Goal: Task Accomplishment & Management: Complete application form

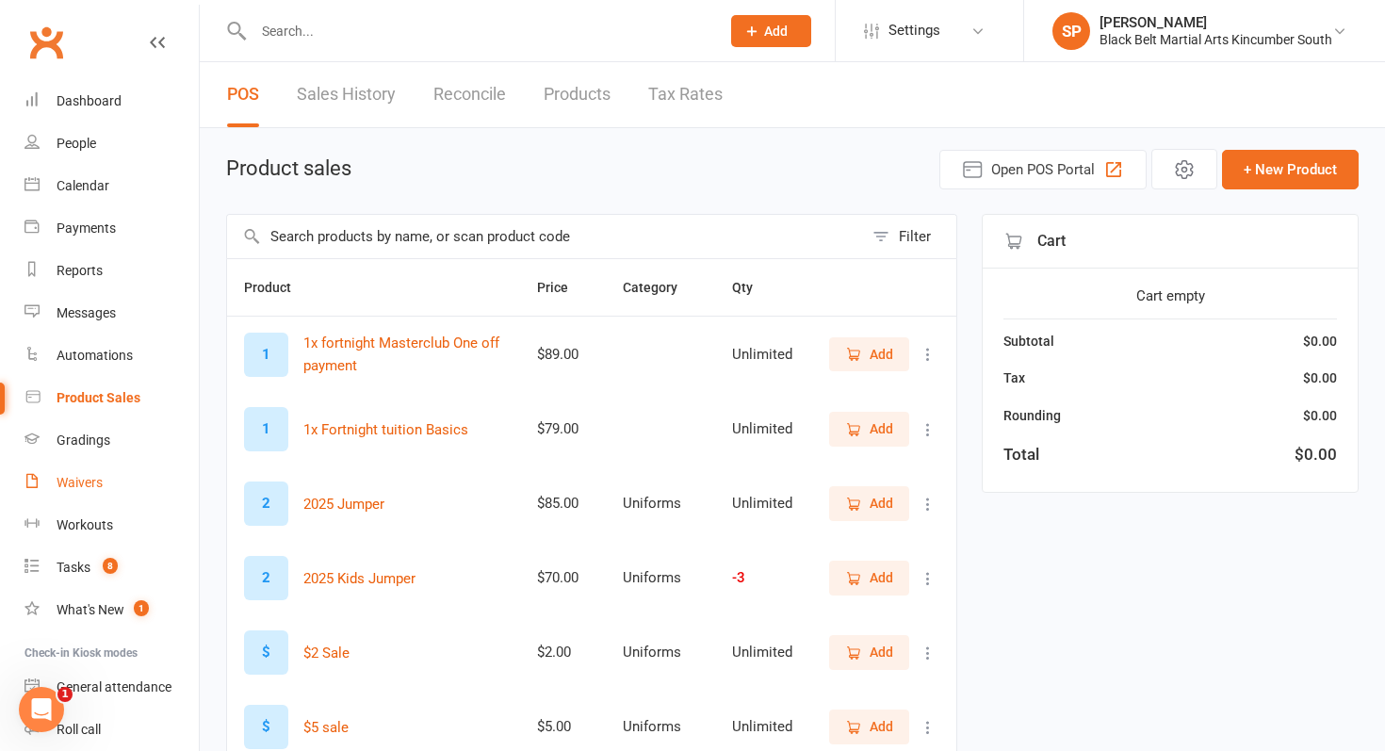
click at [100, 495] on link "Waivers" at bounding box center [111, 483] width 174 height 42
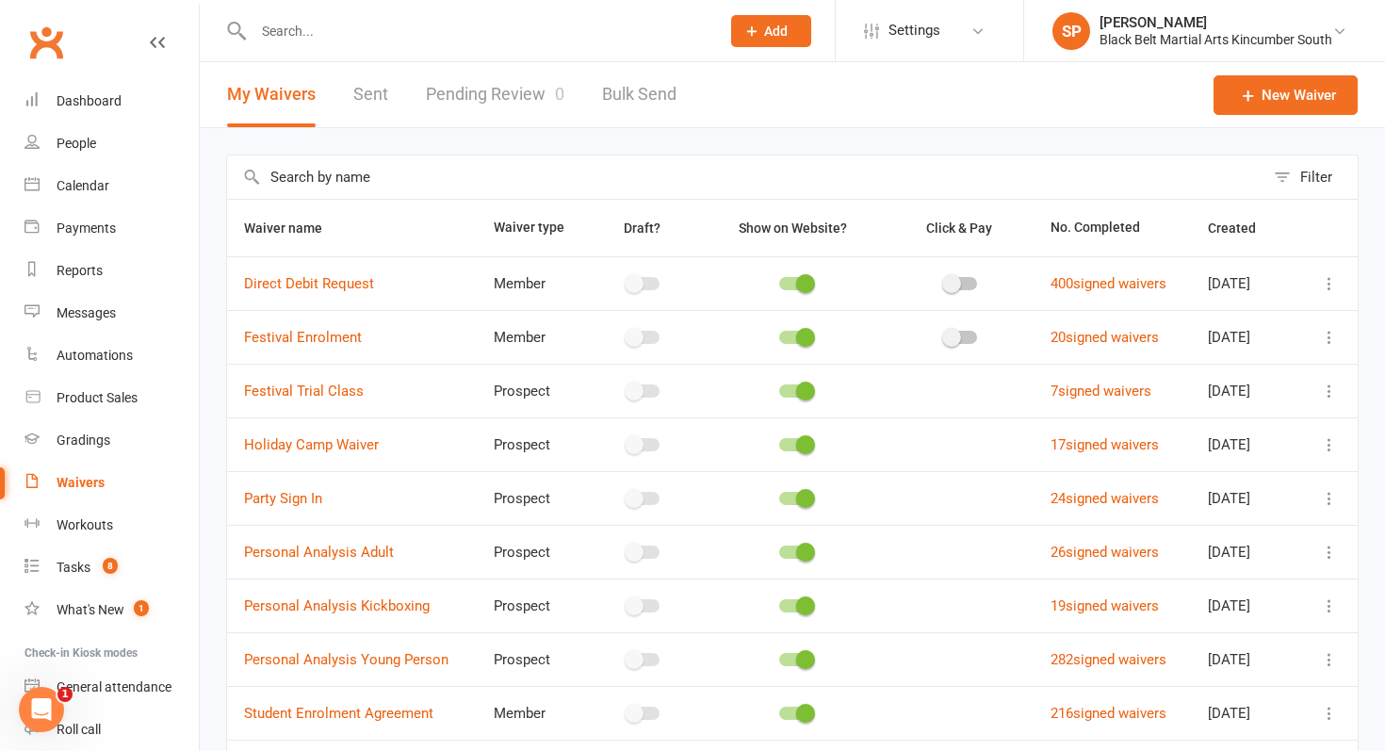
click at [506, 95] on link "Pending Review 0" at bounding box center [495, 94] width 138 height 65
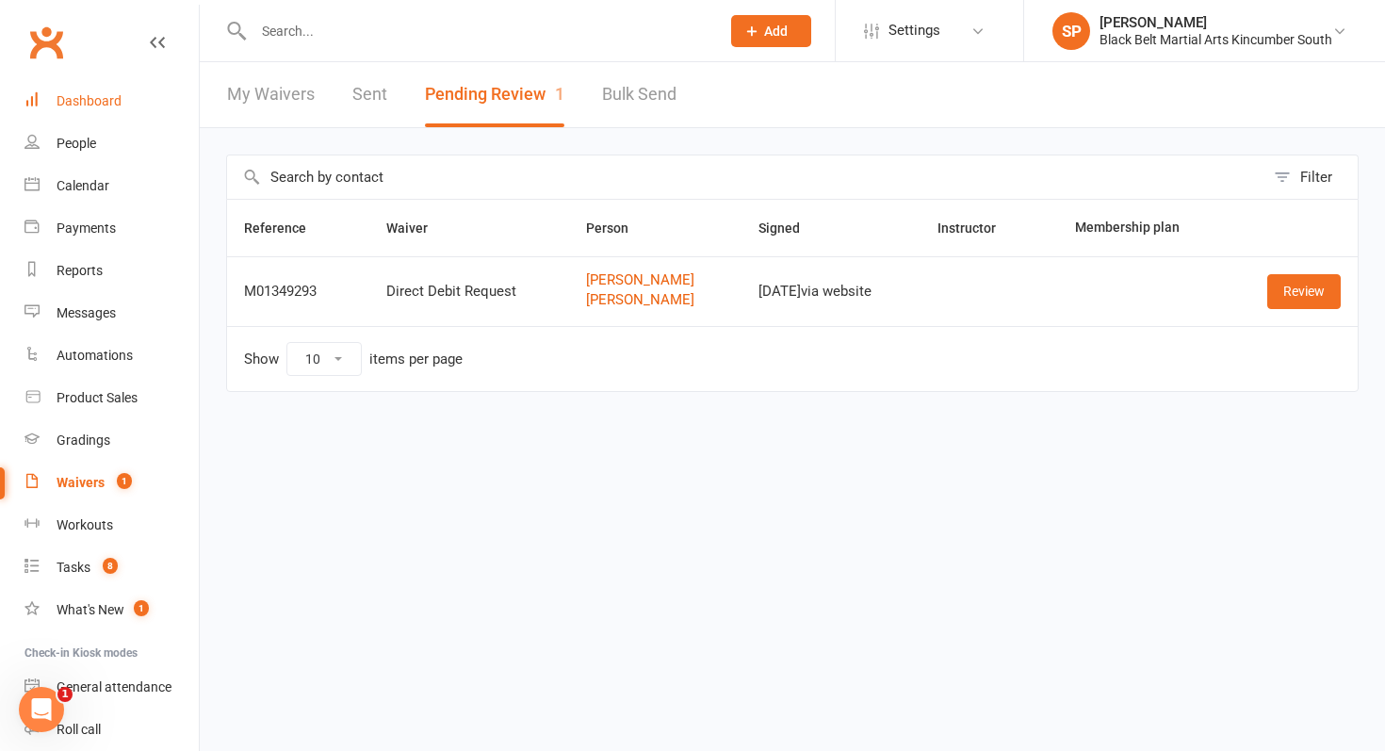
click at [80, 96] on div "Dashboard" at bounding box center [89, 100] width 65 height 15
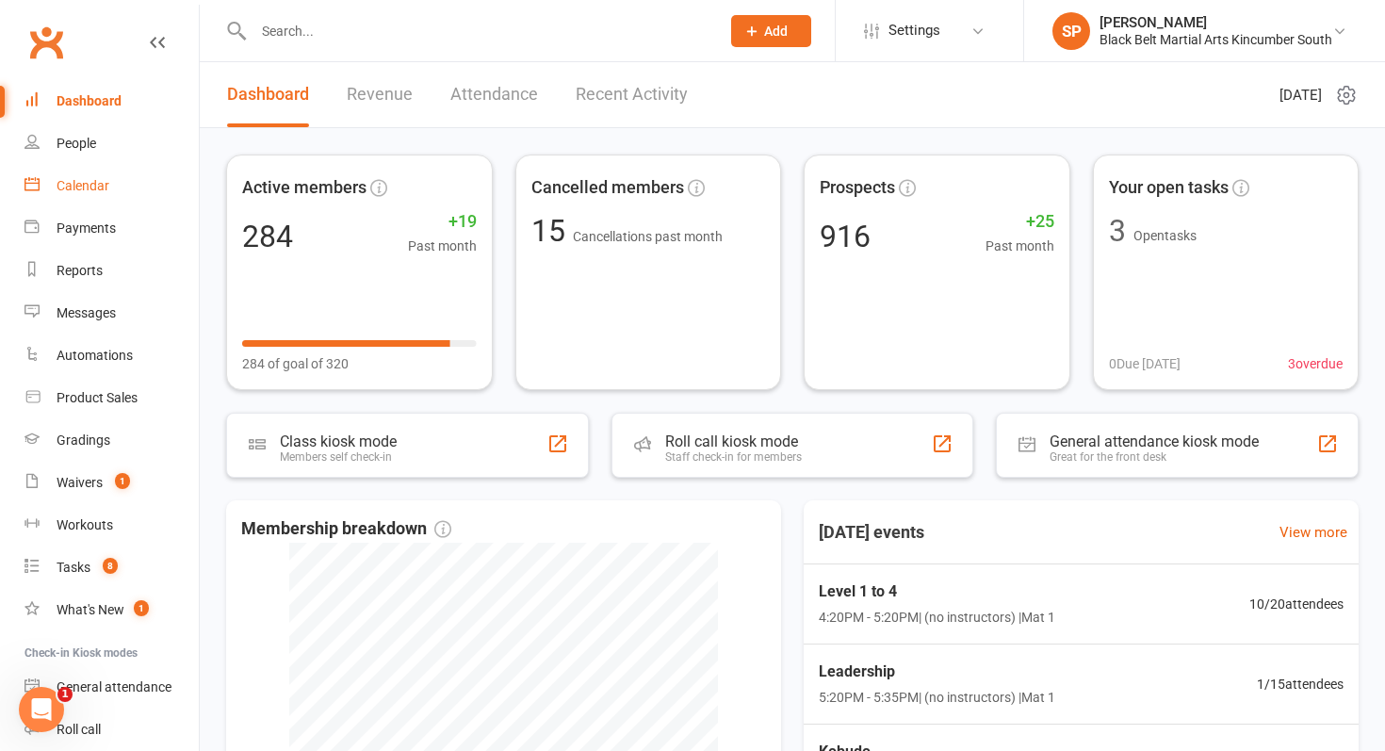
click at [141, 174] on link "Calendar" at bounding box center [111, 186] width 174 height 42
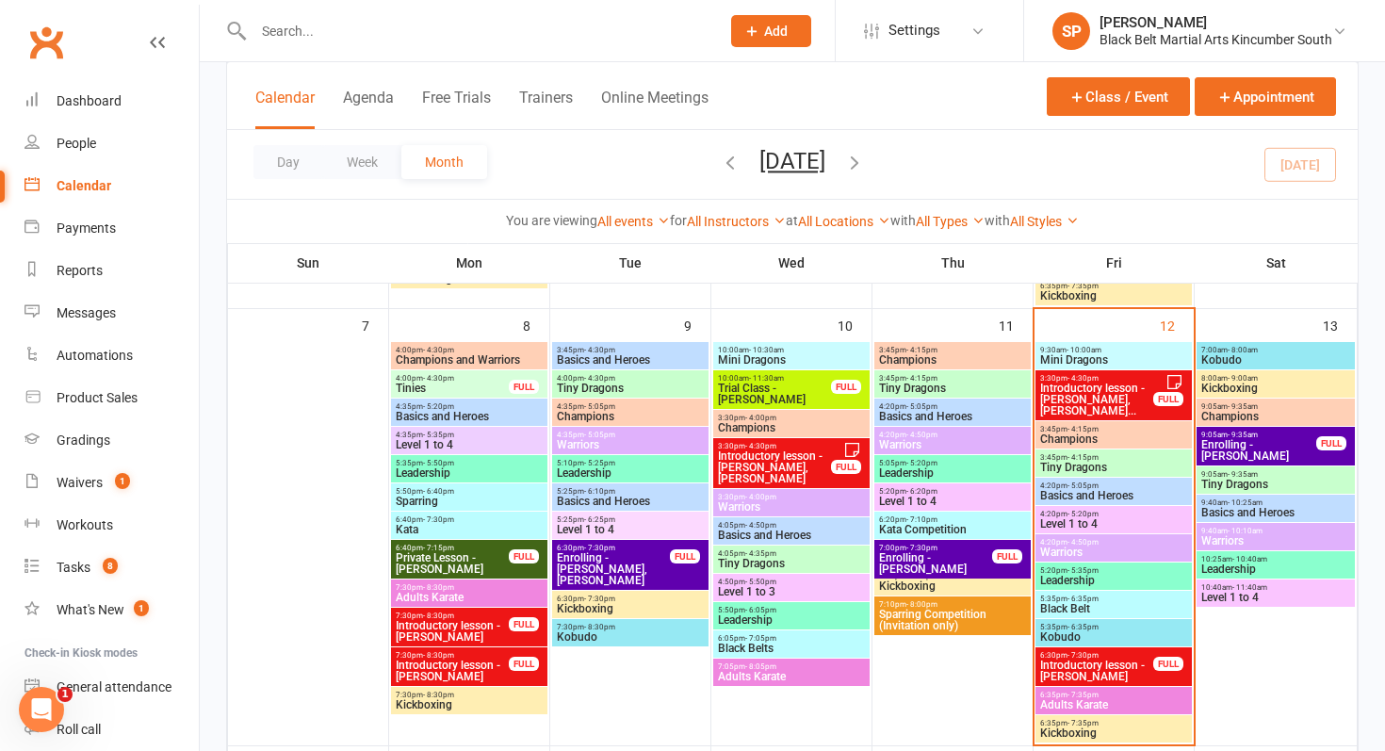
scroll to position [563, 0]
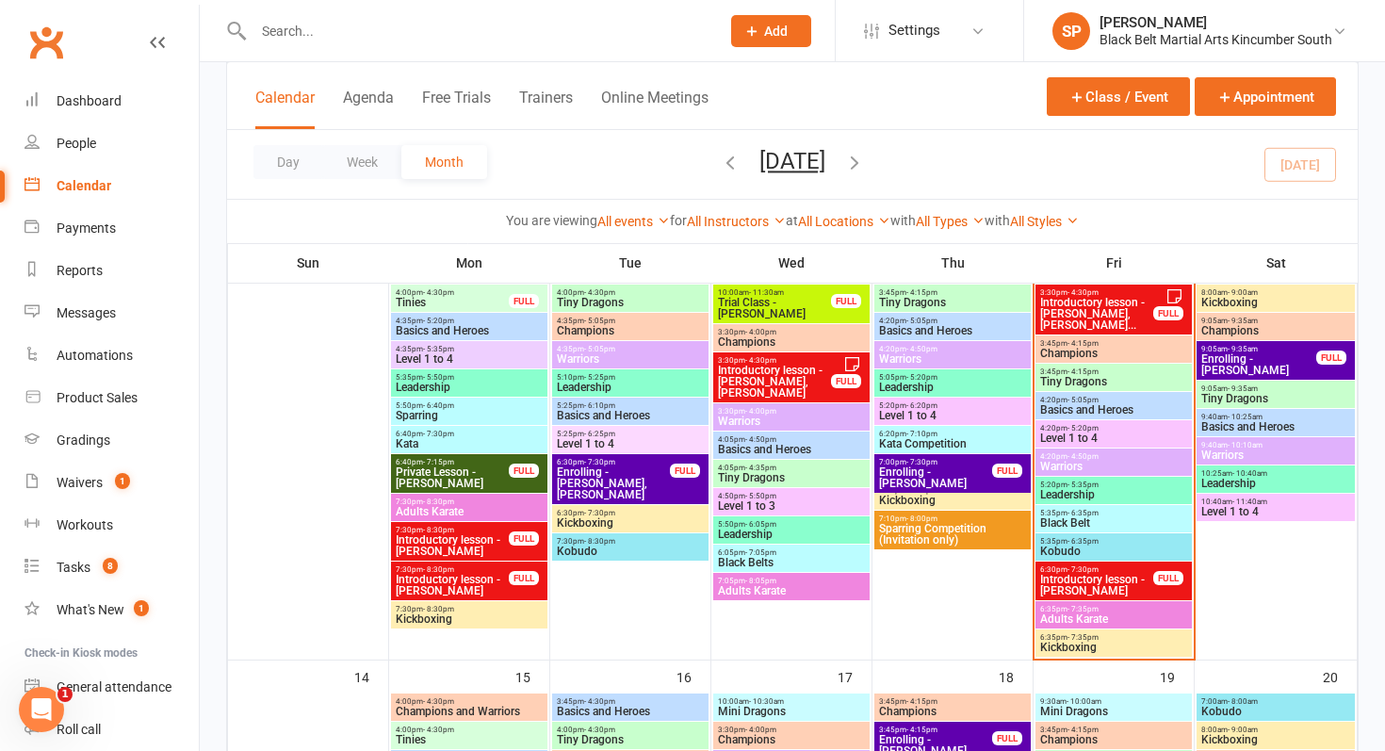
click at [1274, 358] on span "Enrolling - [PERSON_NAME]" at bounding box center [1258, 364] width 117 height 23
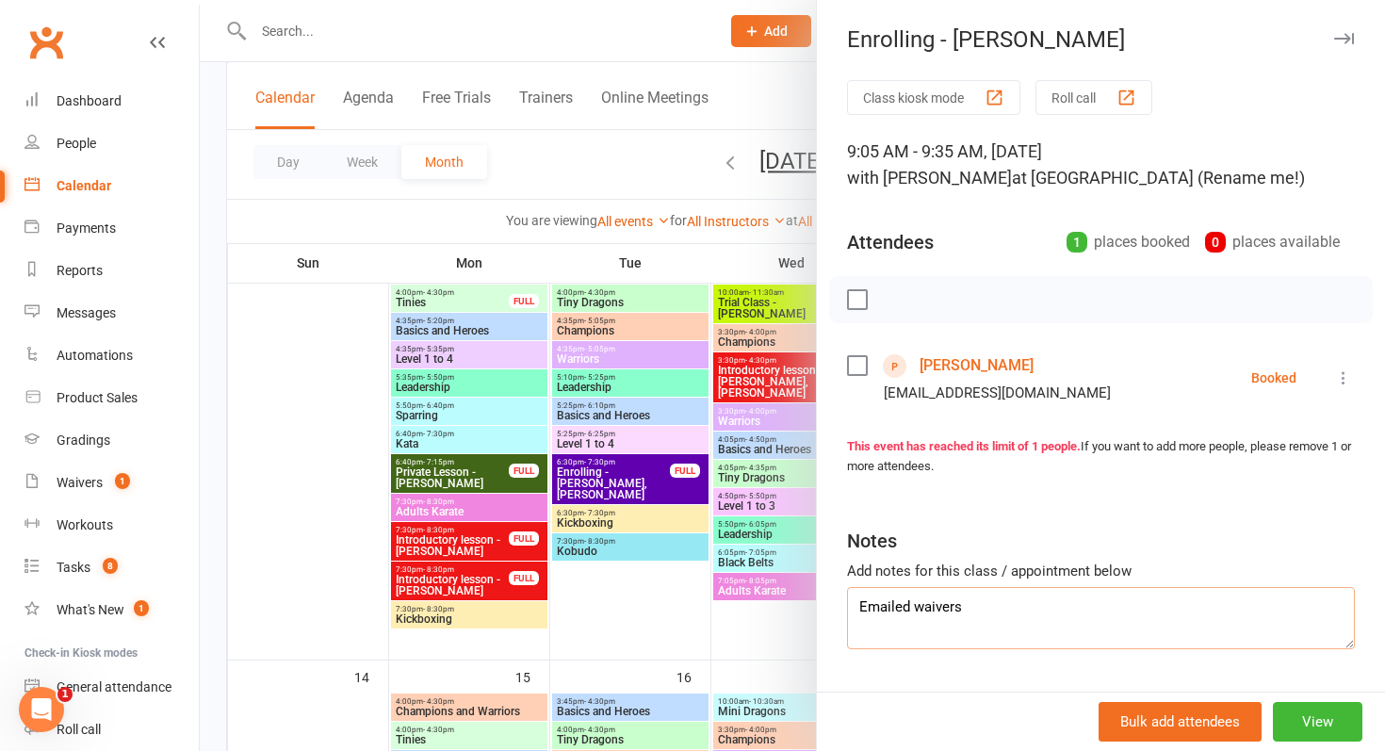
click at [992, 610] on textarea "Emailed waivers" at bounding box center [1101, 618] width 508 height 62
type textarea "Emailed waivers. Signed debit"
click at [594, 479] on div at bounding box center [792, 375] width 1185 height 751
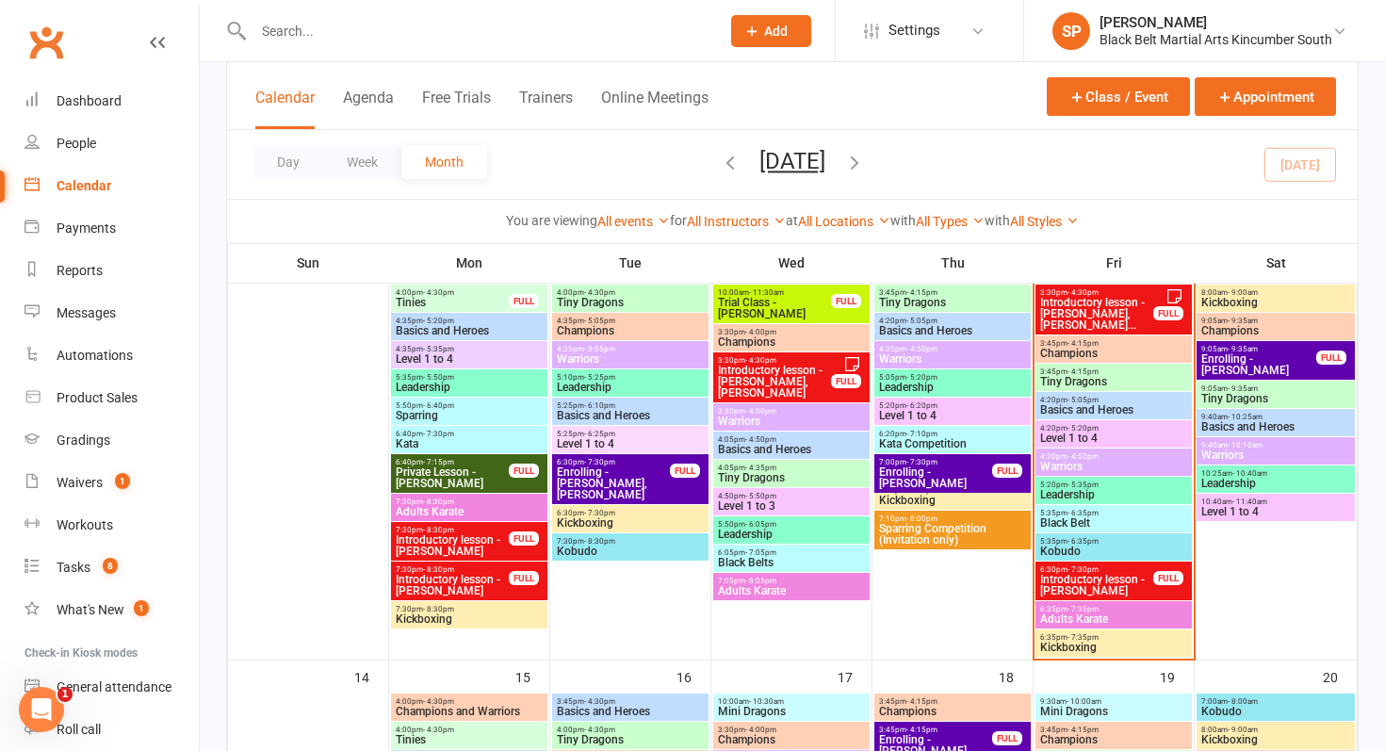
click at [1076, 568] on span "- 7:30pm" at bounding box center [1082, 569] width 31 height 8
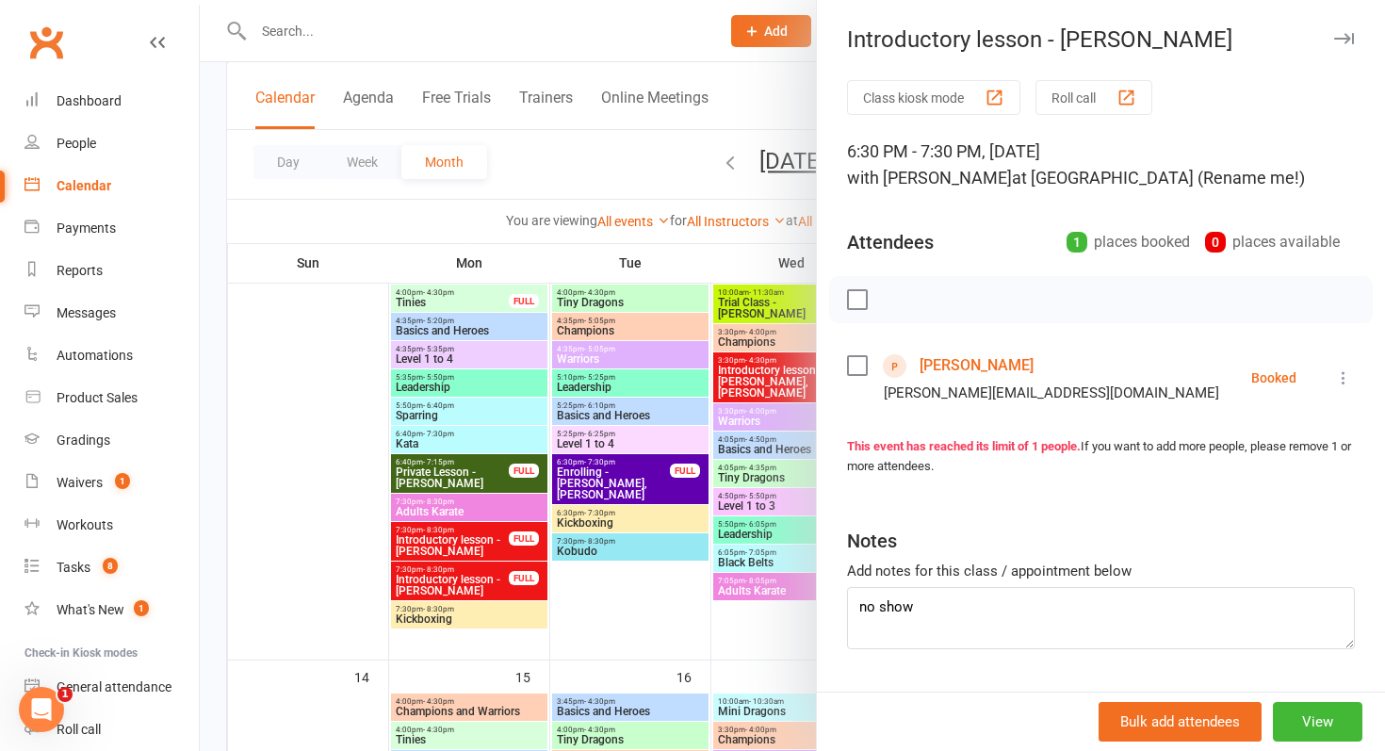
click at [947, 358] on link "[PERSON_NAME]" at bounding box center [976, 365] width 114 height 30
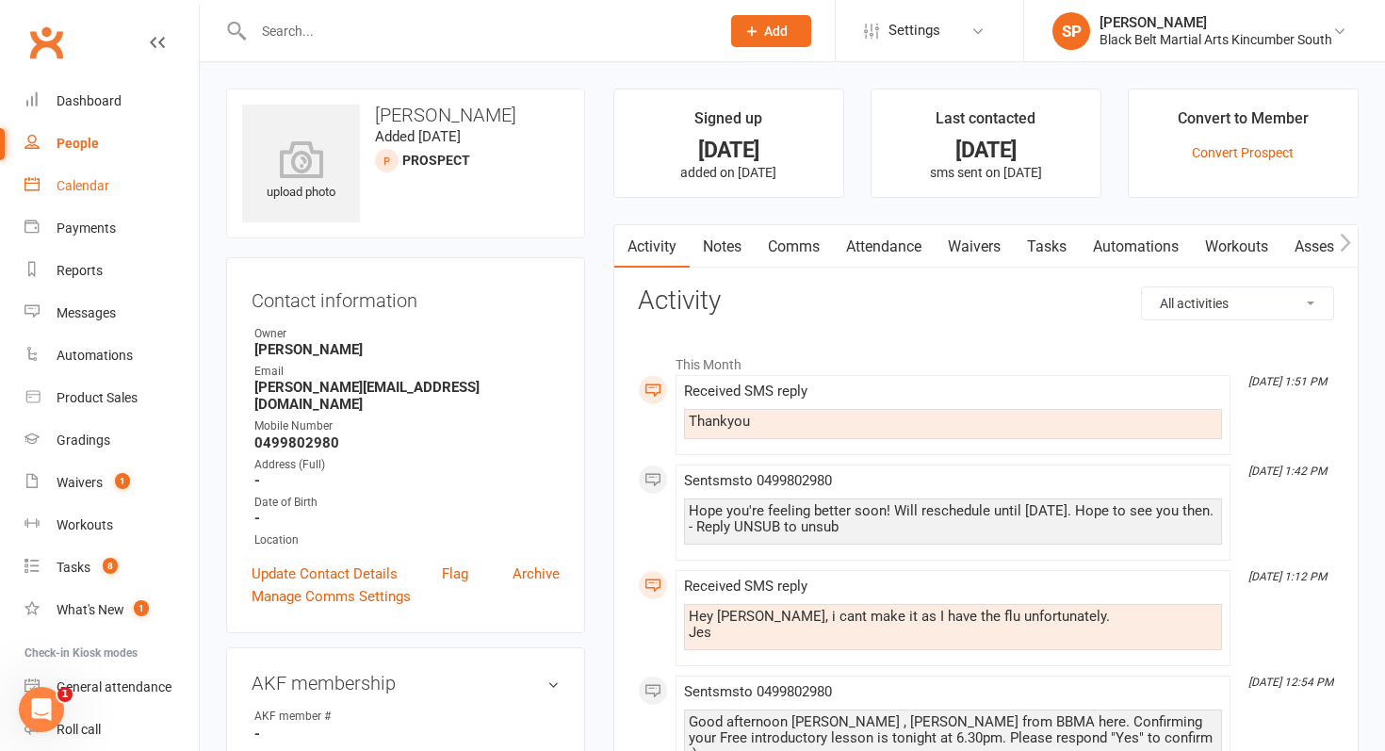
click at [108, 179] on link "Calendar" at bounding box center [111, 186] width 174 height 42
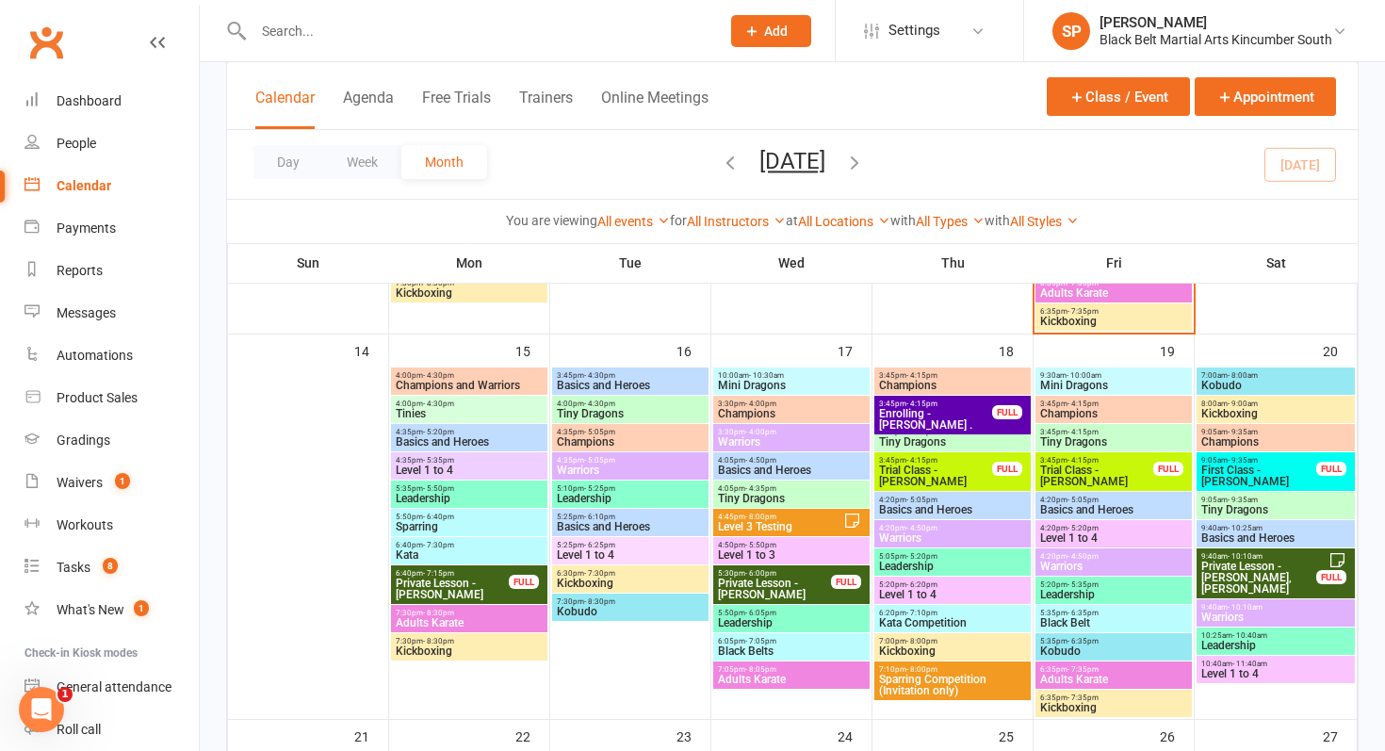
scroll to position [888, 0]
click at [439, 404] on span "- 4:30pm" at bounding box center [438, 404] width 31 height 8
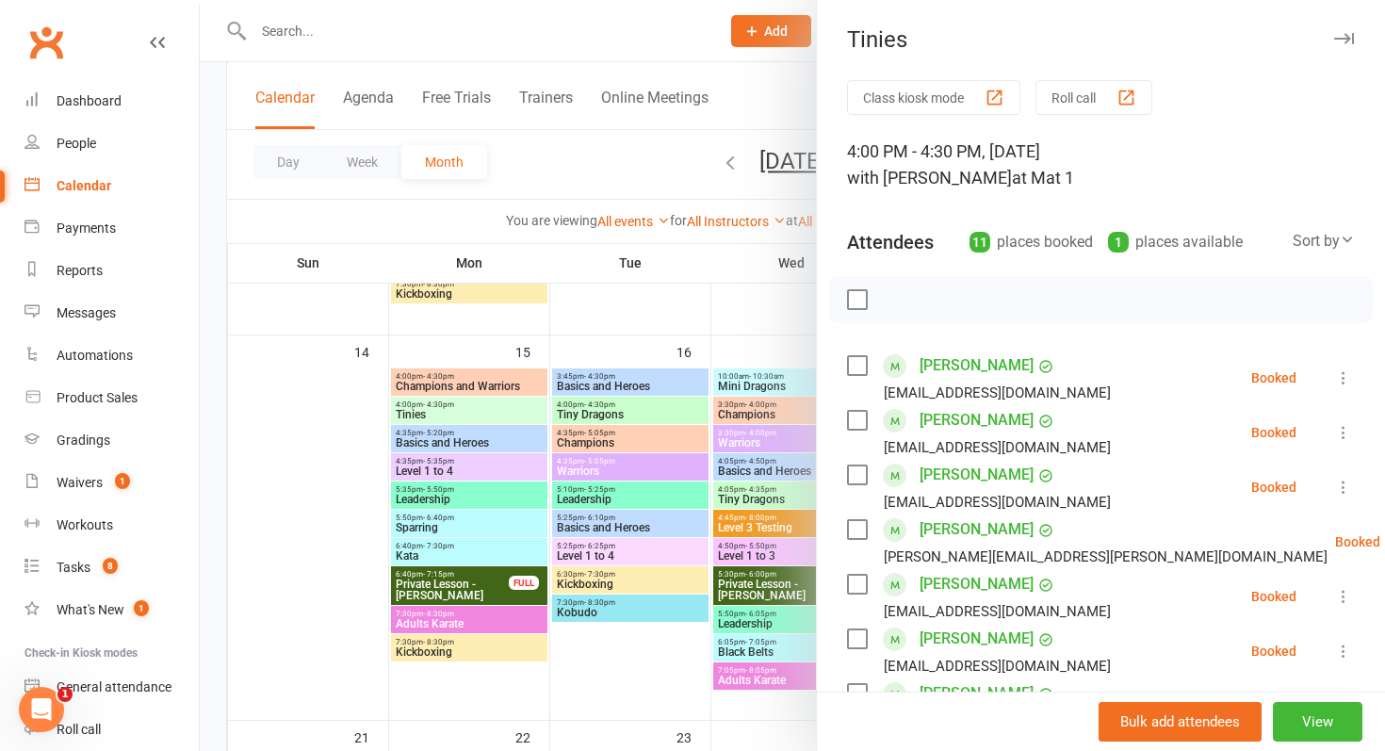
click at [439, 404] on div at bounding box center [792, 375] width 1185 height 751
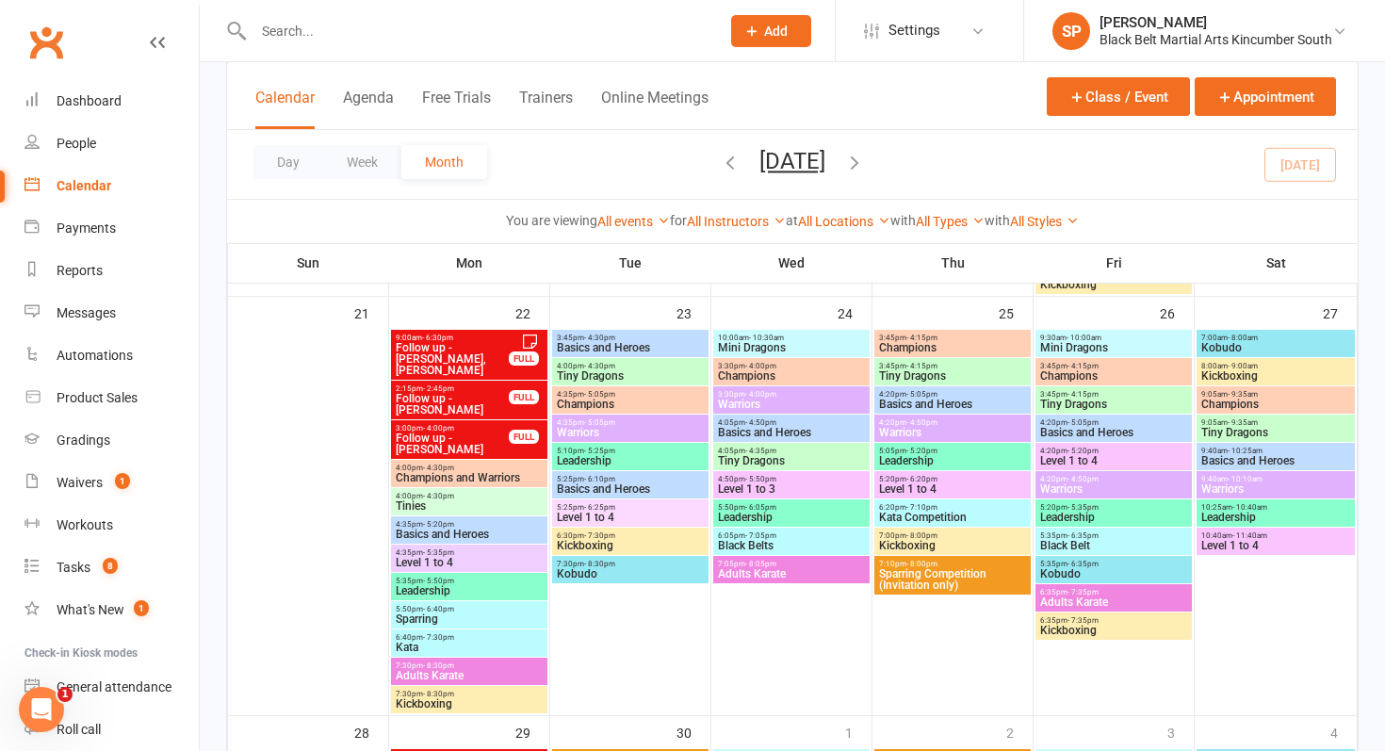
scroll to position [1314, 0]
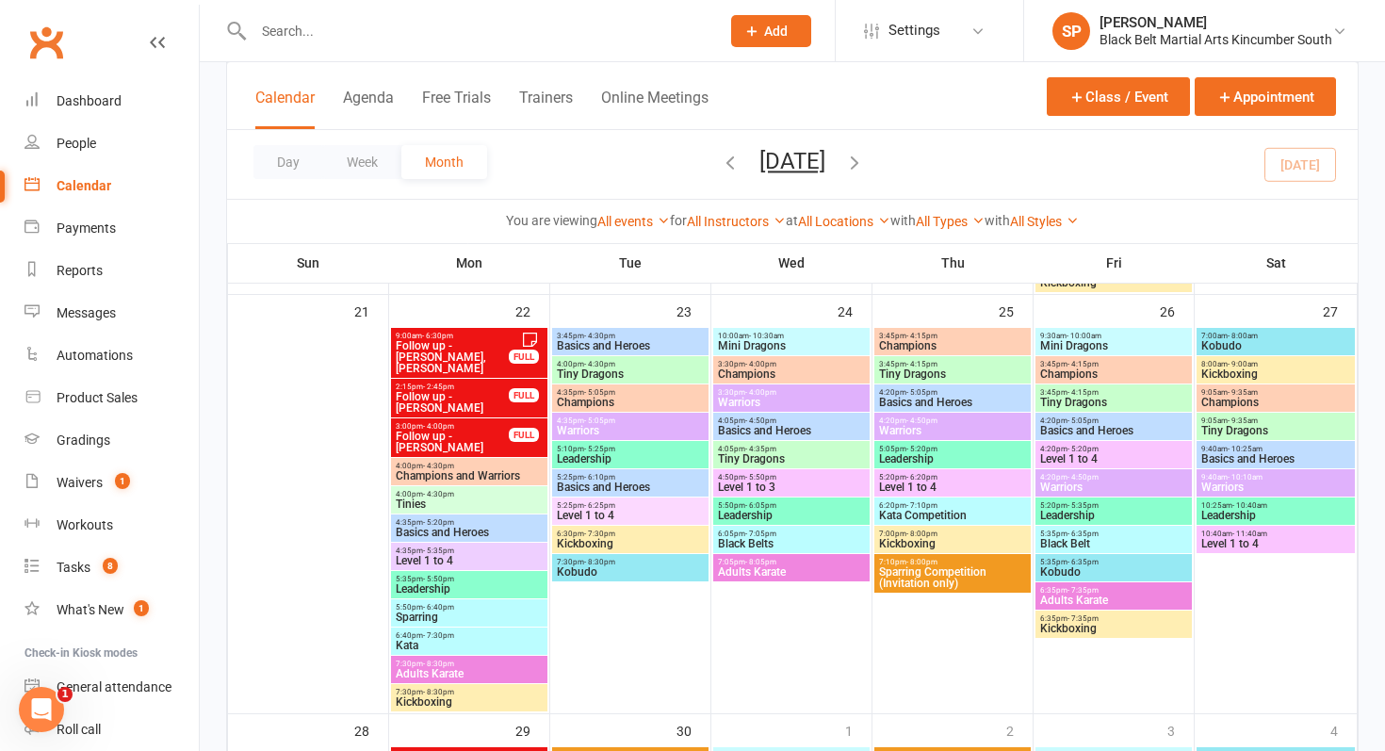
click at [764, 34] on span "Add" at bounding box center [776, 31] width 24 height 15
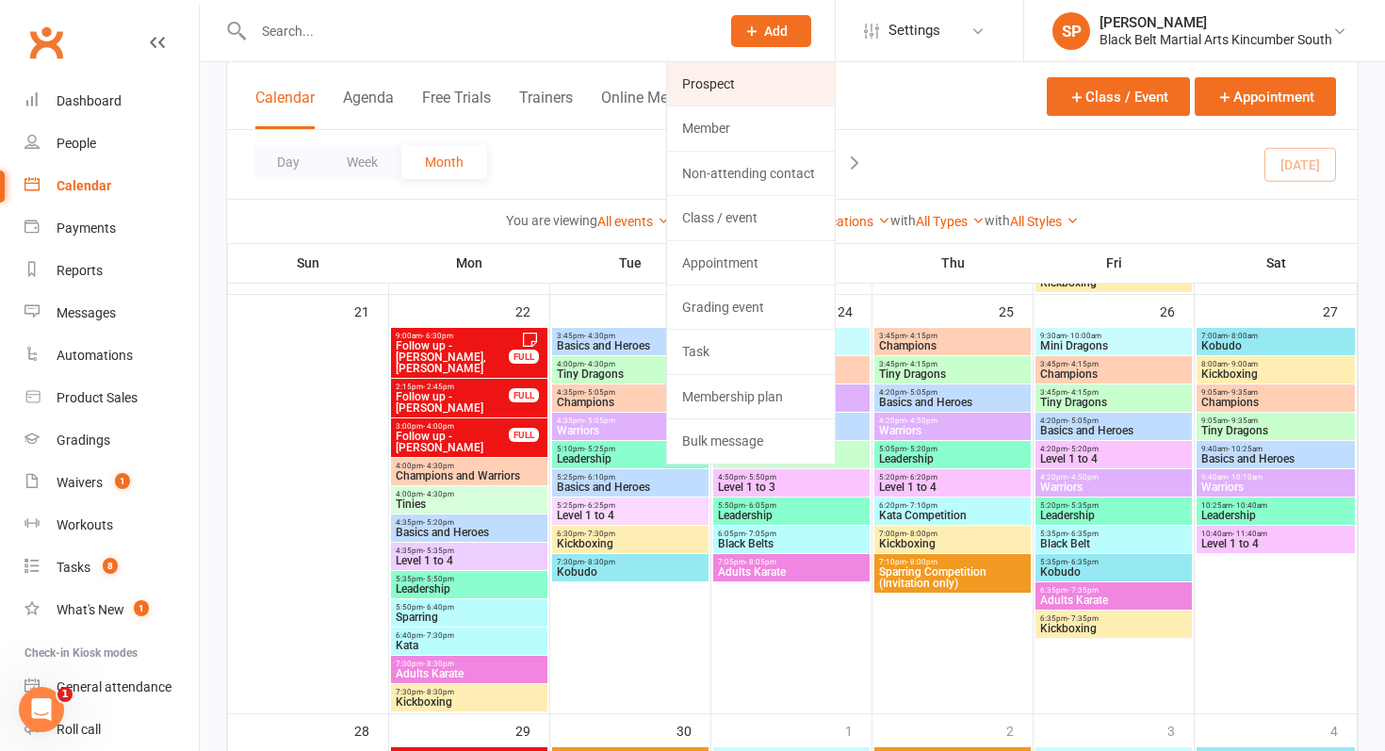
click at [754, 63] on link "Prospect" at bounding box center [751, 83] width 168 height 43
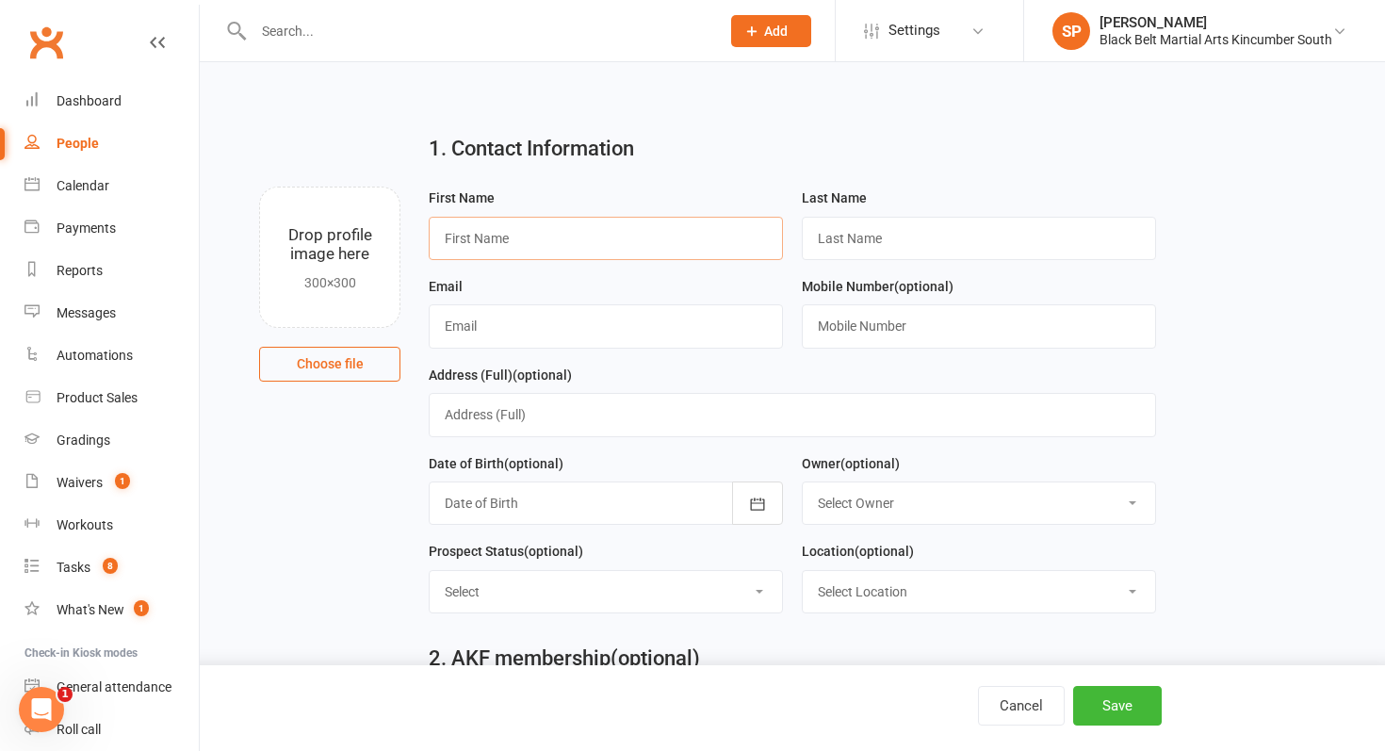
click at [539, 248] on input "text" at bounding box center [606, 238] width 354 height 43
type input "Mila"
click at [865, 233] on input "text" at bounding box center [979, 238] width 354 height 43
type input "[PERSON_NAME]"
click at [540, 326] on input "text" at bounding box center [606, 325] width 354 height 43
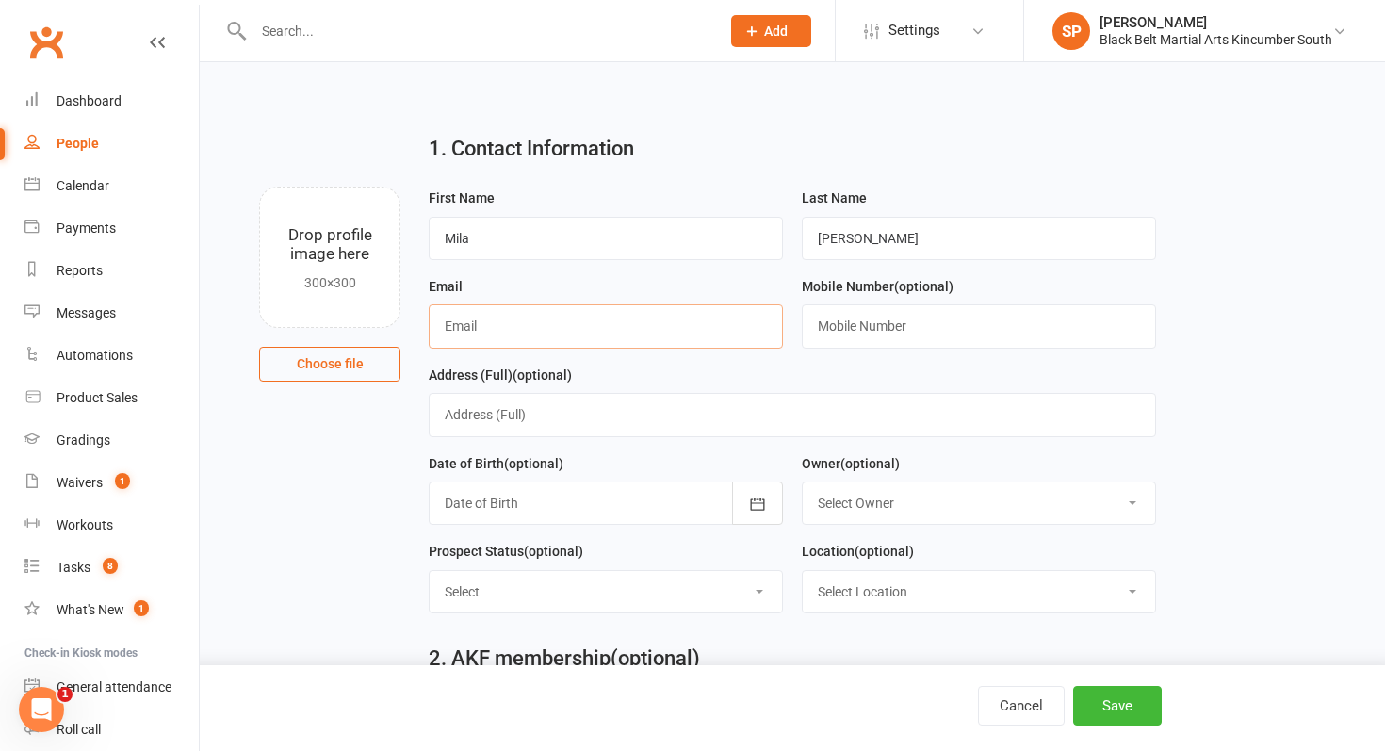
paste input "[EMAIL_ADDRESS][DOMAIN_NAME]"
type input "[EMAIL_ADDRESS][DOMAIN_NAME]"
click at [869, 341] on input "text" at bounding box center [979, 325] width 354 height 43
paste input "0401705940"
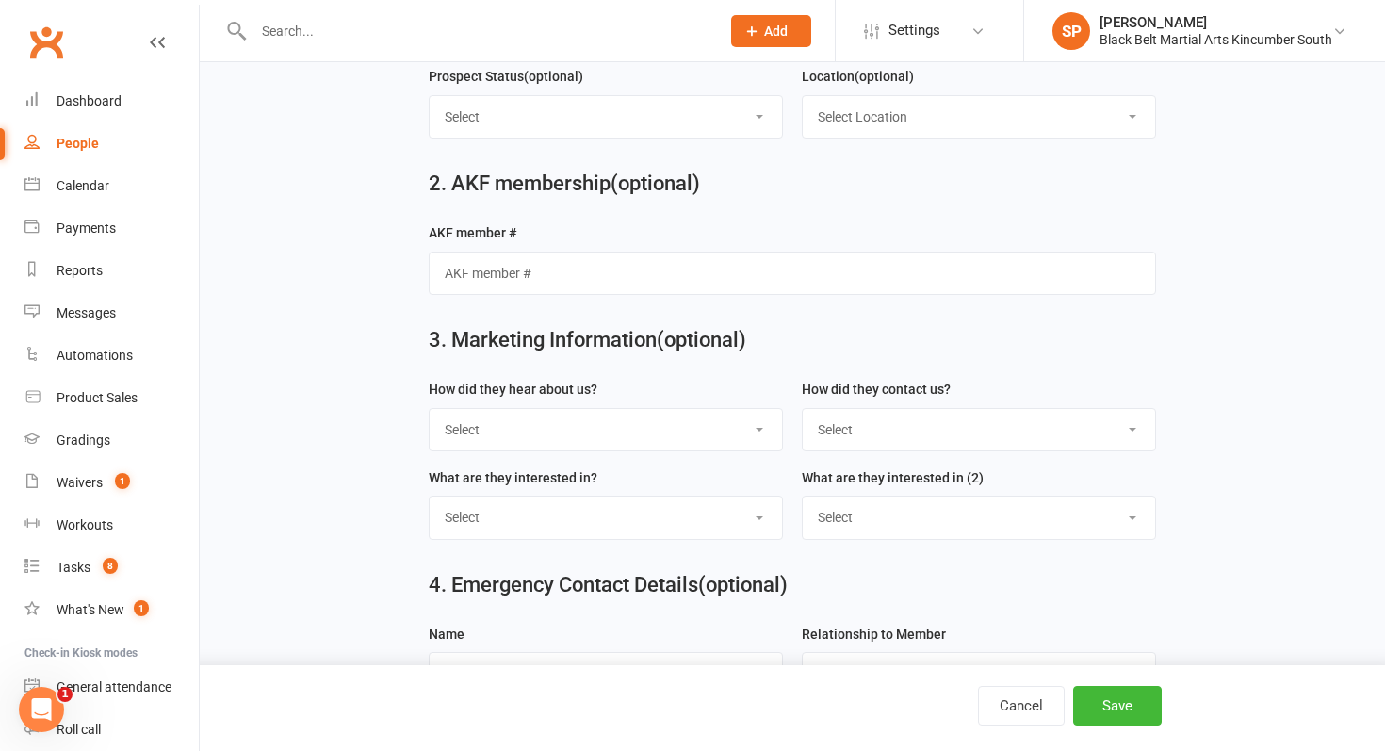
scroll to position [526, 0]
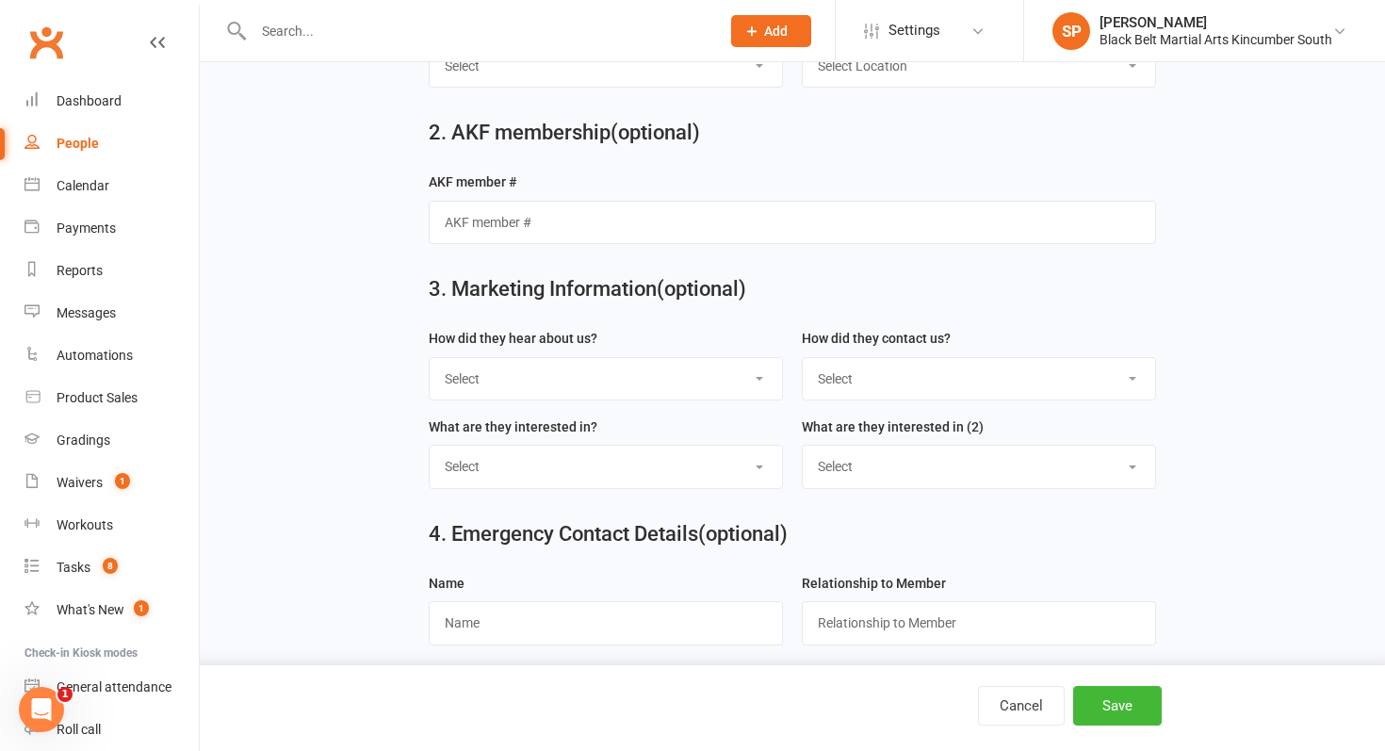
type input "0401705940"
click at [538, 408] on div "How did they hear about us? Select S4 - Search Engine R2 - Friend Referral A5 -…" at bounding box center [605, 371] width 373 height 89
click at [549, 397] on select "Select S4 - Search Engine R2 - Friend Referral A5 - Radio A2 - Print Media A7 -…" at bounding box center [606, 378] width 352 height 41
select select "S4 - Search Engine"
click at [430, 361] on select "Select S4 - Search Engine R2 - Friend Referral A5 - Radio A2 - Print Media A7 -…" at bounding box center [606, 378] width 352 height 41
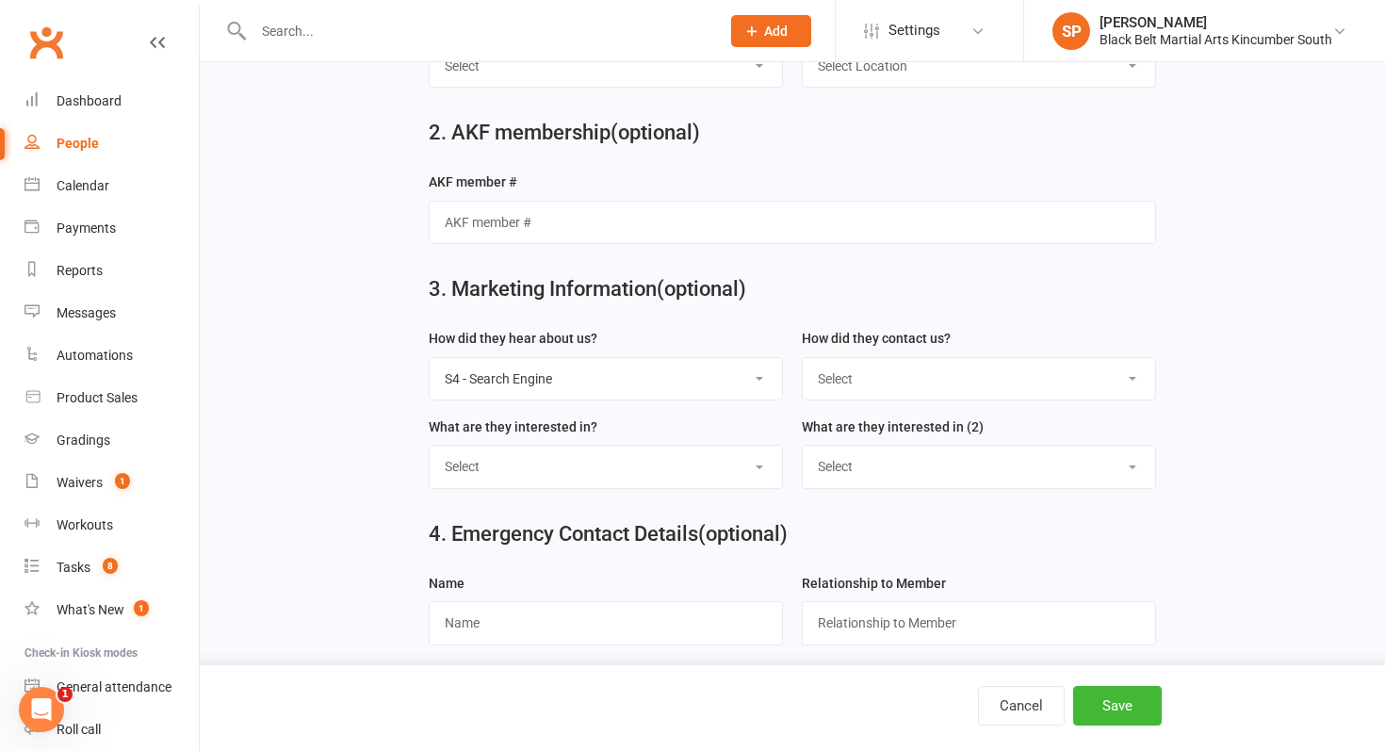
click at [938, 396] on select "Select Phone Internet Walk in School initiated" at bounding box center [979, 378] width 352 height 41
select select "Internet"
click at [803, 361] on select "Select Phone Internet Walk in School initiated" at bounding box center [979, 378] width 352 height 41
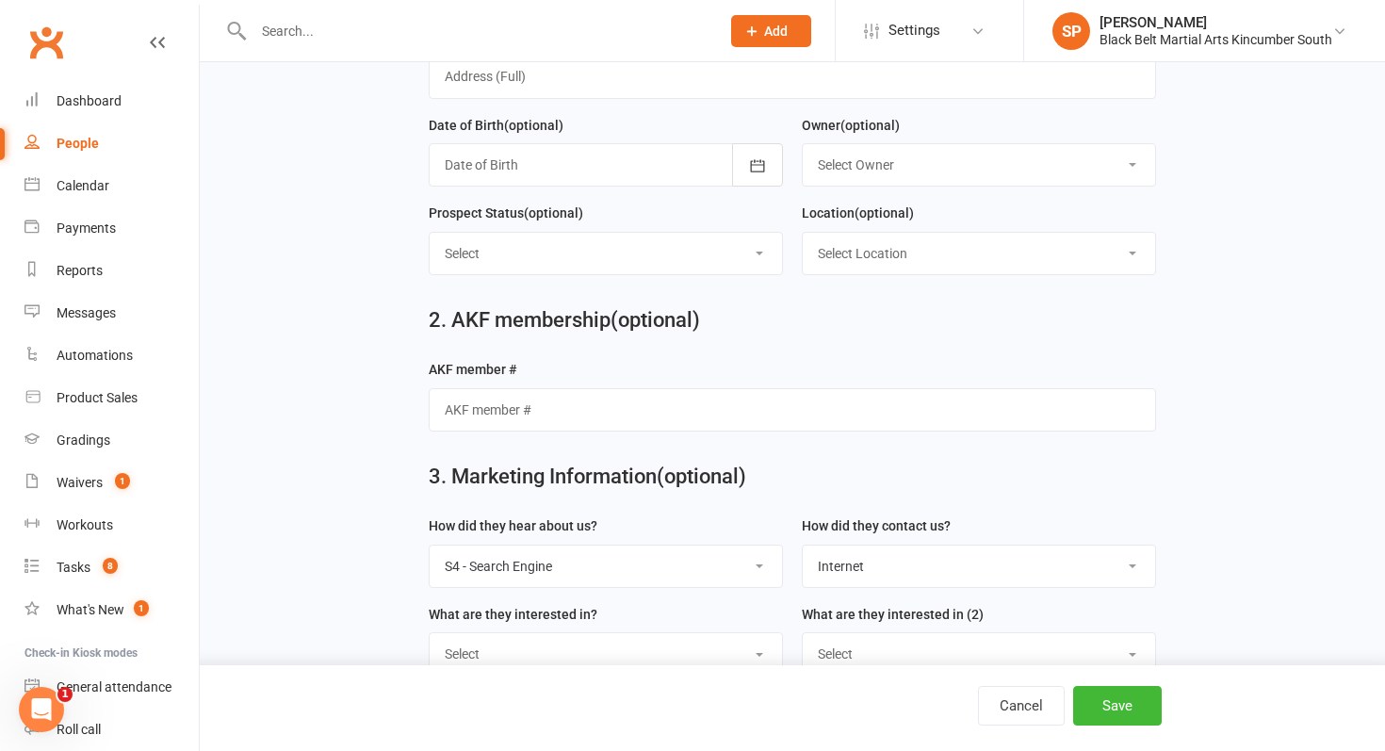
scroll to position [488, 0]
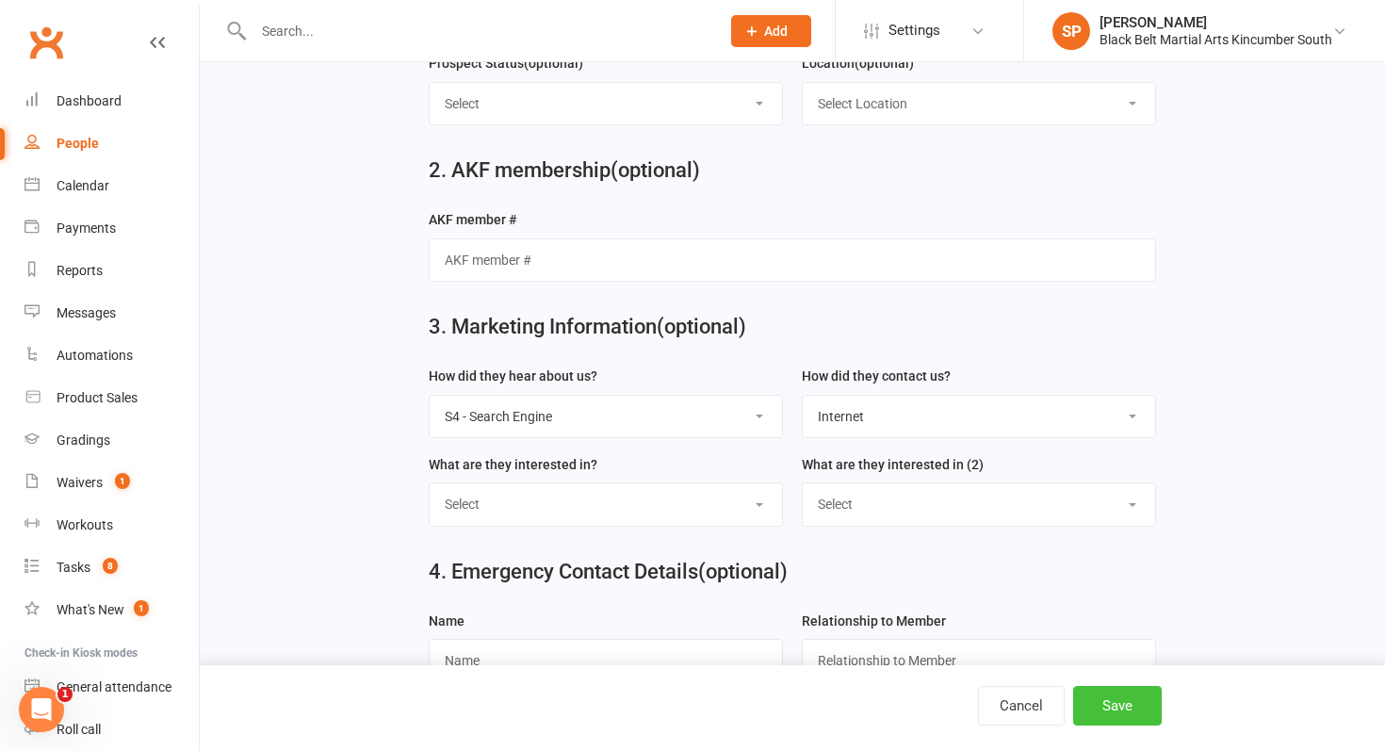
click at [1137, 702] on button "Save" at bounding box center [1117, 706] width 89 height 40
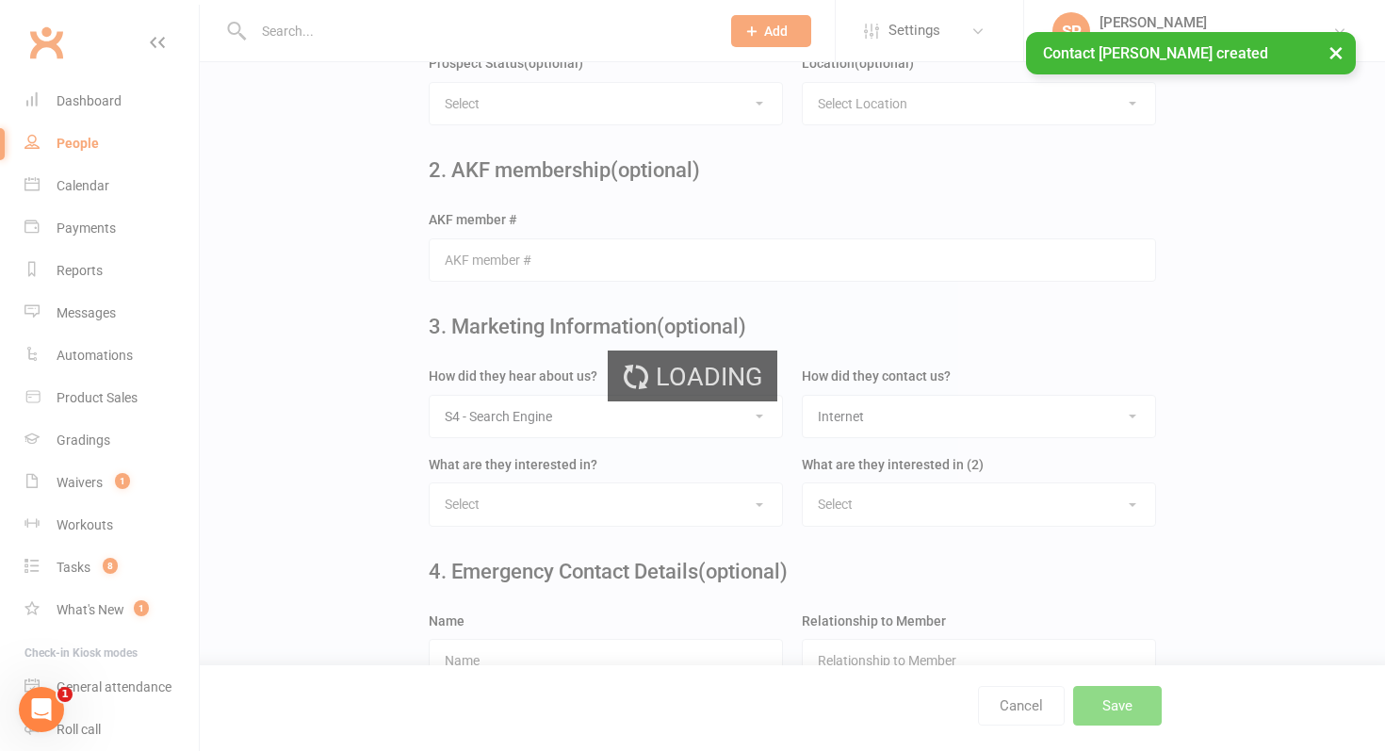
scroll to position [0, 0]
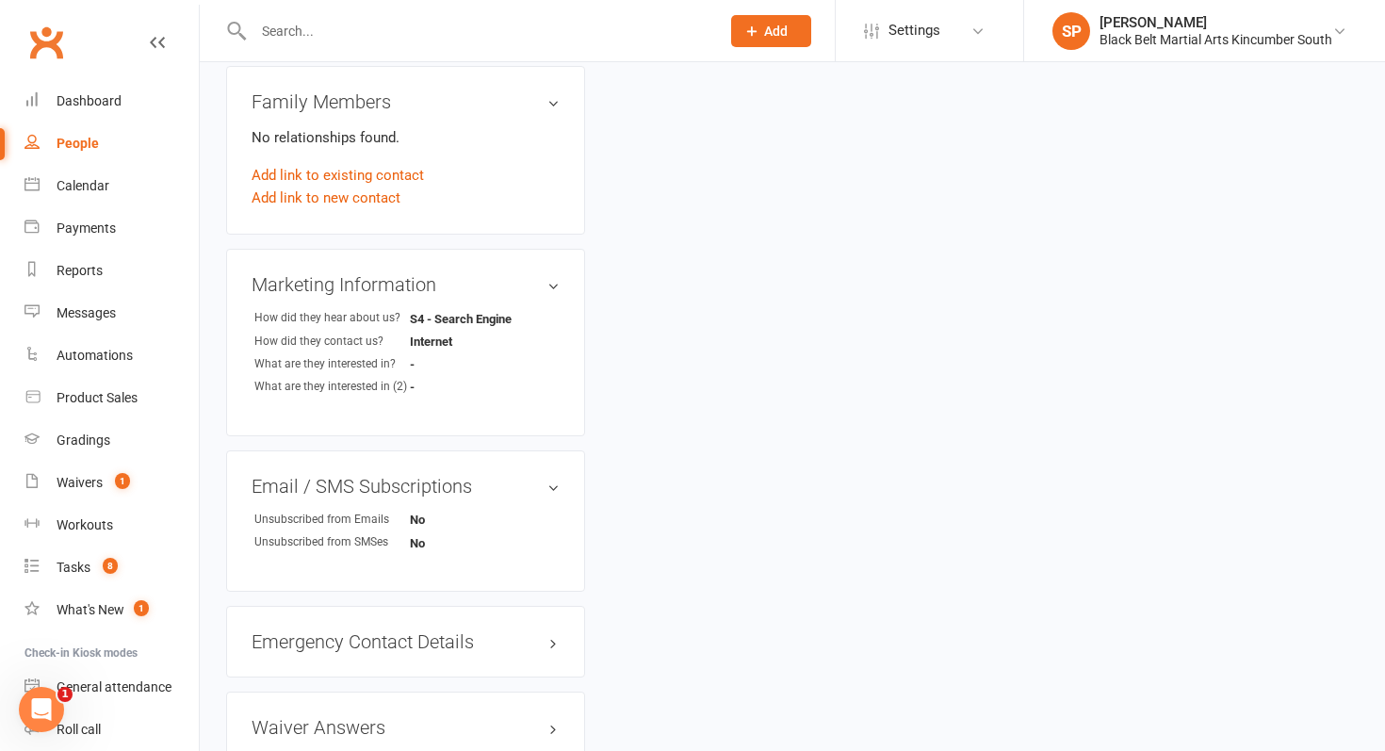
scroll to position [747, 0]
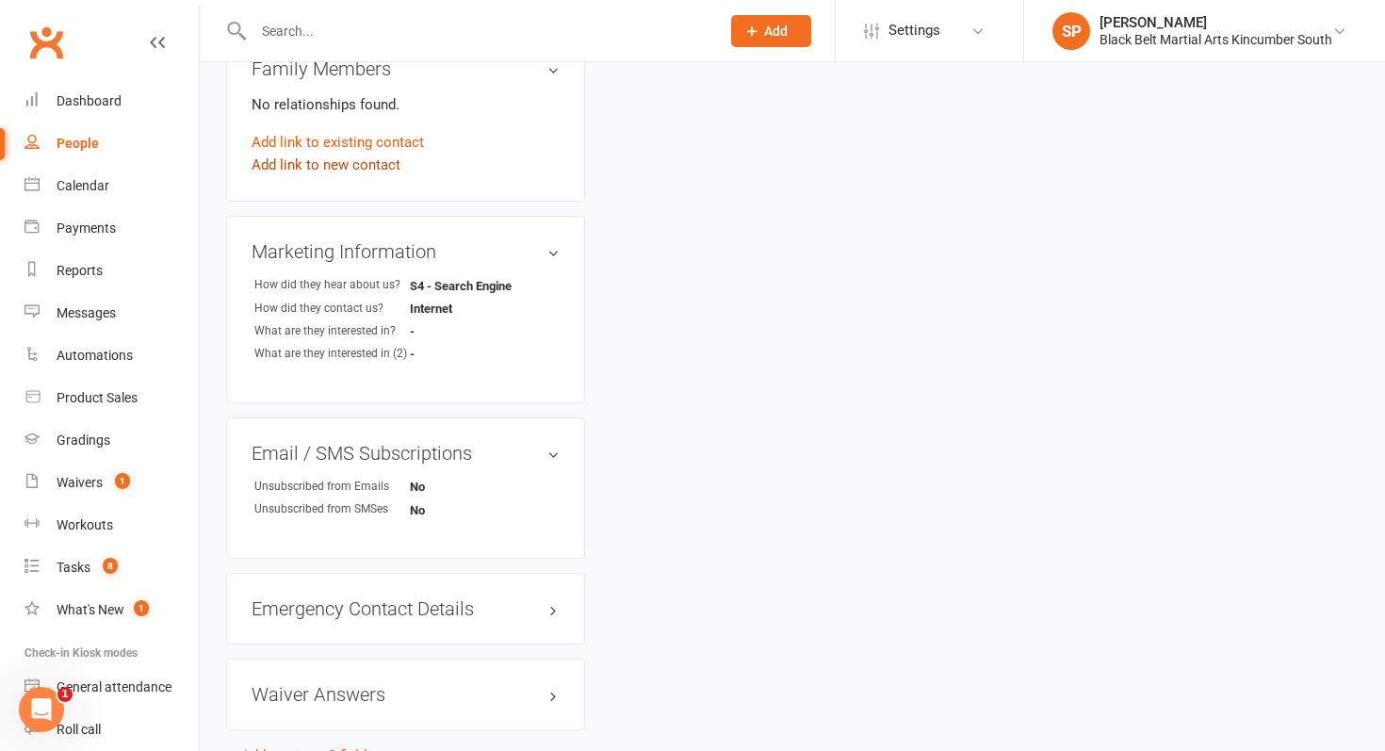
click at [337, 156] on link "Add link to new contact" at bounding box center [326, 165] width 149 height 23
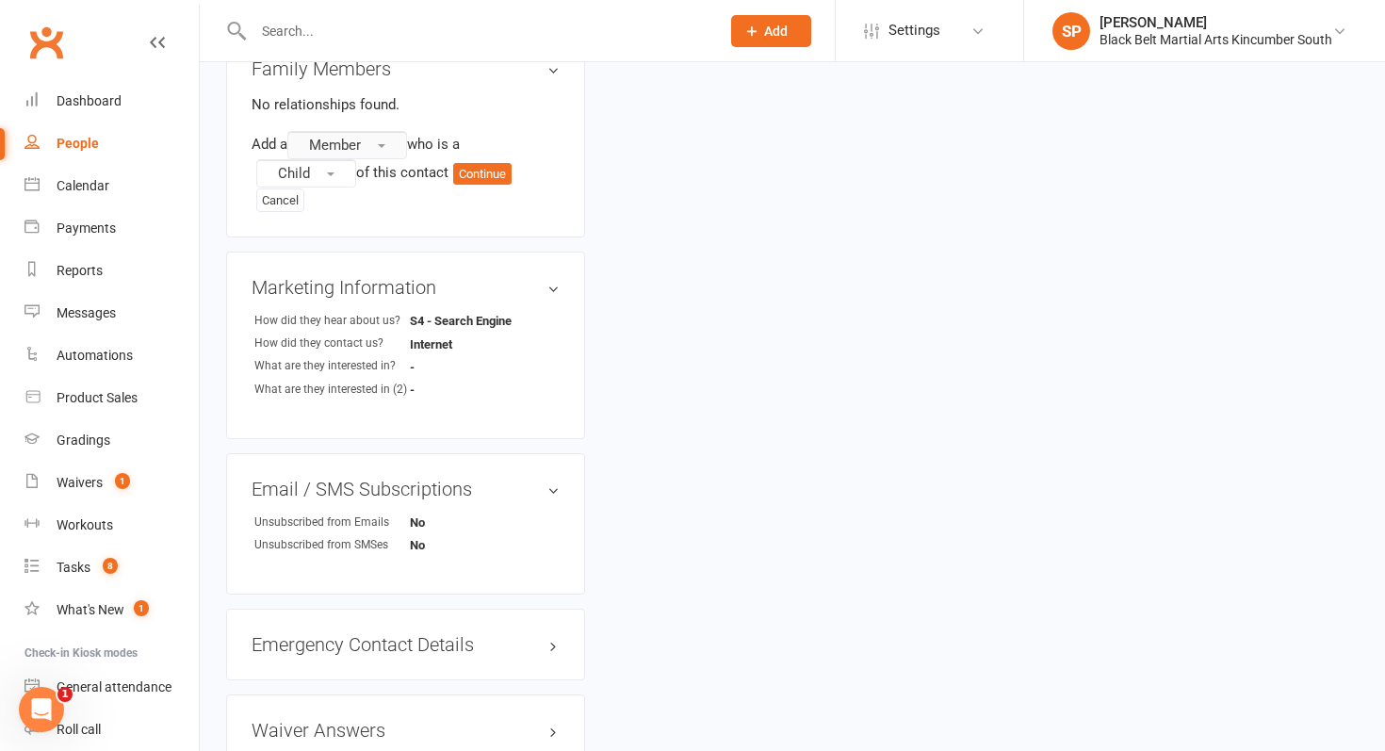
click at [353, 145] on span "Member" at bounding box center [335, 145] width 52 height 17
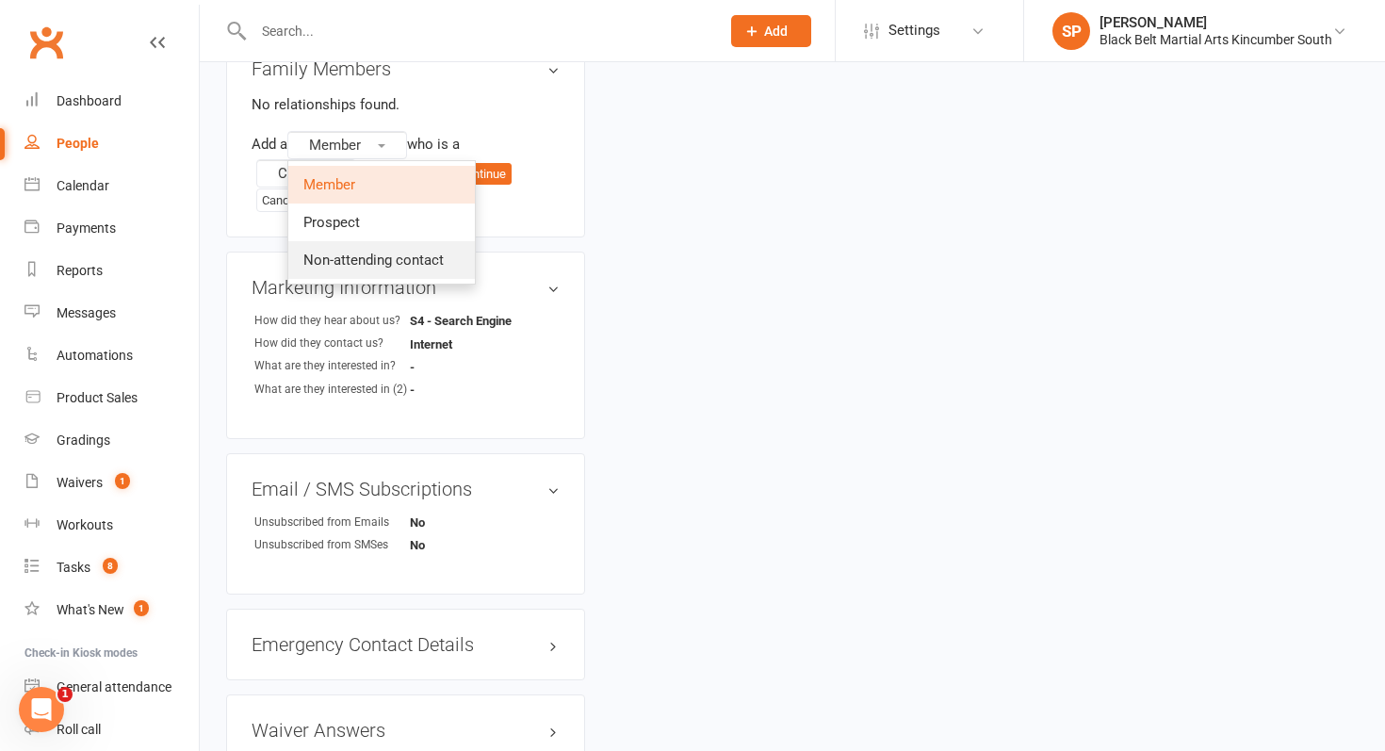
click at [368, 263] on span "Non-attending contact" at bounding box center [373, 260] width 140 height 17
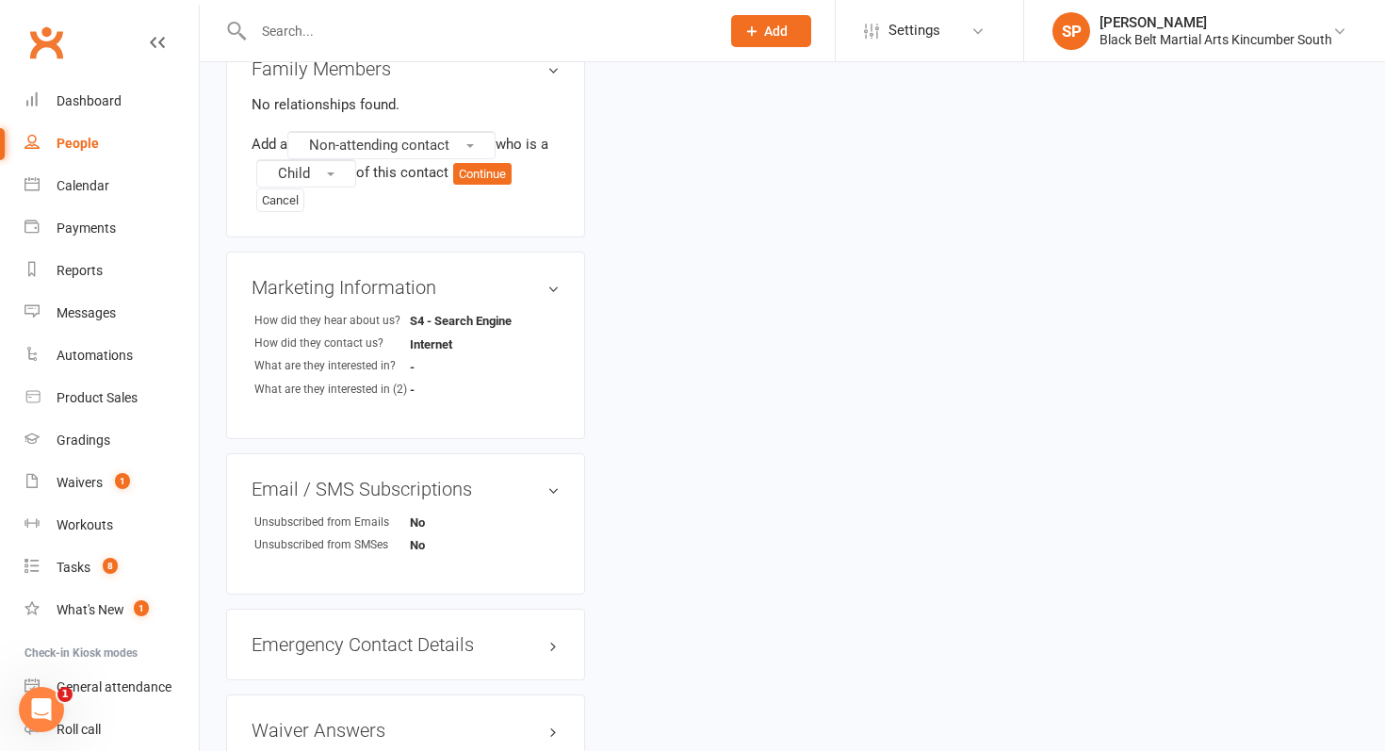
click at [324, 186] on div "Add a Non-attending contact who is a Child of this contact Continue Cancel" at bounding box center [406, 171] width 308 height 81
click at [324, 182] on button "Child" at bounding box center [306, 173] width 100 height 28
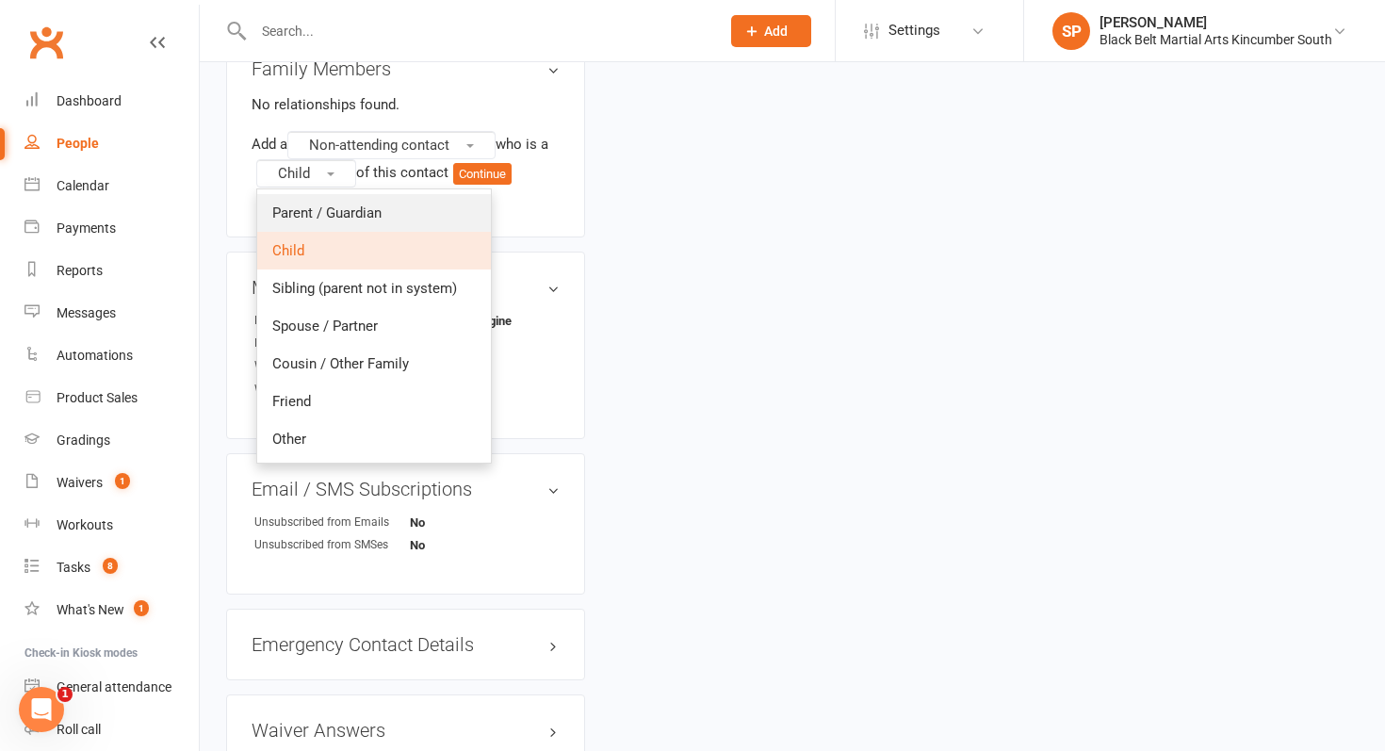
click at [324, 208] on span "Parent / Guardian" at bounding box center [326, 212] width 109 height 17
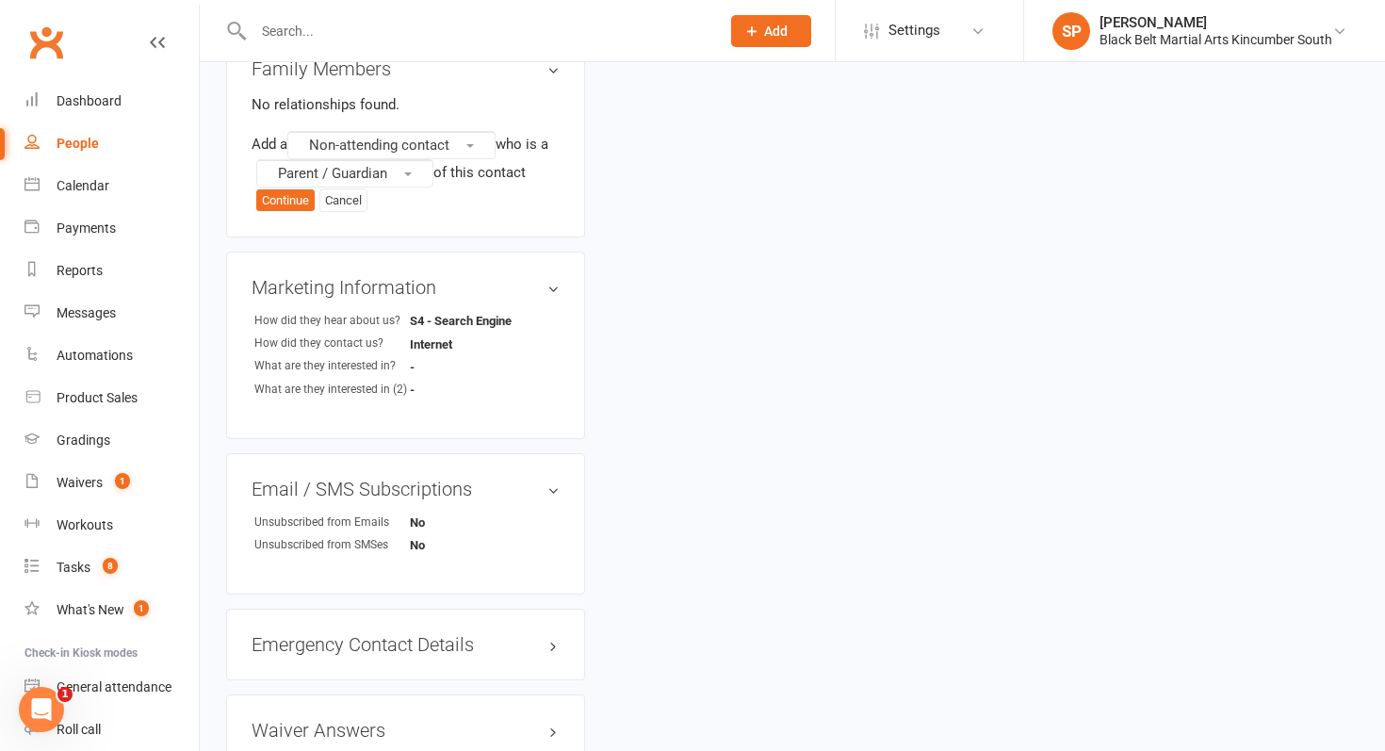
click at [278, 215] on div "Family Members No relationships found. Add a Non-attending contact who is a Par…" at bounding box center [405, 135] width 359 height 204
click at [287, 198] on button "Continue" at bounding box center [285, 200] width 58 height 23
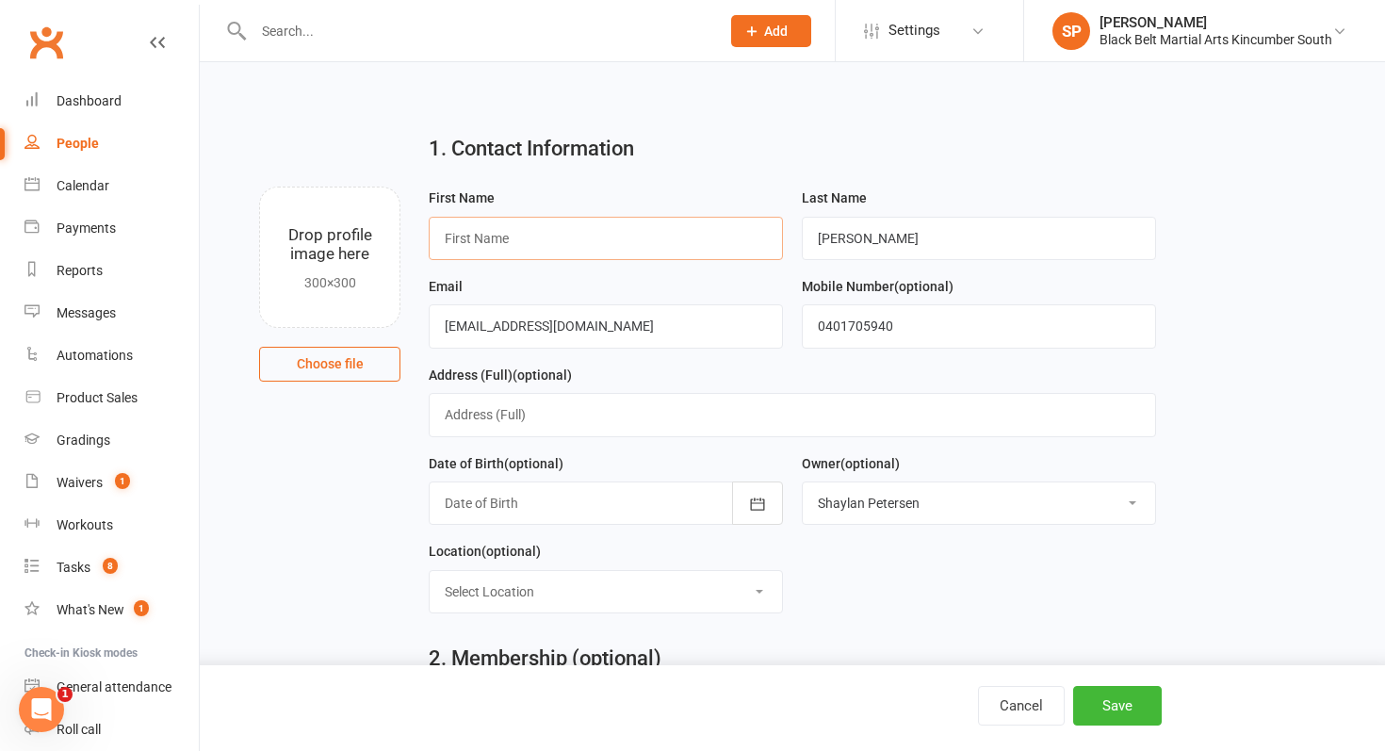
click at [561, 223] on input "text" at bounding box center [606, 238] width 354 height 43
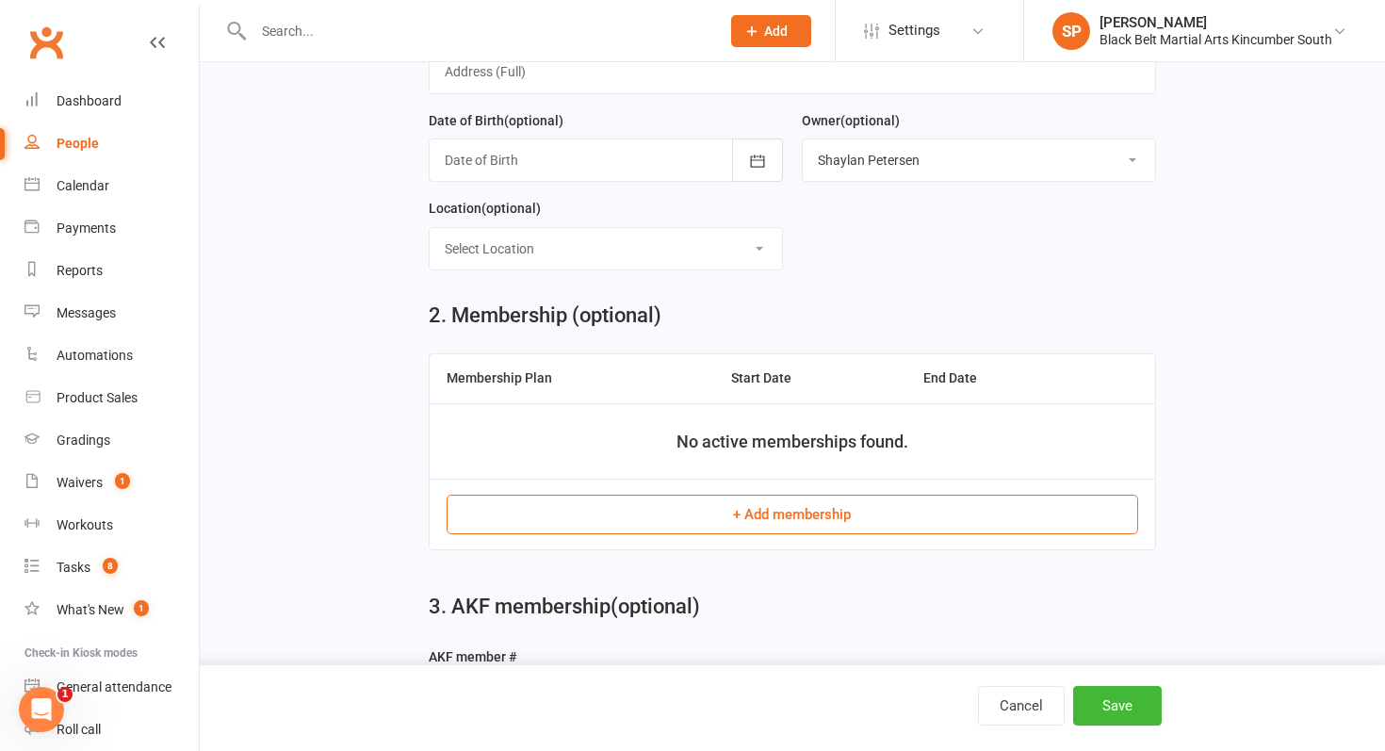
scroll to position [432, 0]
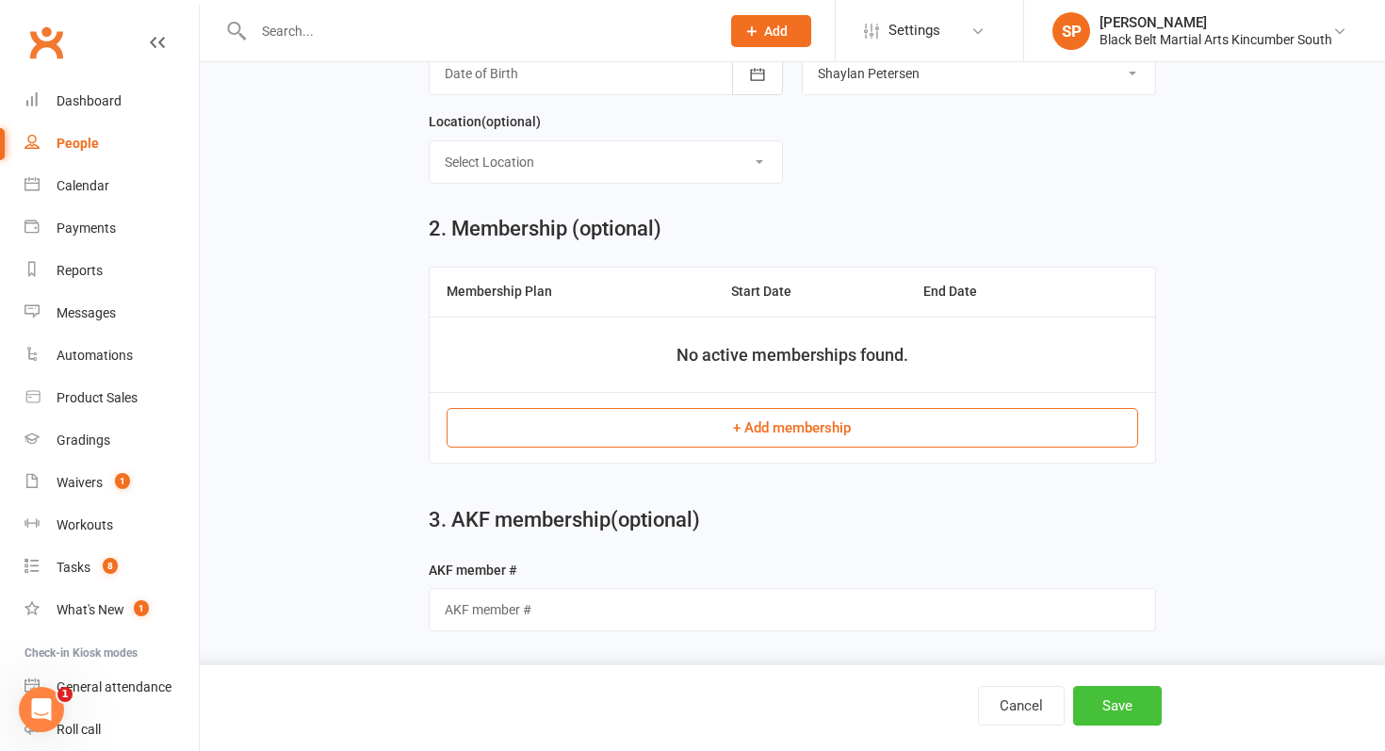
type input "[PERSON_NAME]"
click at [1081, 703] on button "Save" at bounding box center [1117, 706] width 89 height 40
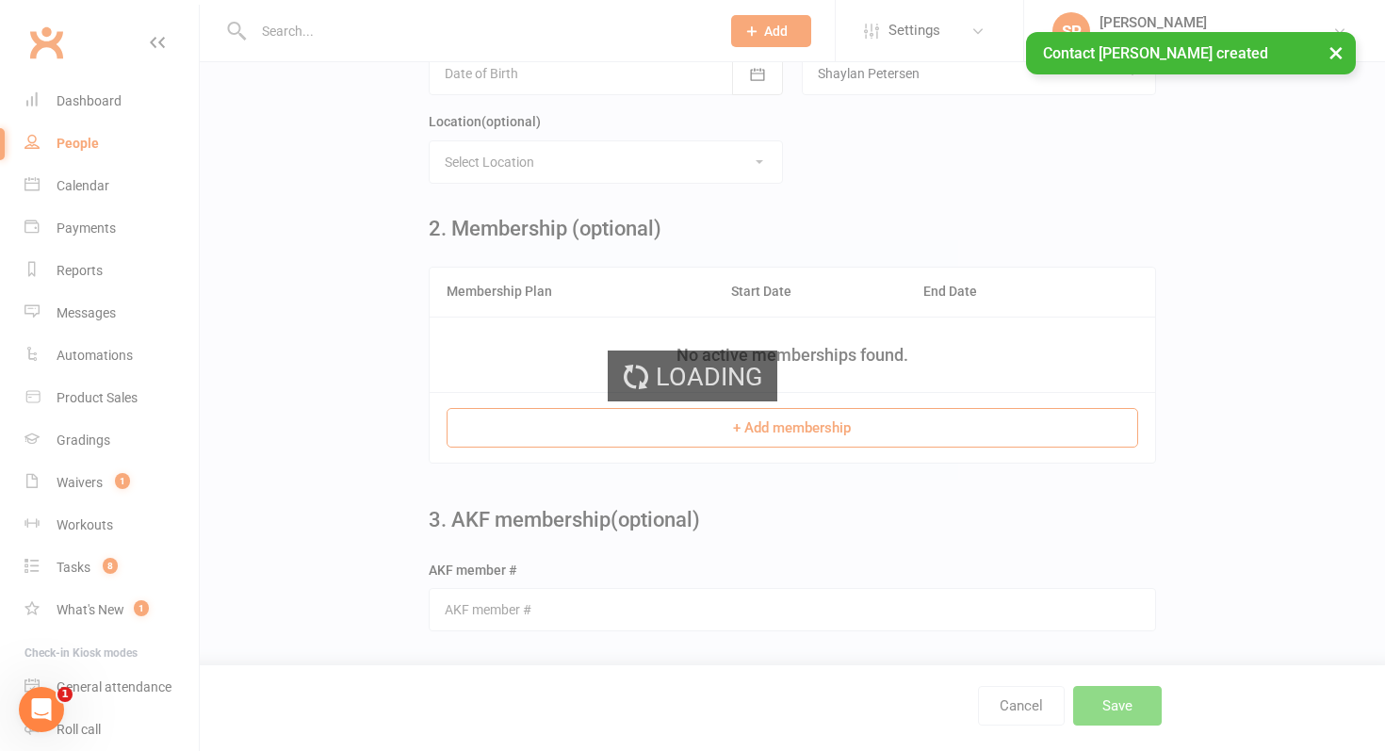
scroll to position [0, 0]
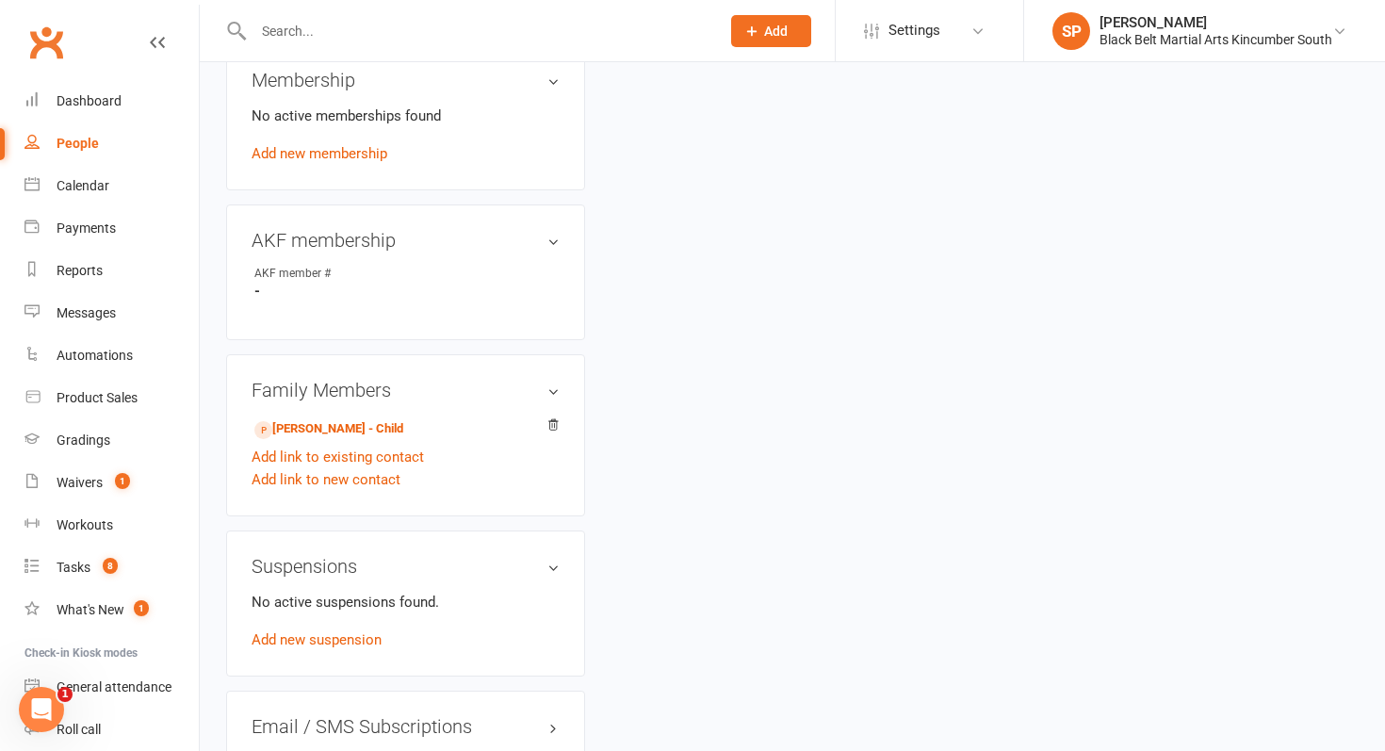
scroll to position [942, 0]
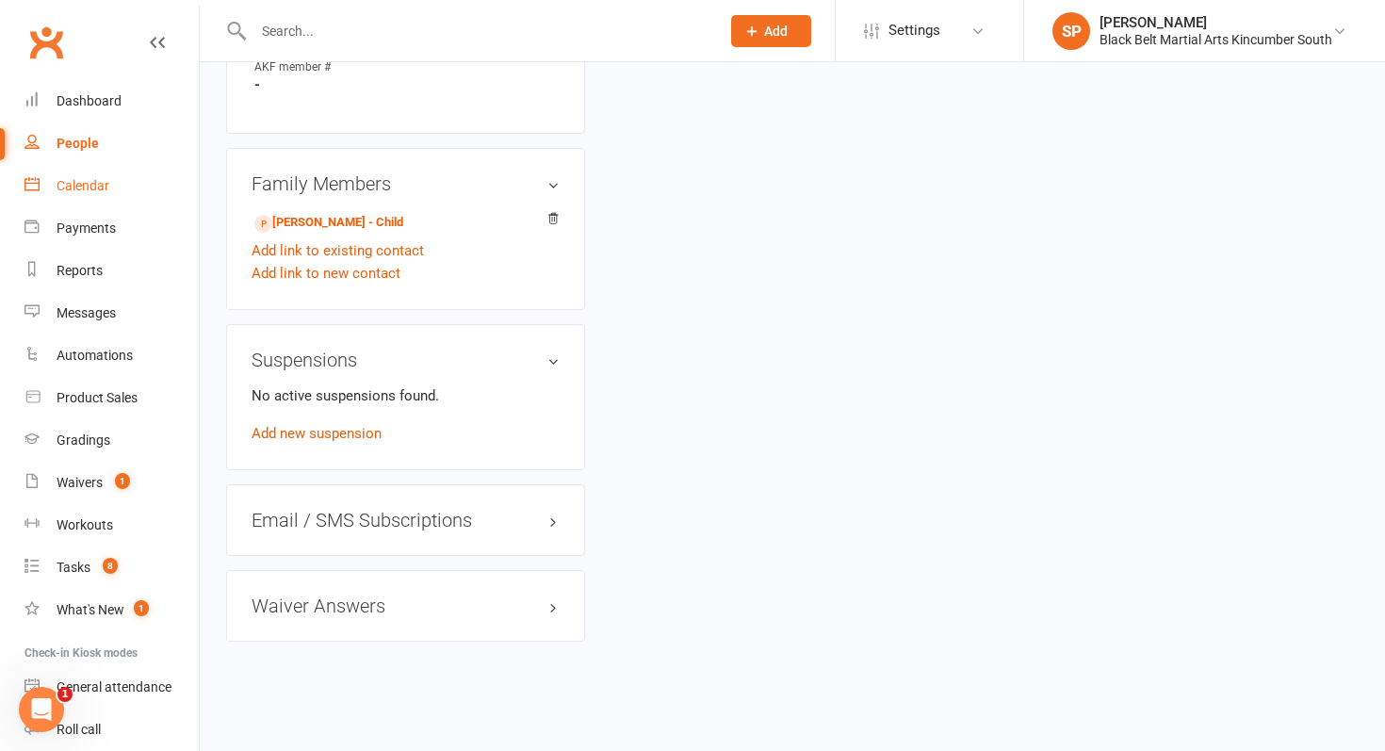
click at [118, 195] on link "Calendar" at bounding box center [111, 186] width 174 height 42
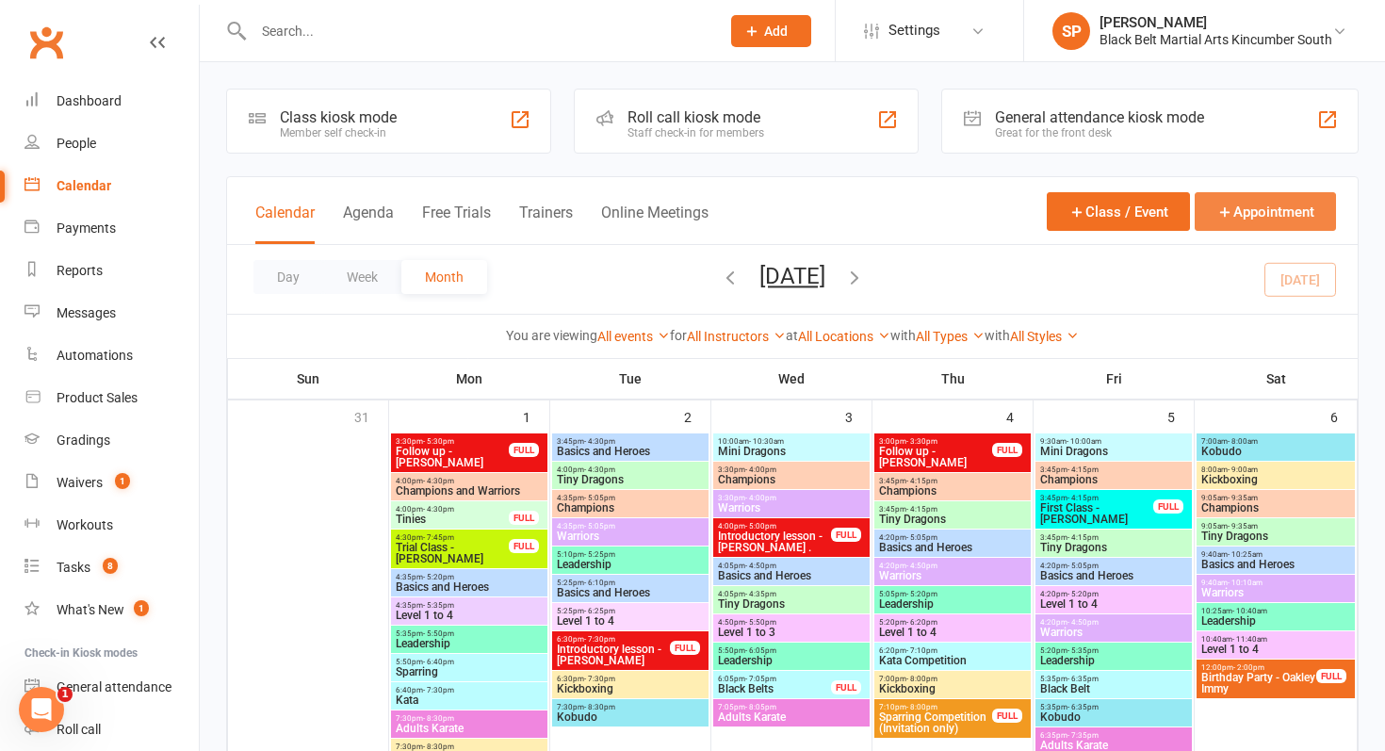
click at [1261, 217] on button "Appointment" at bounding box center [1264, 211] width 141 height 39
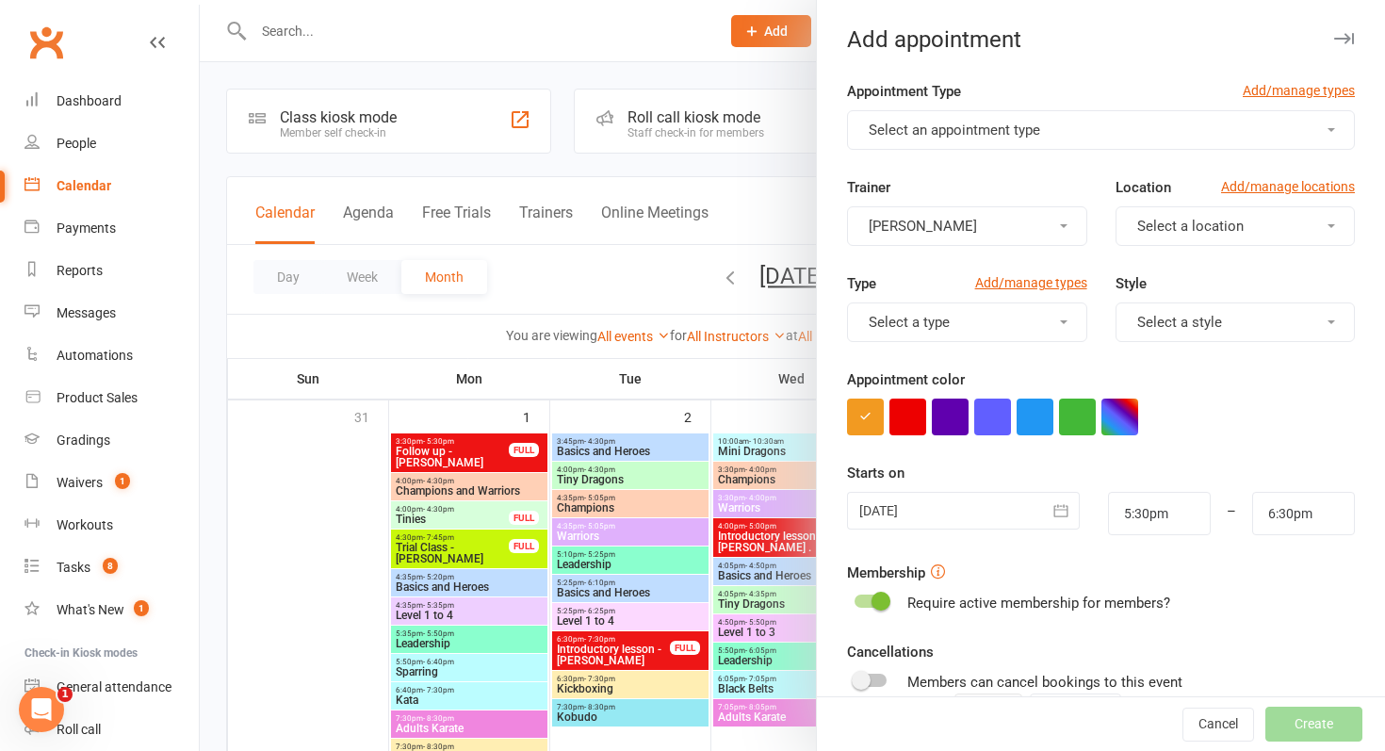
click at [924, 141] on button "Select an appointment type" at bounding box center [1101, 130] width 508 height 40
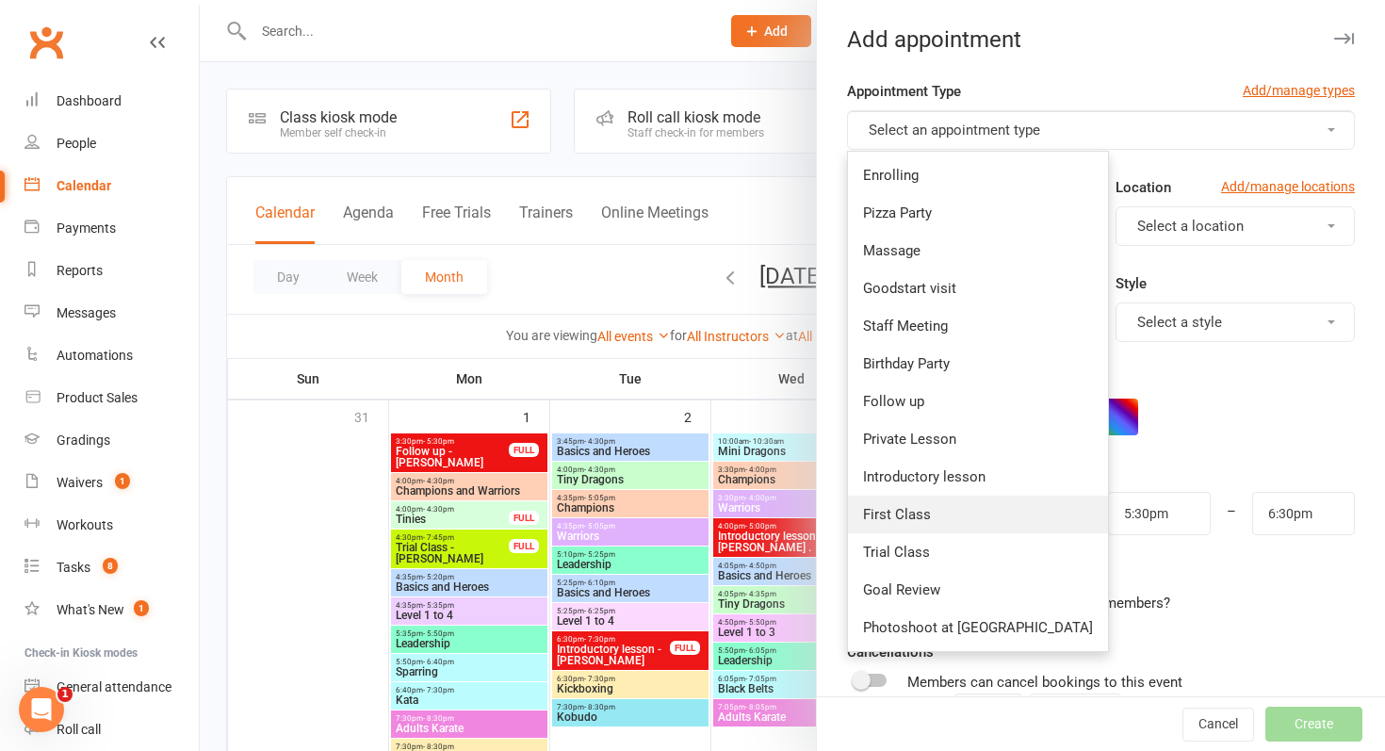
click at [951, 500] on link "First Class" at bounding box center [978, 515] width 260 height 38
type input "6:00pm"
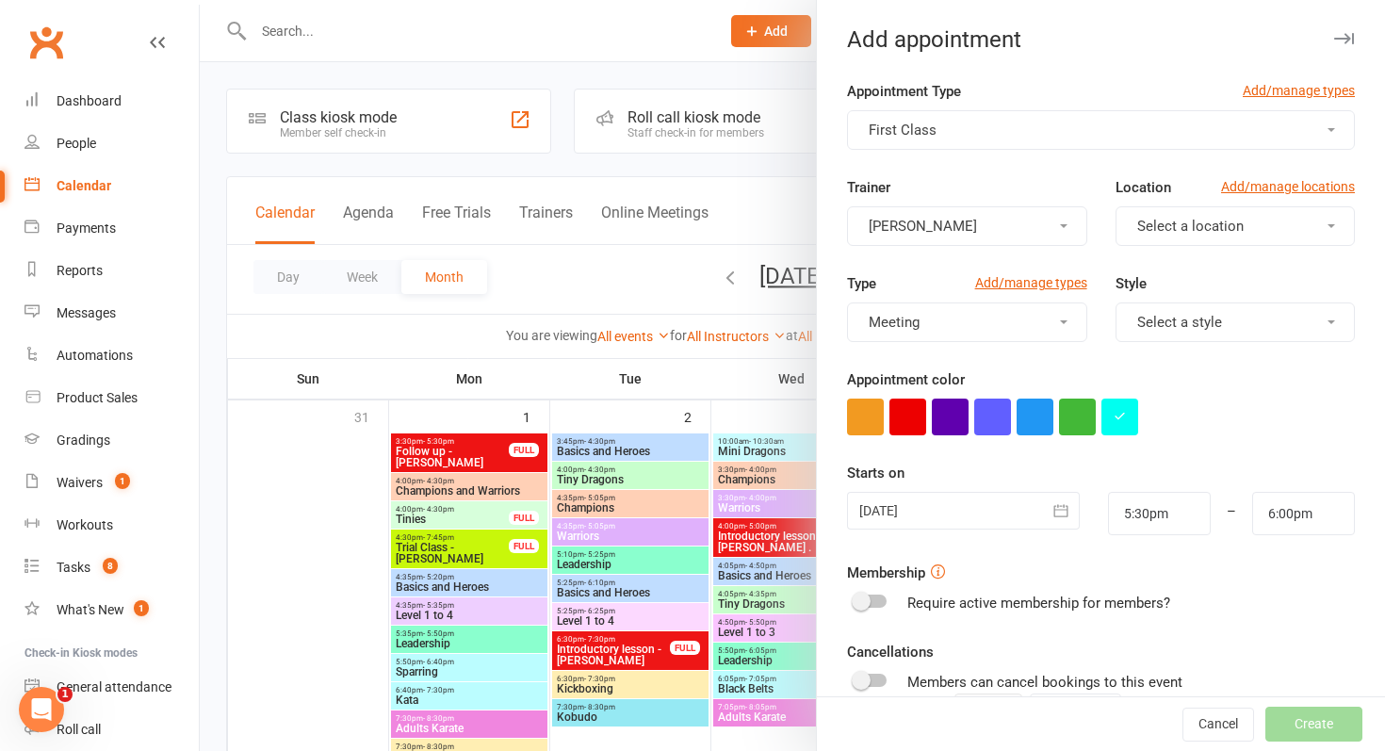
click at [951, 500] on div at bounding box center [963, 511] width 233 height 38
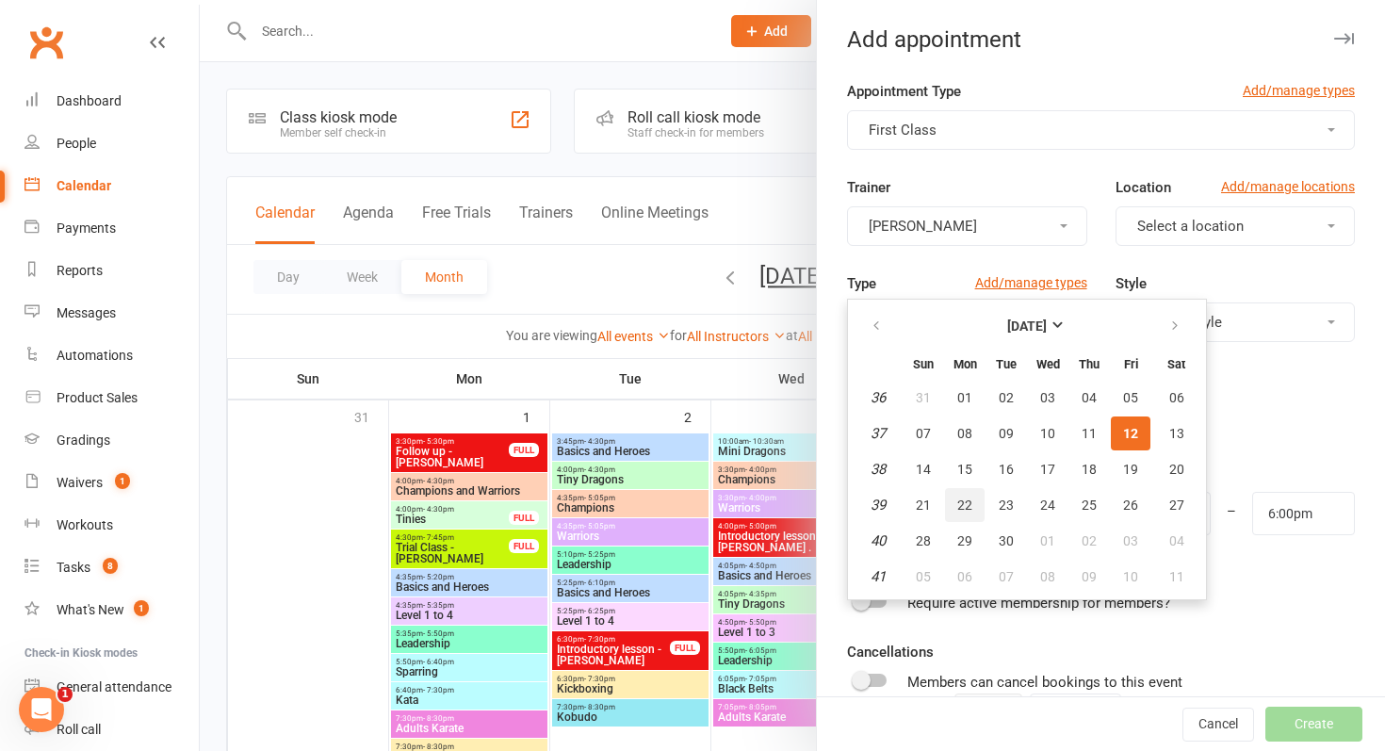
click at [961, 507] on span "22" at bounding box center [964, 504] width 15 height 15
type input "[DATE]"
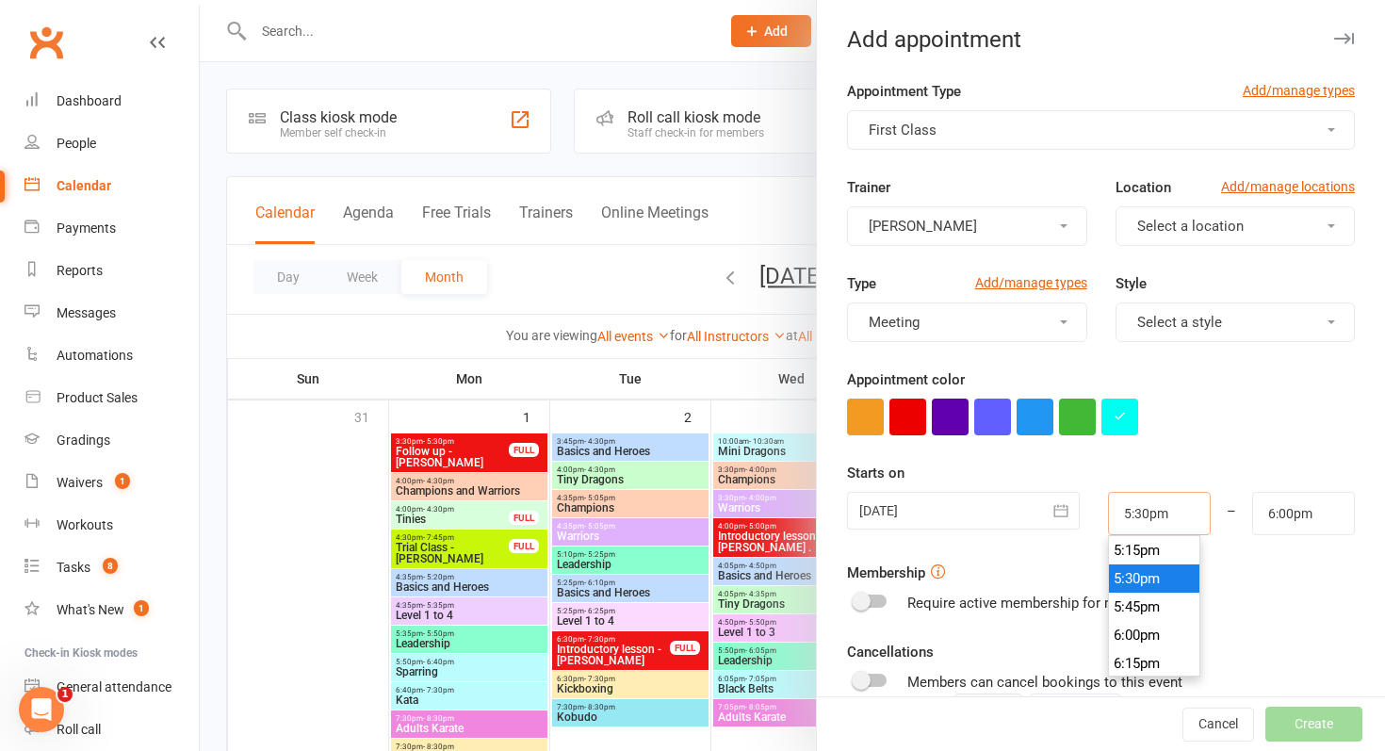
drag, startPoint x: 1180, startPoint y: 517, endPoint x: 1040, endPoint y: 517, distance: 140.4
click at [1040, 517] on div "[DATE] [DATE] Sun Mon Tue Wed Thu Fri Sat 36 31 01 02 03 04 05 06 37 07 08 09 1…" at bounding box center [1101, 513] width 536 height 43
type input "4:00pm"
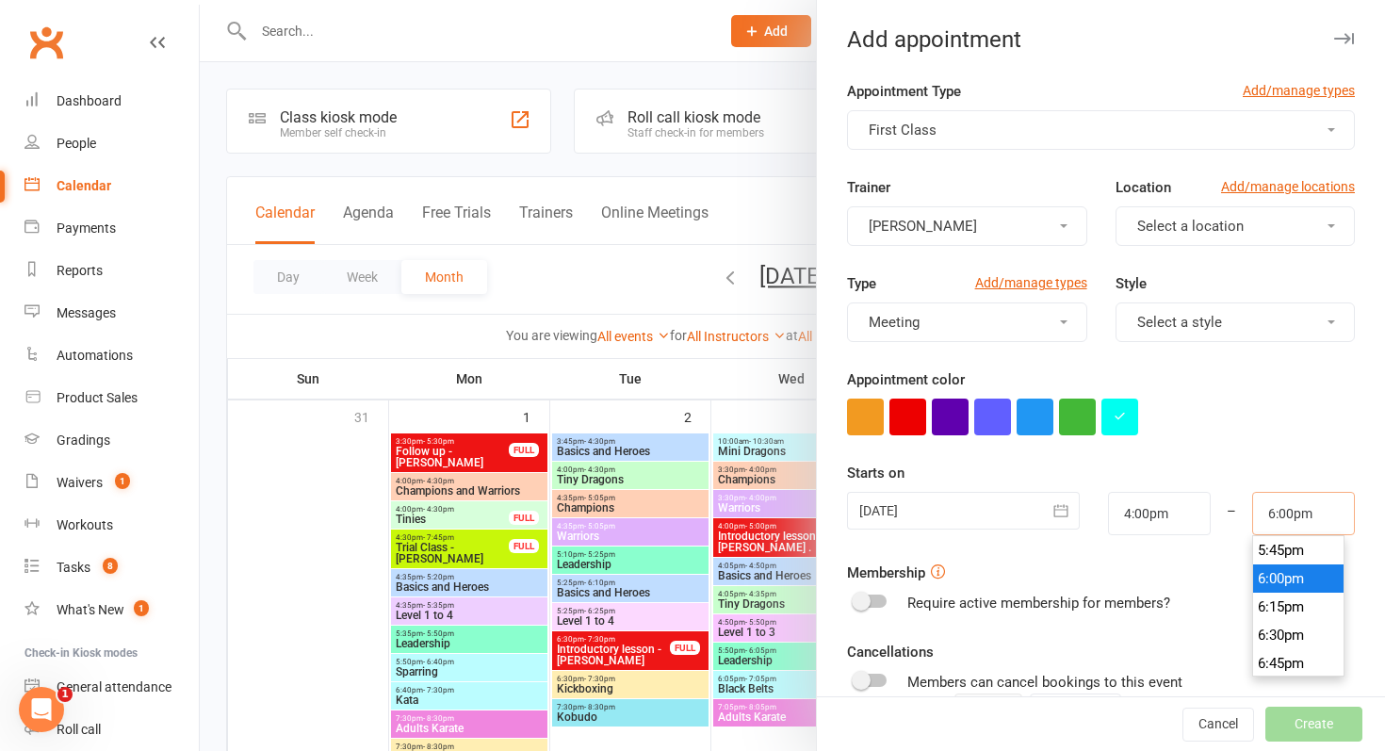
drag, startPoint x: 1327, startPoint y: 520, endPoint x: 1145, endPoint y: 516, distance: 182.8
click at [1145, 516] on div "[DATE] [DATE] Sun Mon Tue Wed Thu Fri Sat 36 31 01 02 03 04 05 06 37 07 08 09 1…" at bounding box center [1101, 513] width 536 height 43
type input "4:30pm"
click at [1174, 467] on div "Starts on [DATE] [DATE] Sun Mon Tue Wed Thu Fri Sat 36 31 01 02 03 04 05 06 37 …" at bounding box center [1101, 498] width 508 height 73
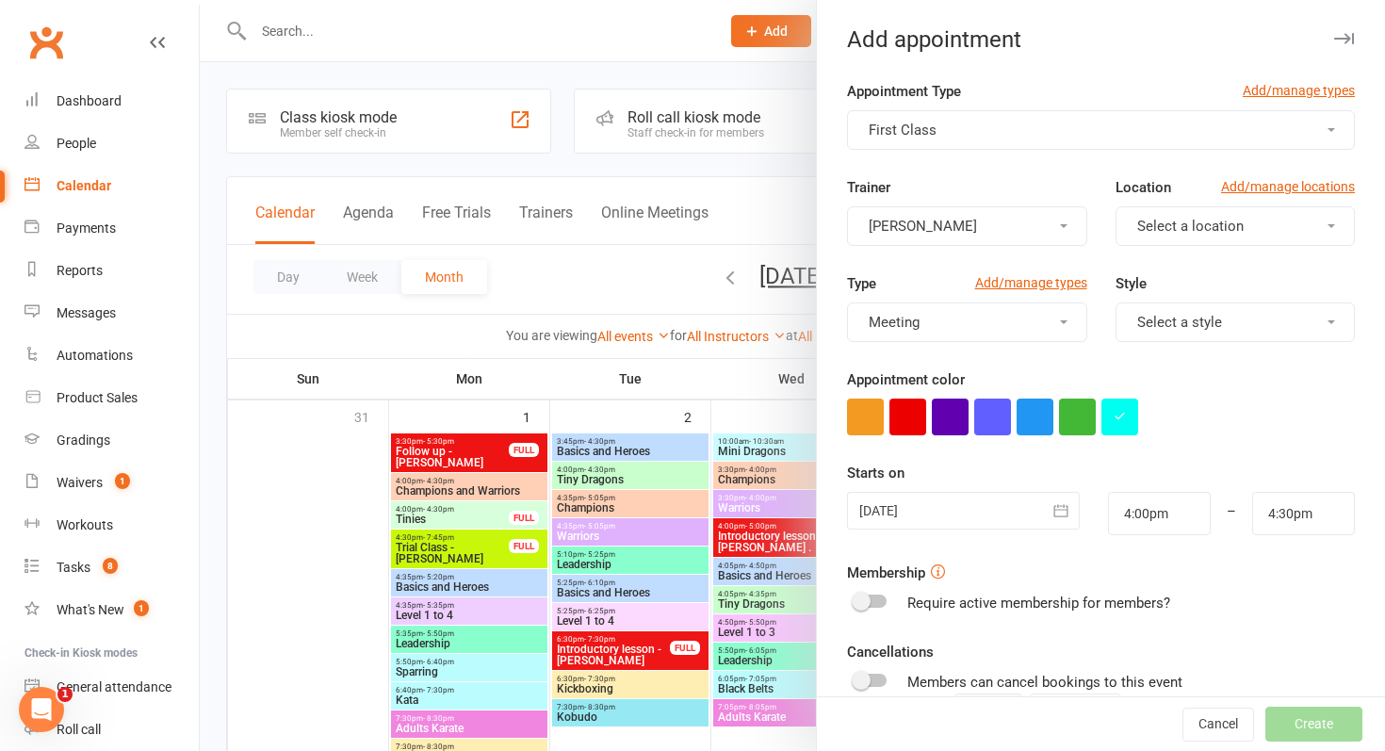
scroll to position [229, 0]
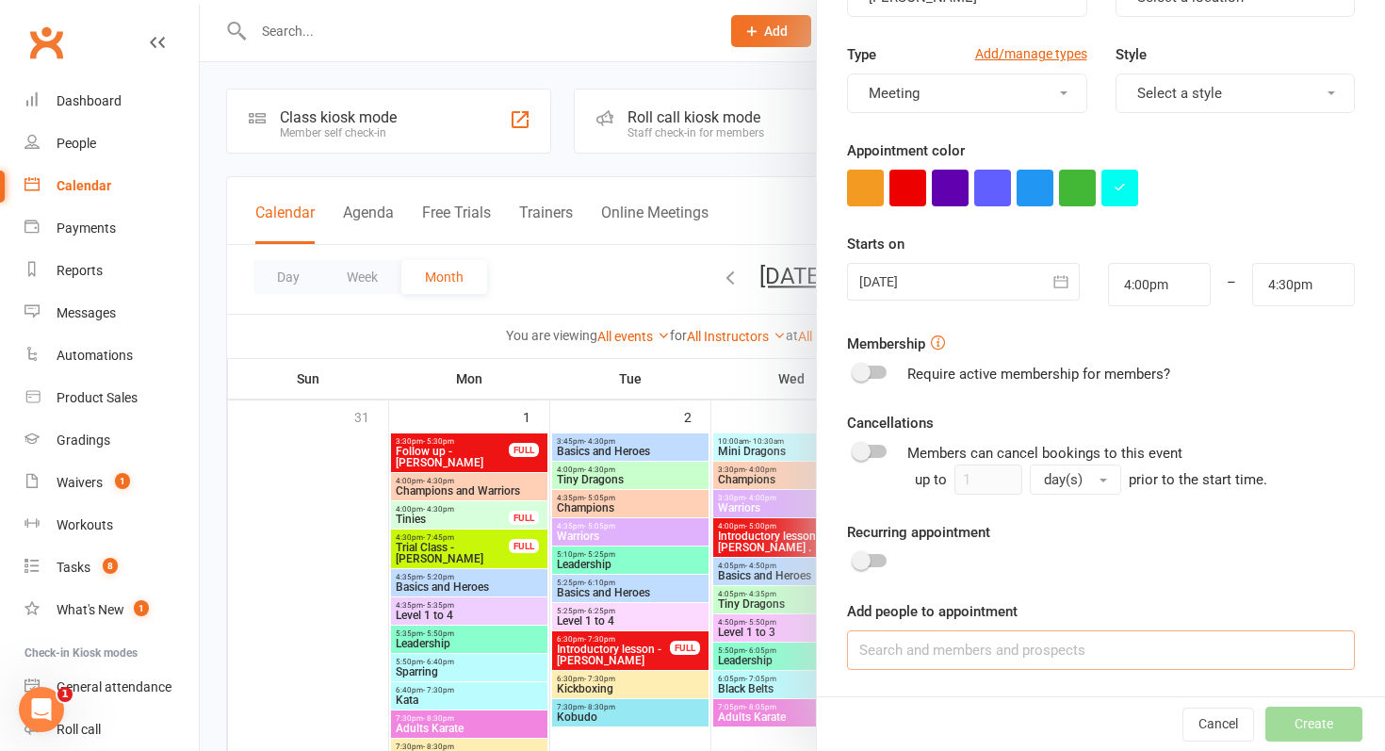
click at [1068, 653] on input at bounding box center [1101, 650] width 508 height 40
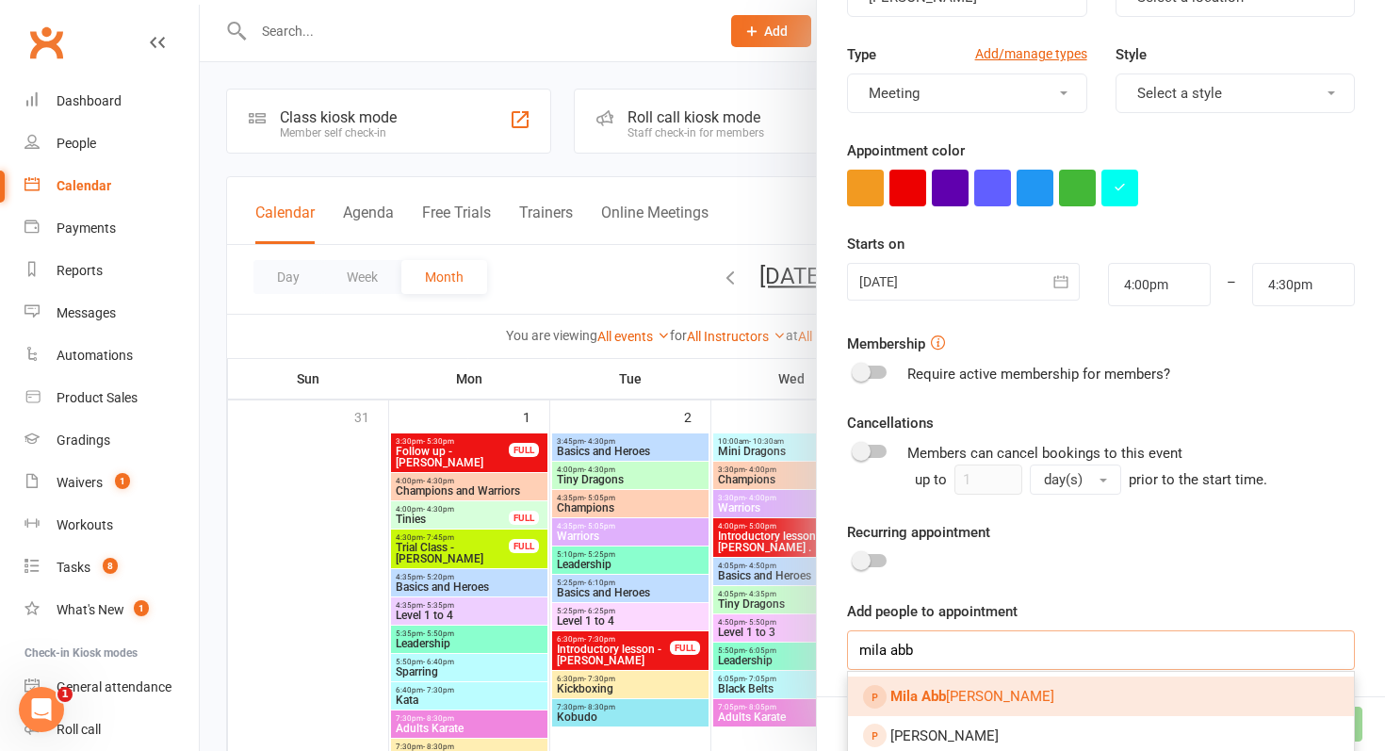
type input "mila abb"
click at [1053, 679] on link "Mila Abb [PERSON_NAME]" at bounding box center [1101, 696] width 506 height 40
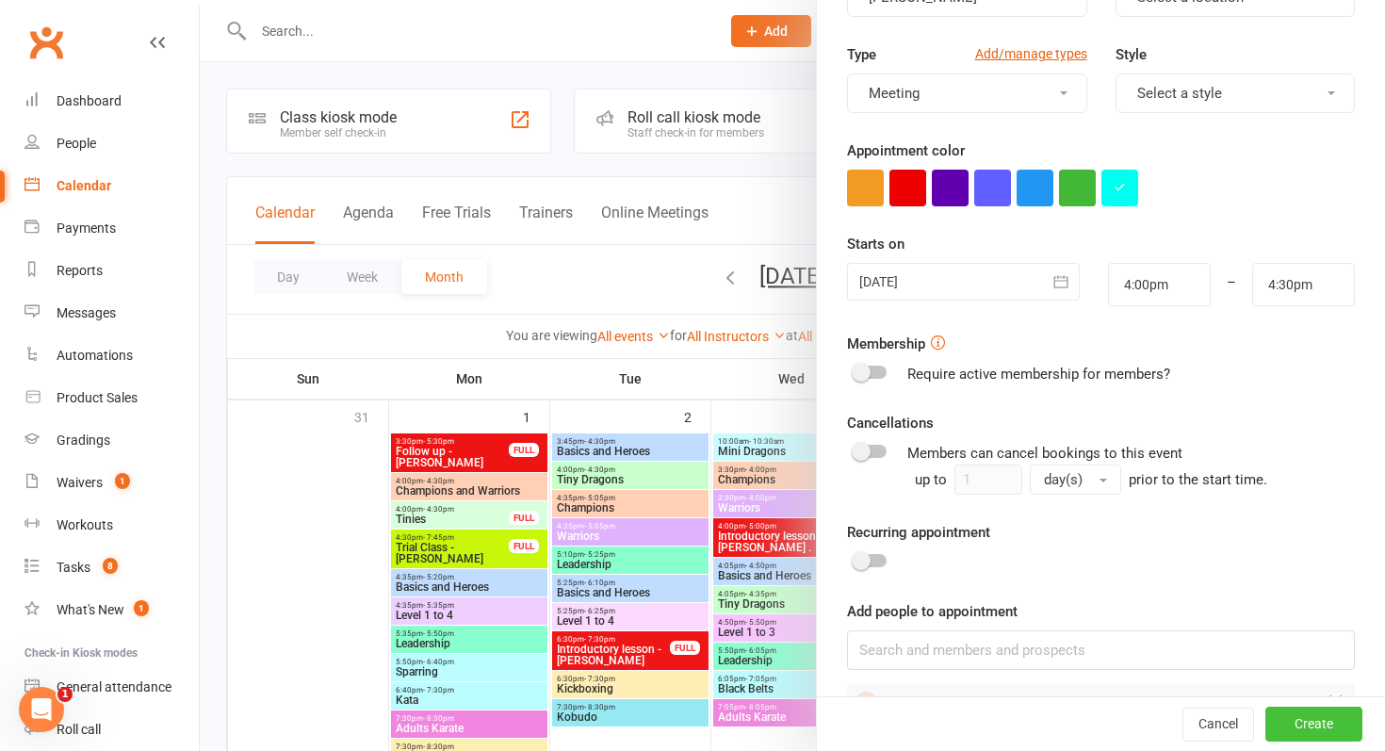
click at [1341, 721] on button "Create" at bounding box center [1313, 724] width 97 height 34
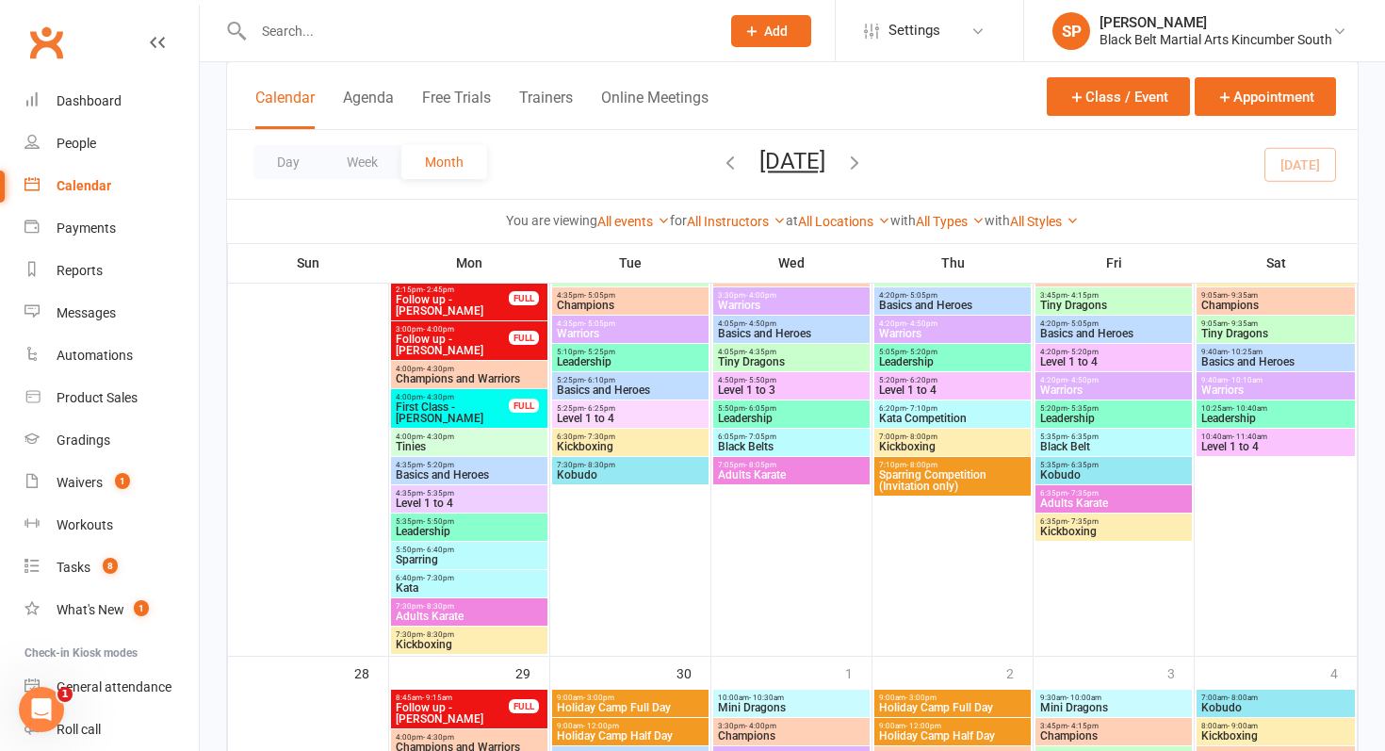
scroll to position [1412, 0]
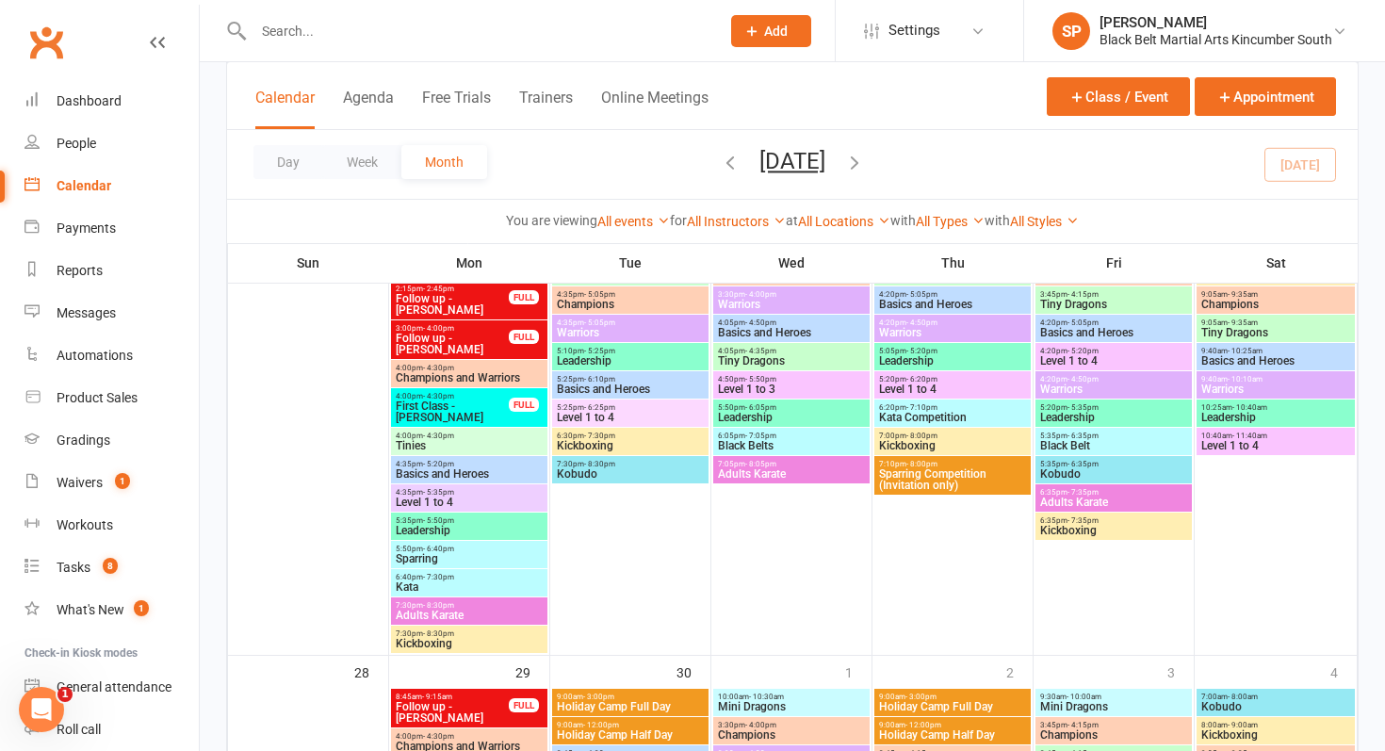
click at [432, 404] on span "First Class - [PERSON_NAME]" at bounding box center [452, 411] width 115 height 23
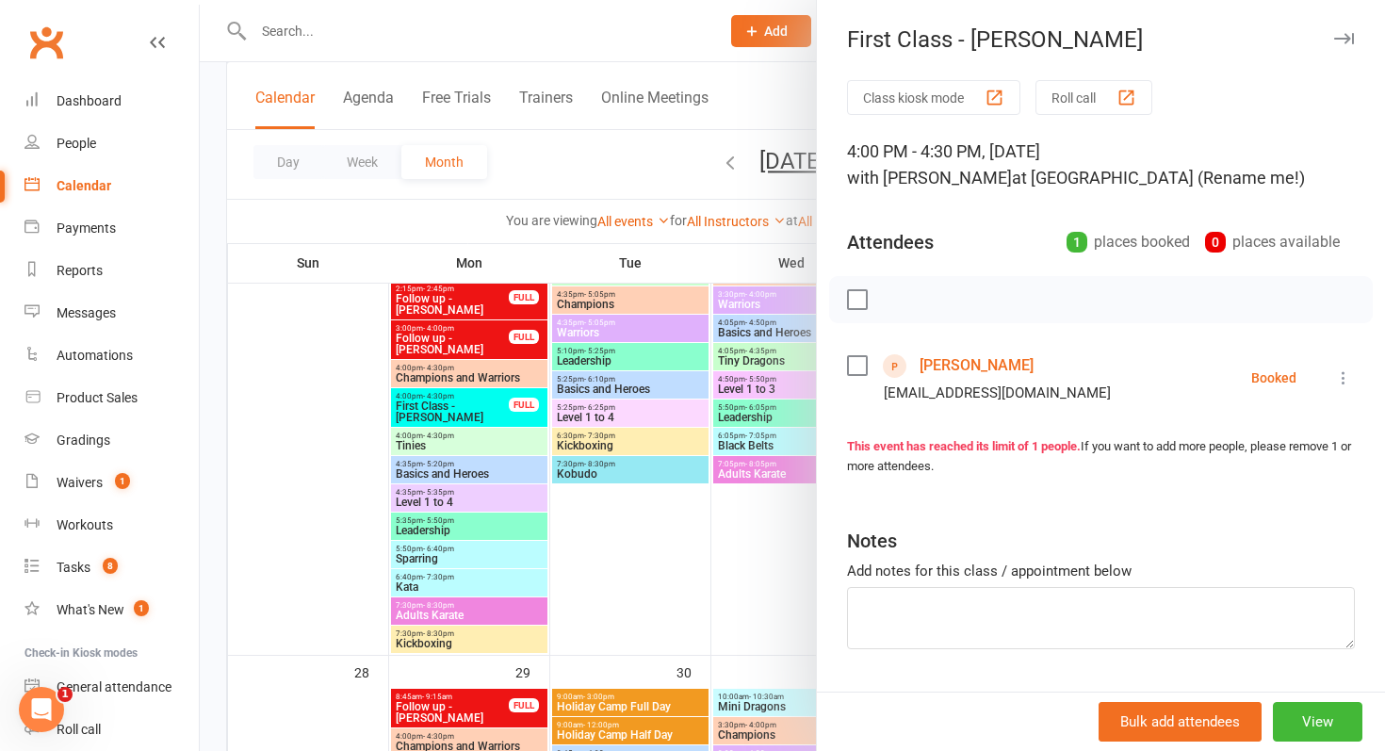
click at [989, 360] on link "[PERSON_NAME]" at bounding box center [976, 365] width 114 height 30
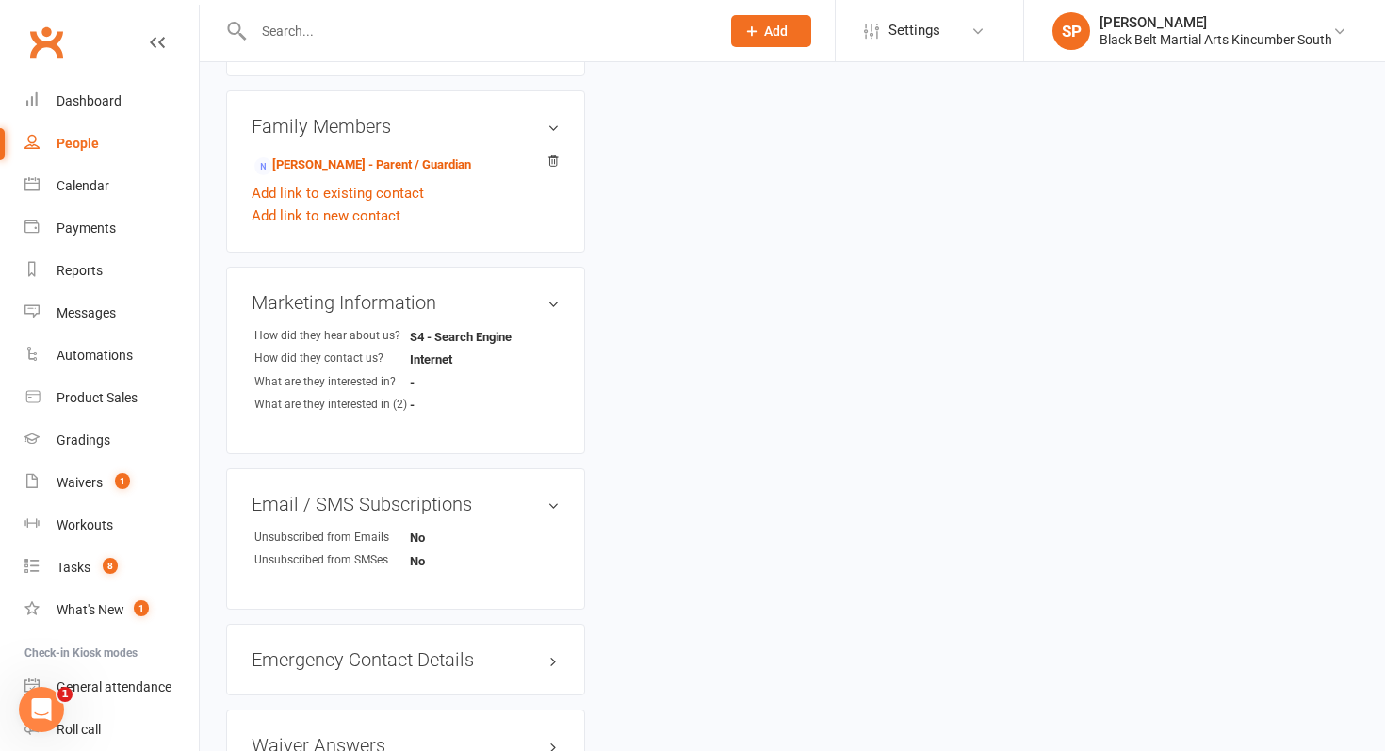
scroll to position [723, 0]
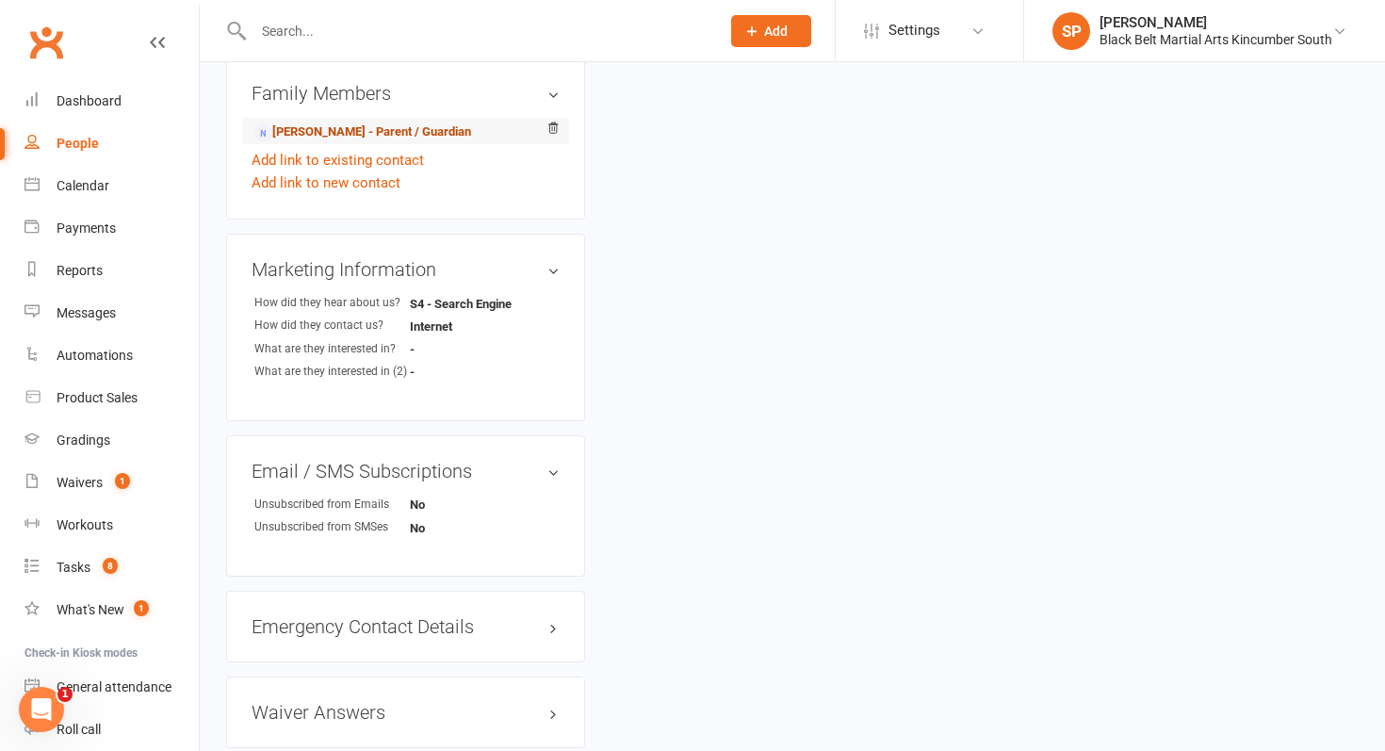
click at [332, 128] on link "[PERSON_NAME] - Parent / Guardian" at bounding box center [362, 132] width 217 height 20
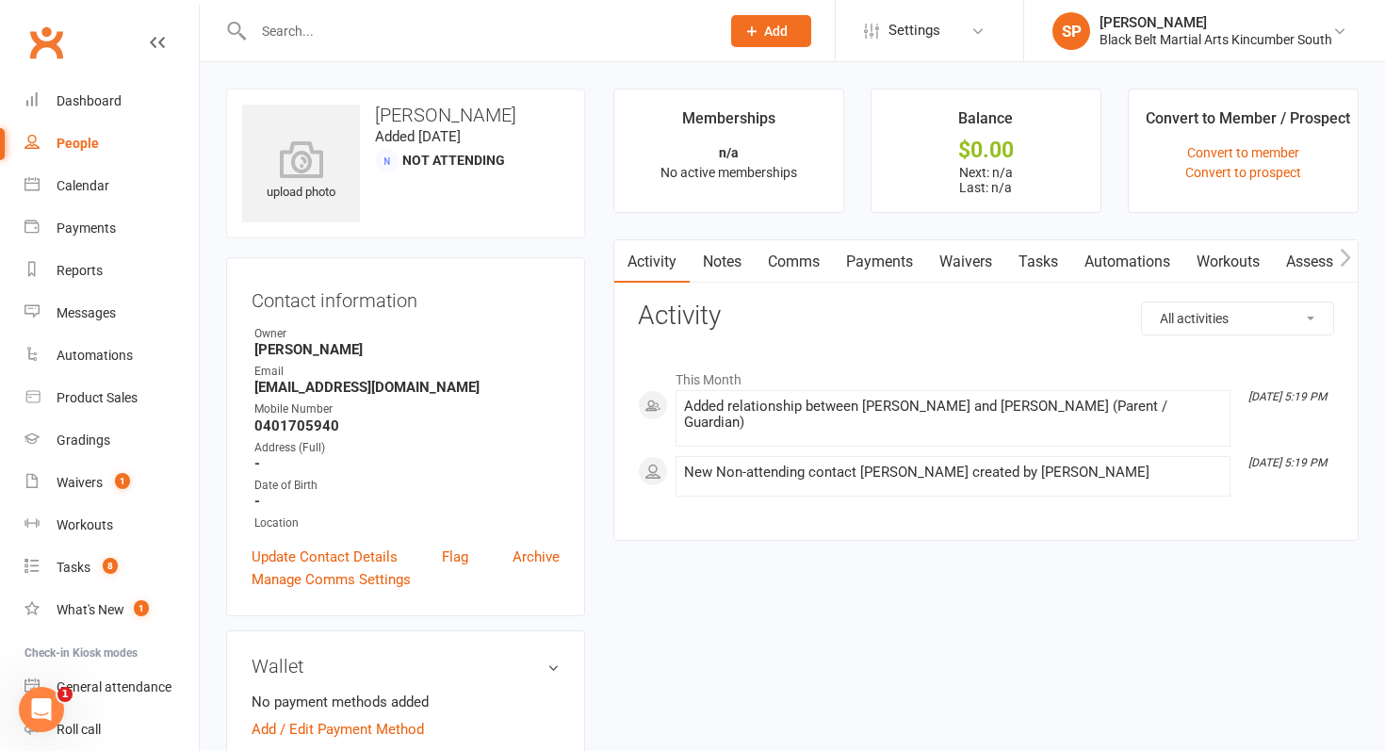
click at [973, 252] on link "Waivers" at bounding box center [965, 261] width 79 height 43
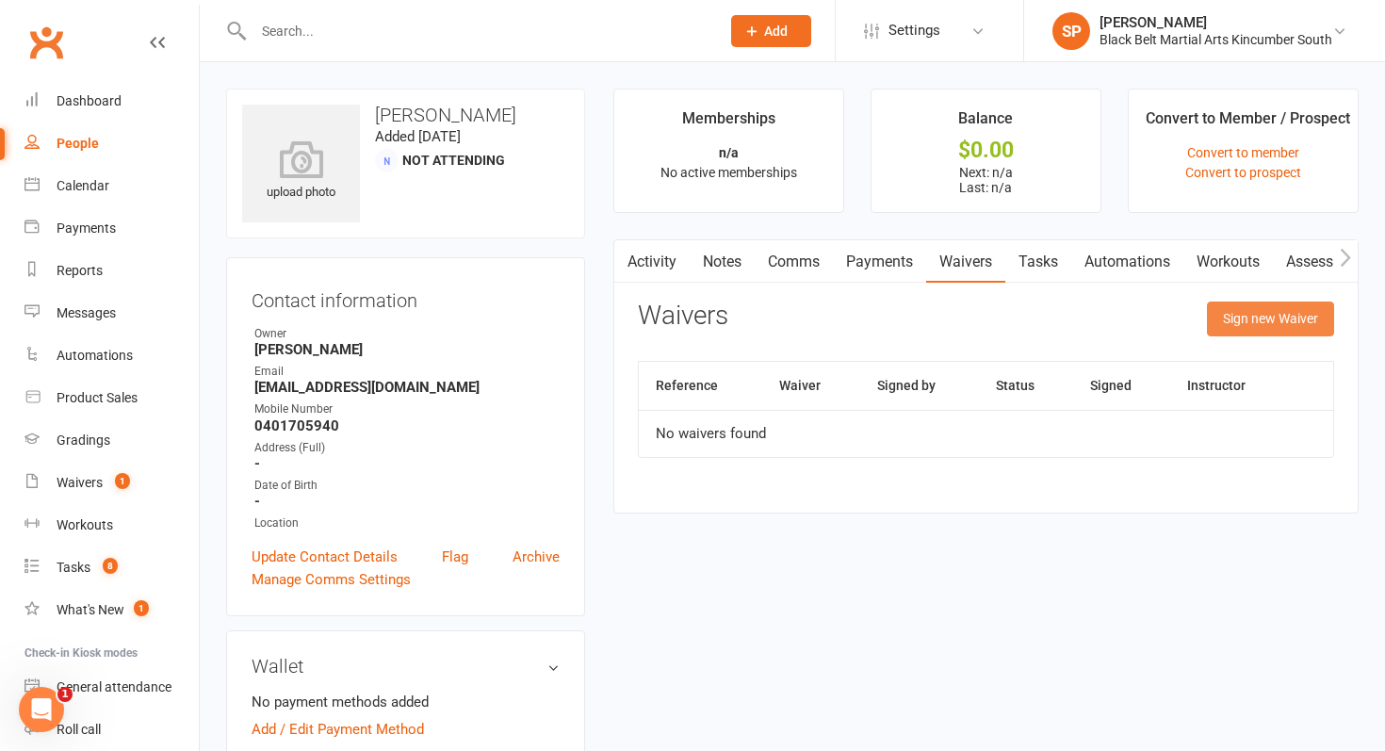
click at [1283, 325] on button "Sign new Waiver" at bounding box center [1270, 318] width 127 height 34
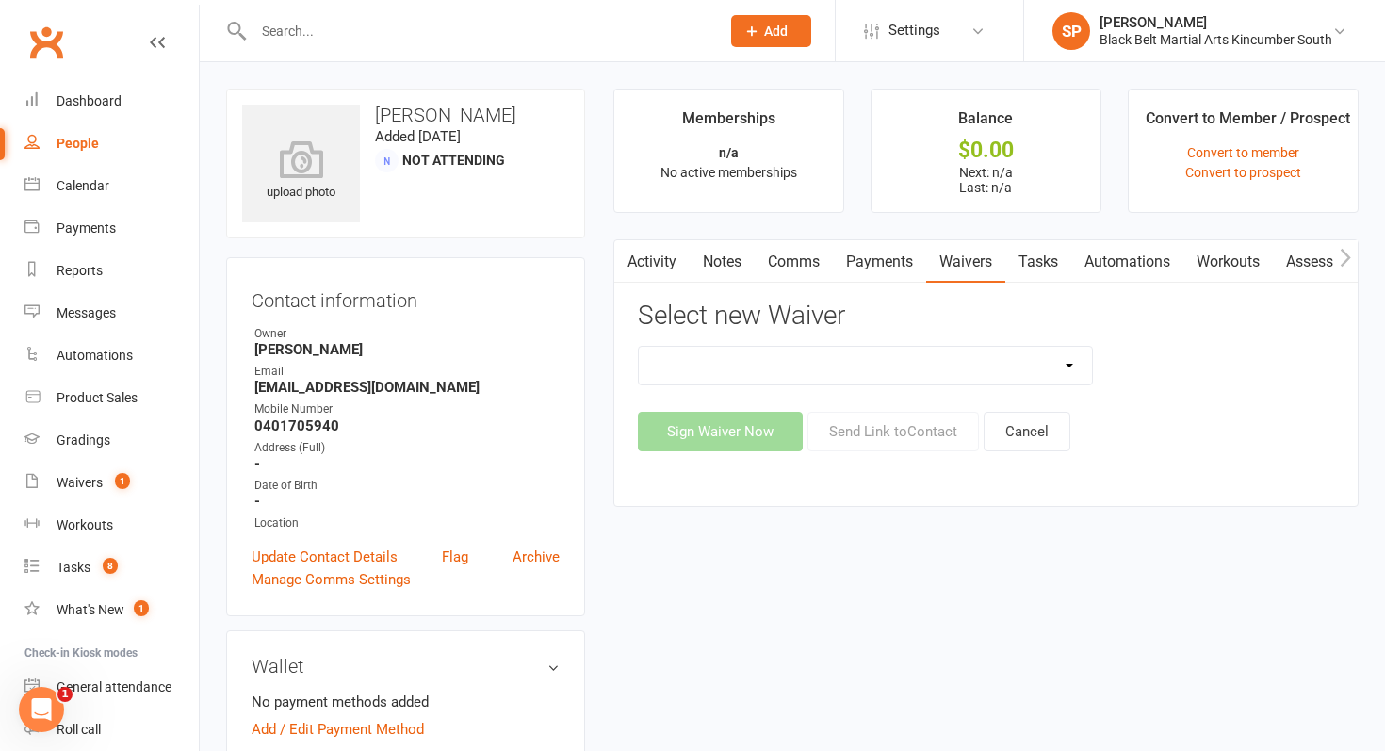
click at [831, 356] on select "Direct Debit Request Festival Enrolment Festival Trial Class Holiday Camp Waive…" at bounding box center [865, 366] width 453 height 38
select select "10335"
click at [639, 347] on select "Direct Debit Request Festival Enrolment Festival Trial Class Holiday Camp Waive…" at bounding box center [865, 366] width 453 height 38
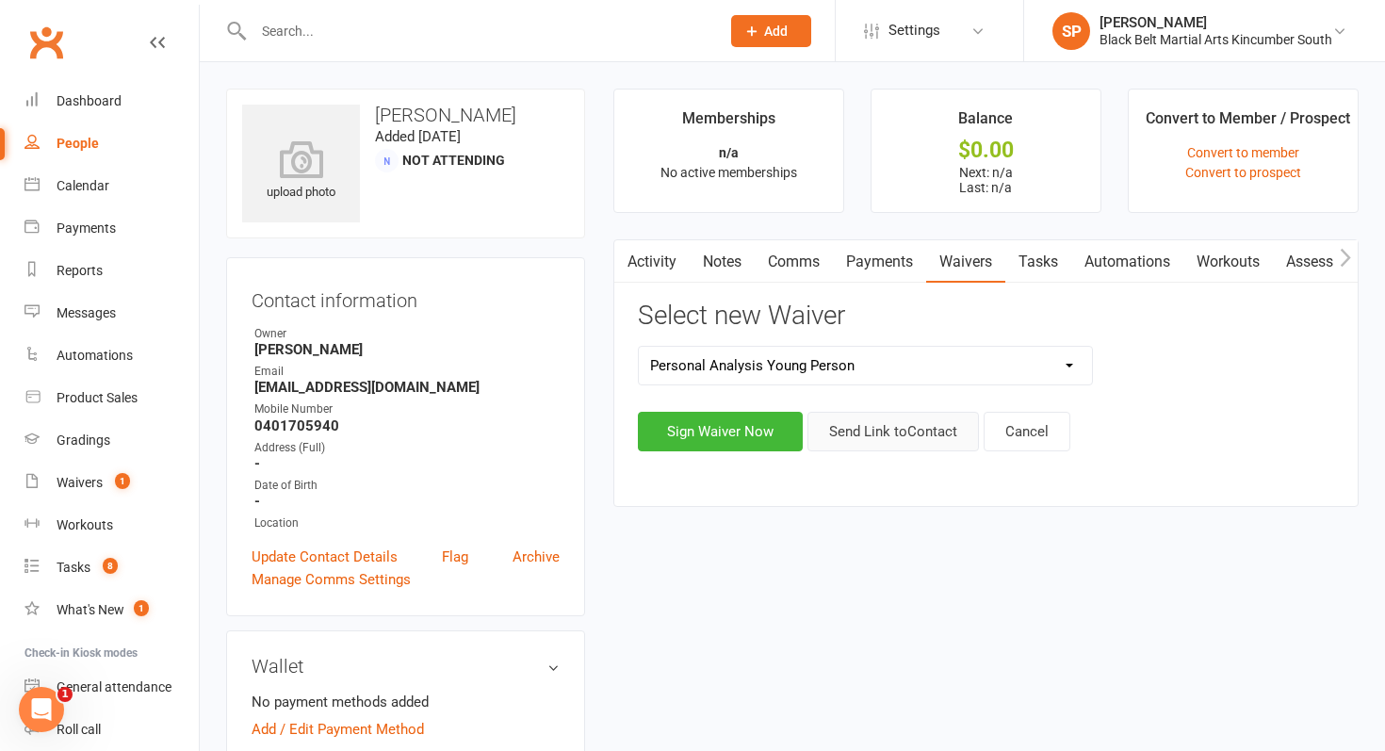
click at [889, 433] on button "Send Link to Contact" at bounding box center [892, 432] width 171 height 40
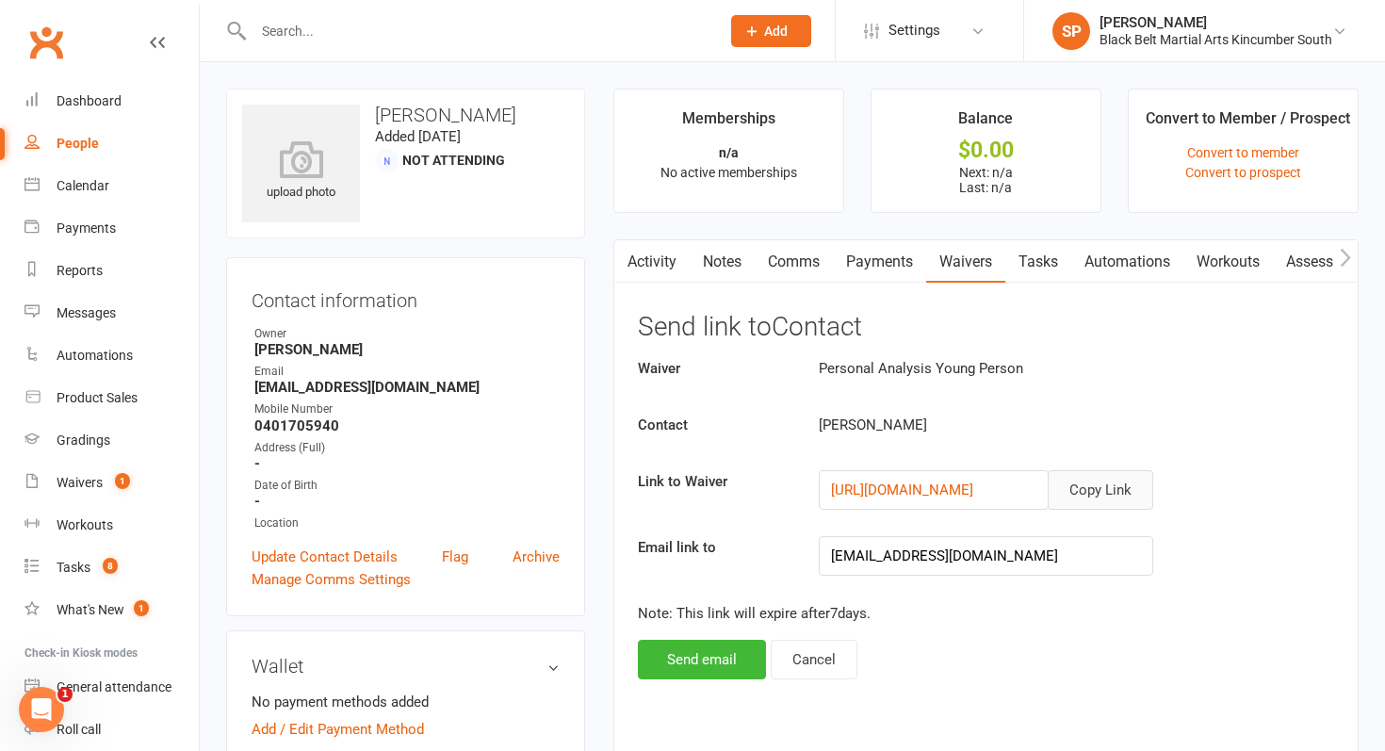
click at [1108, 502] on button "Copy Link" at bounding box center [1101, 490] width 106 height 40
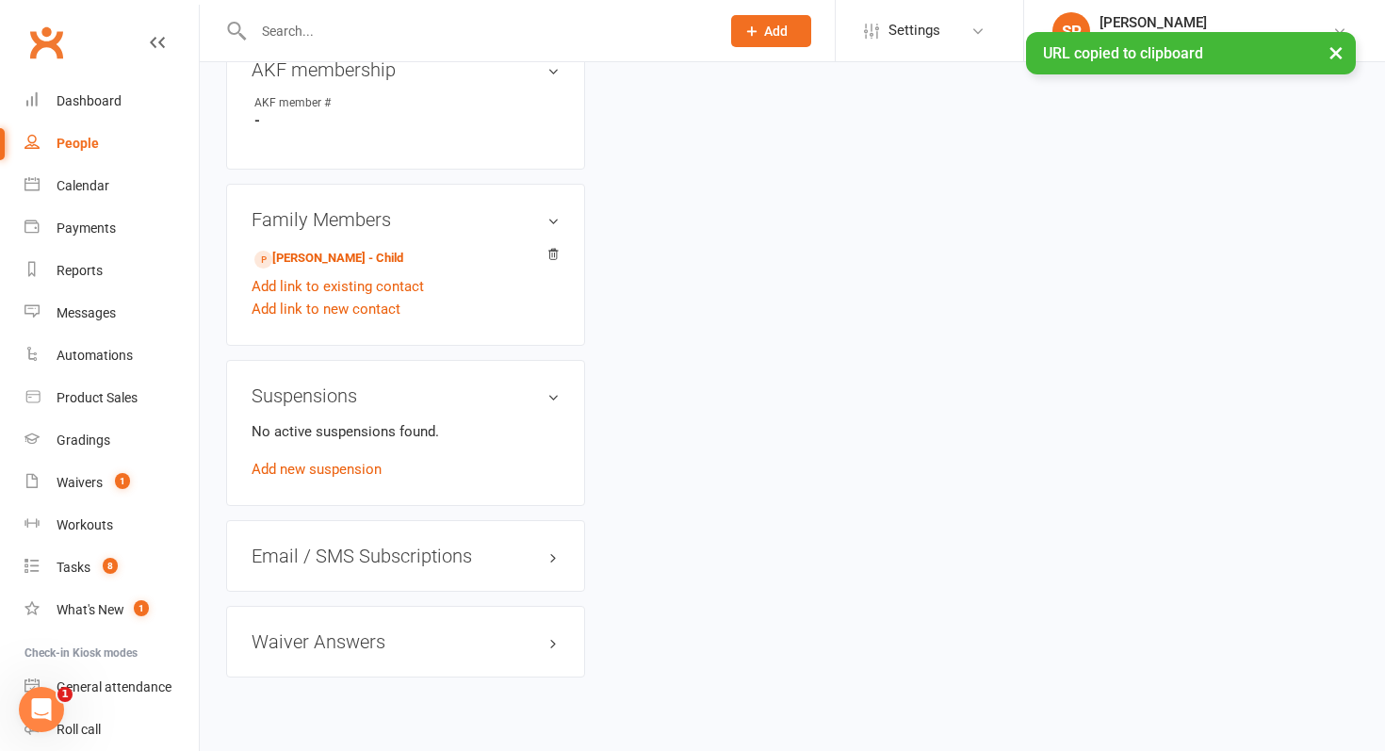
scroll to position [915, 0]
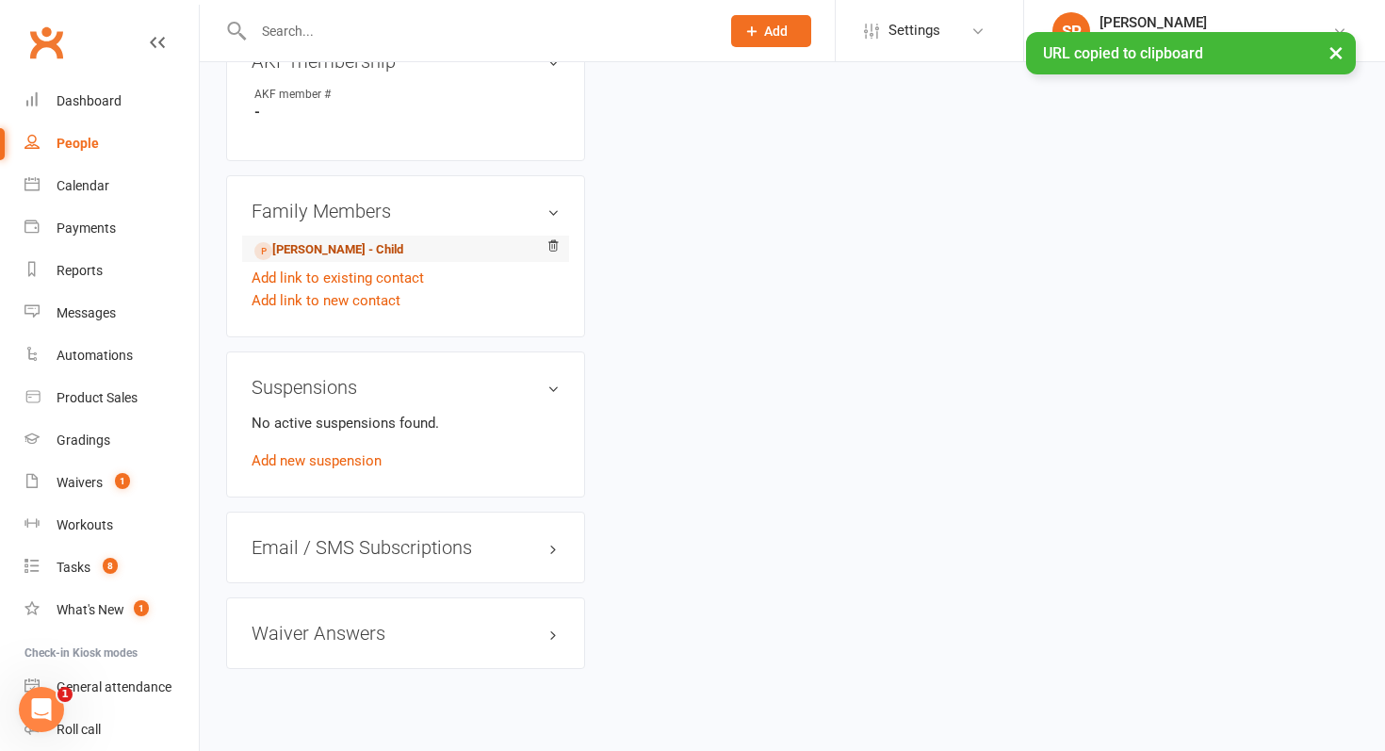
click at [321, 253] on link "[PERSON_NAME] - Child" at bounding box center [328, 250] width 149 height 20
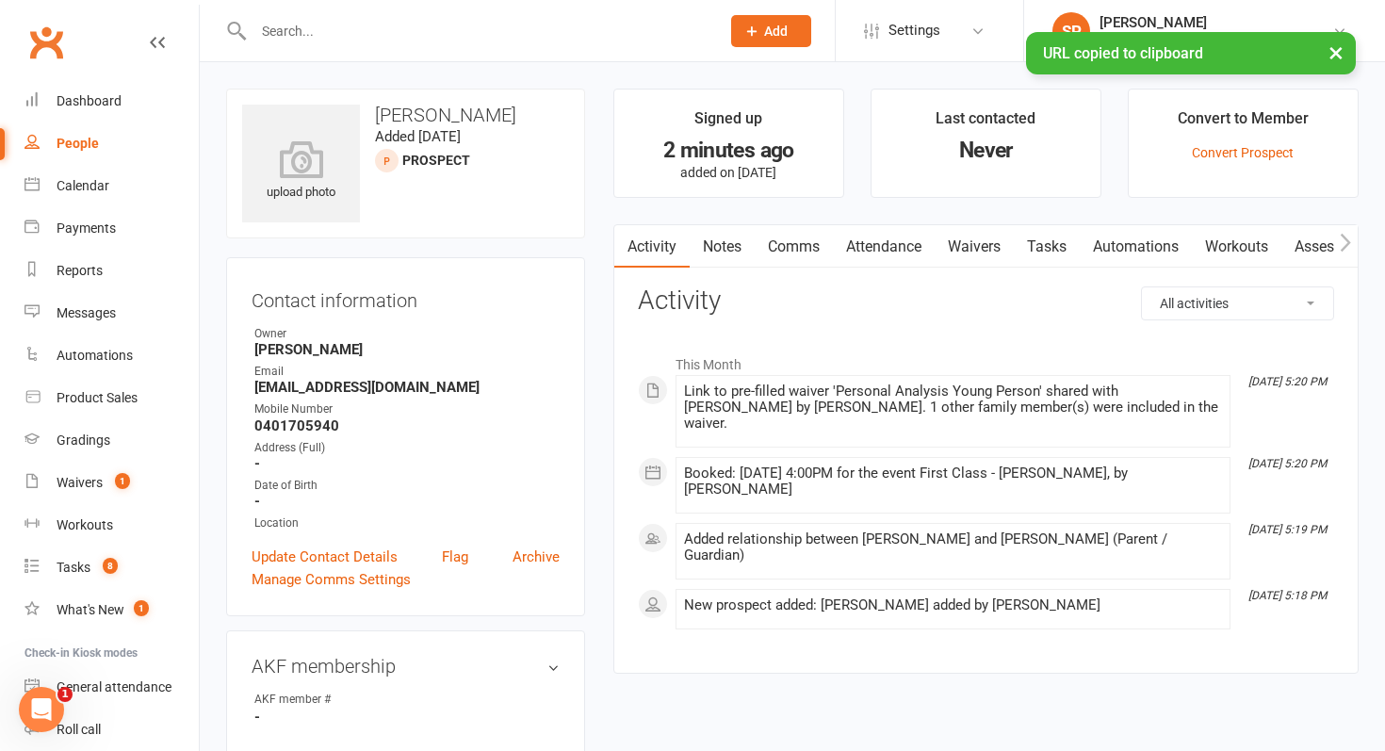
click at [995, 230] on link "Waivers" at bounding box center [973, 246] width 79 height 43
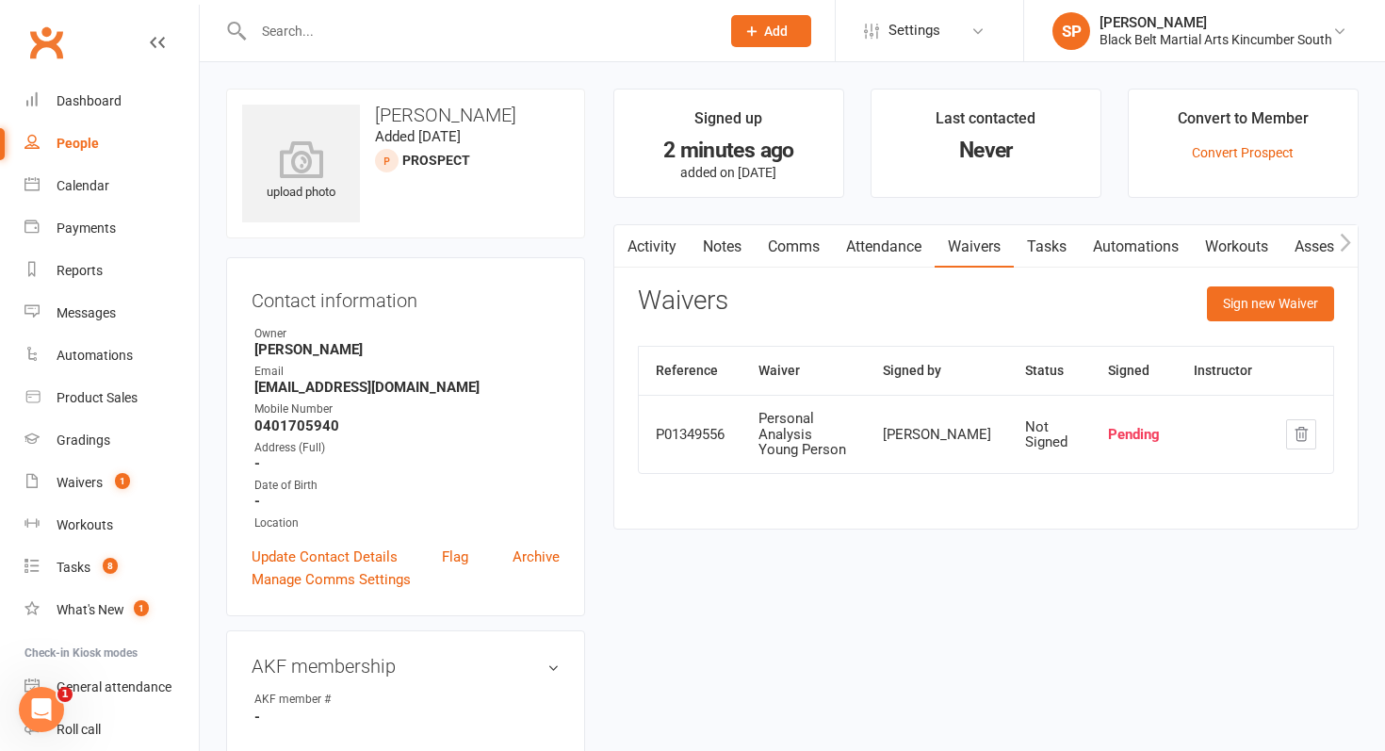
click at [785, 264] on link "Comms" at bounding box center [794, 246] width 78 height 43
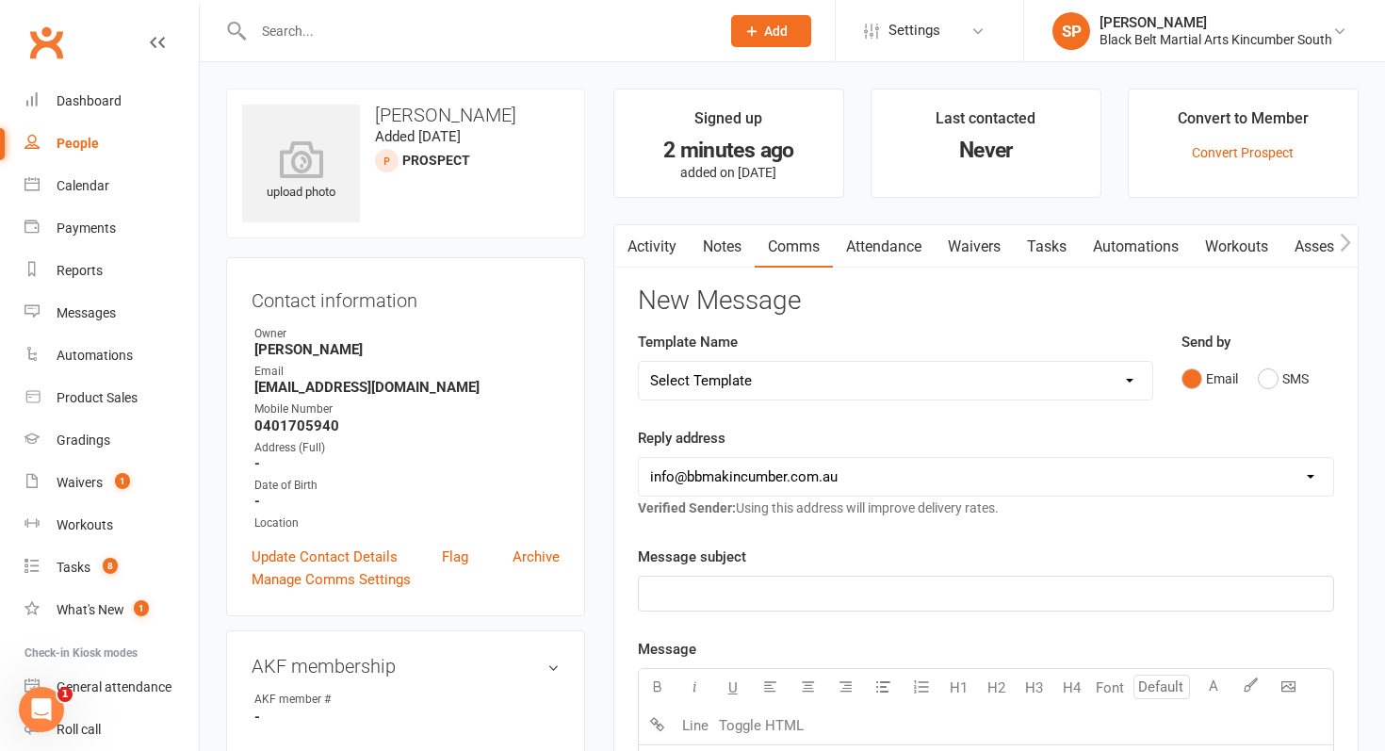
click at [769, 383] on select "Select Template [SMS] Birthday Invite Text [Email] Birthday Party [Email] Happy…" at bounding box center [895, 381] width 513 height 38
select select "5"
click at [639, 362] on select "Select Template [SMS] Birthday Invite Text [Email] Birthday Party [Email] Happy…" at bounding box center [895, 381] width 513 height 38
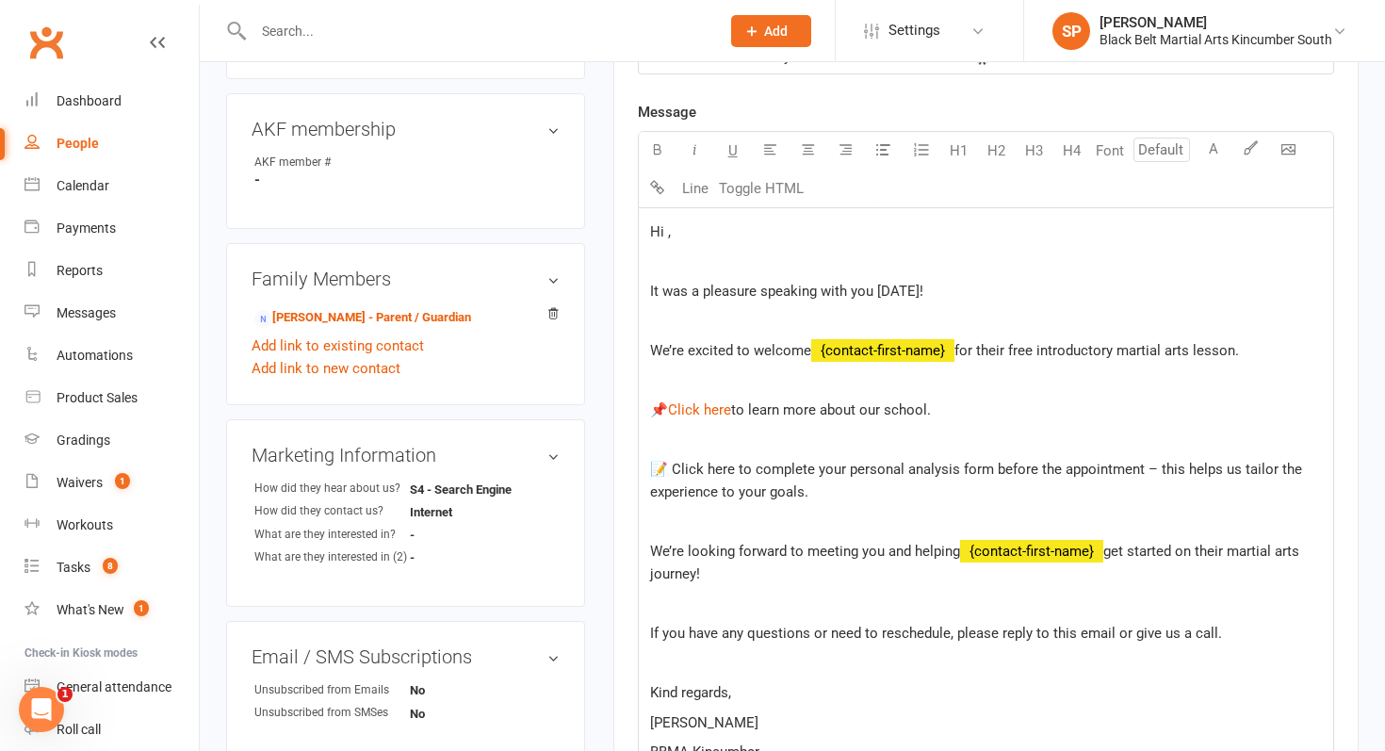
scroll to position [554, 0]
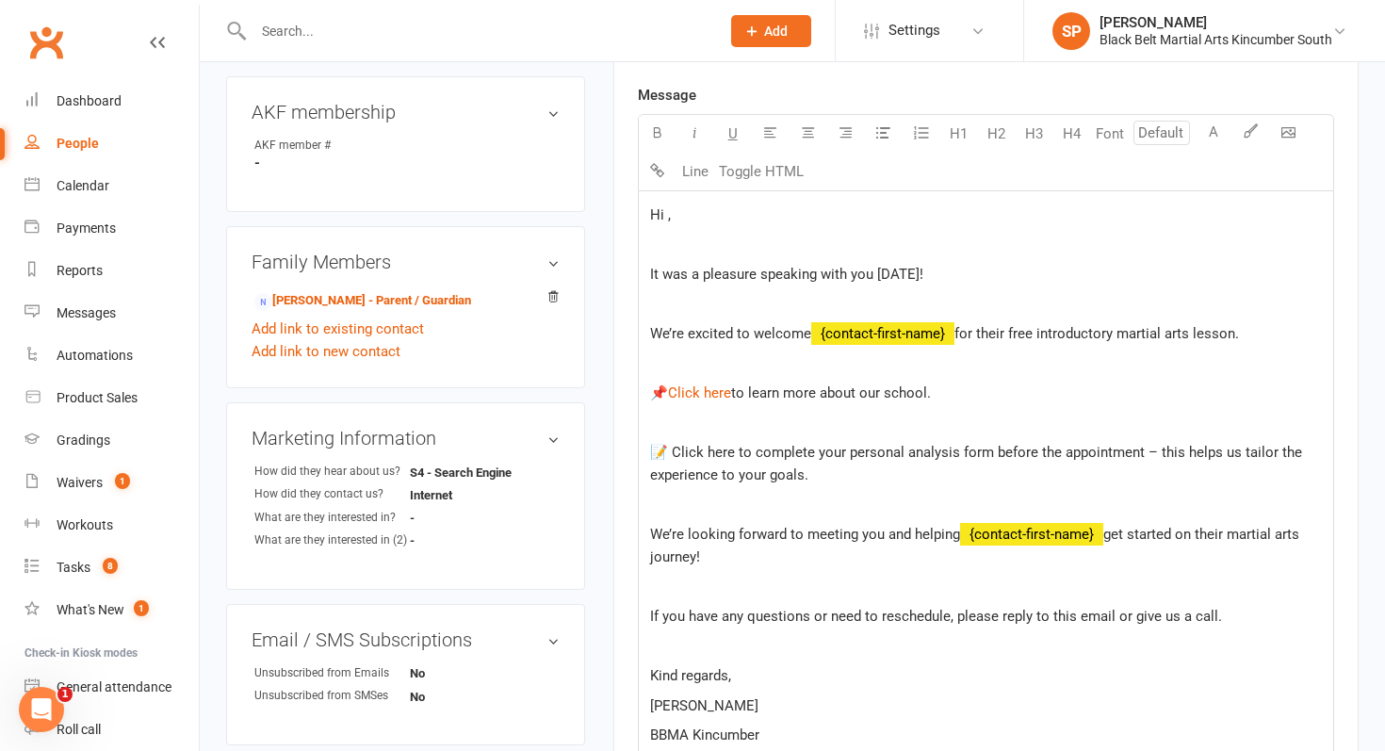
click at [670, 219] on p "Hi ," at bounding box center [986, 214] width 672 height 23
drag, startPoint x: 728, startPoint y: 453, endPoint x: 643, endPoint y: 453, distance: 84.8
click at [643, 453] on div "Hi [PERSON_NAME], It was a pleasure speaking with you [DATE]! We’re excited to …" at bounding box center [986, 475] width 694 height 568
click at [810, 490] on div "Hi [PERSON_NAME], It was a pleasure speaking with you [DATE]! We’re excited to …" at bounding box center [986, 475] width 694 height 568
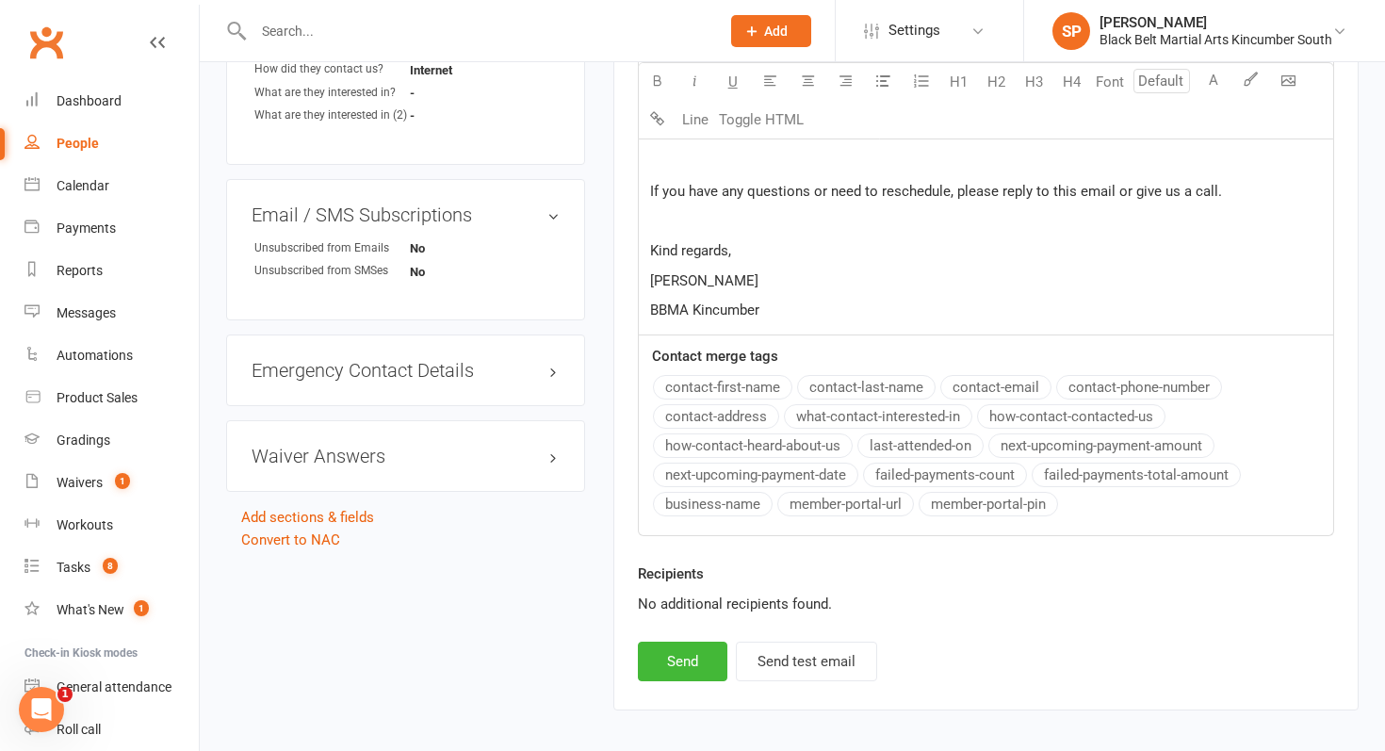
scroll to position [983, 0]
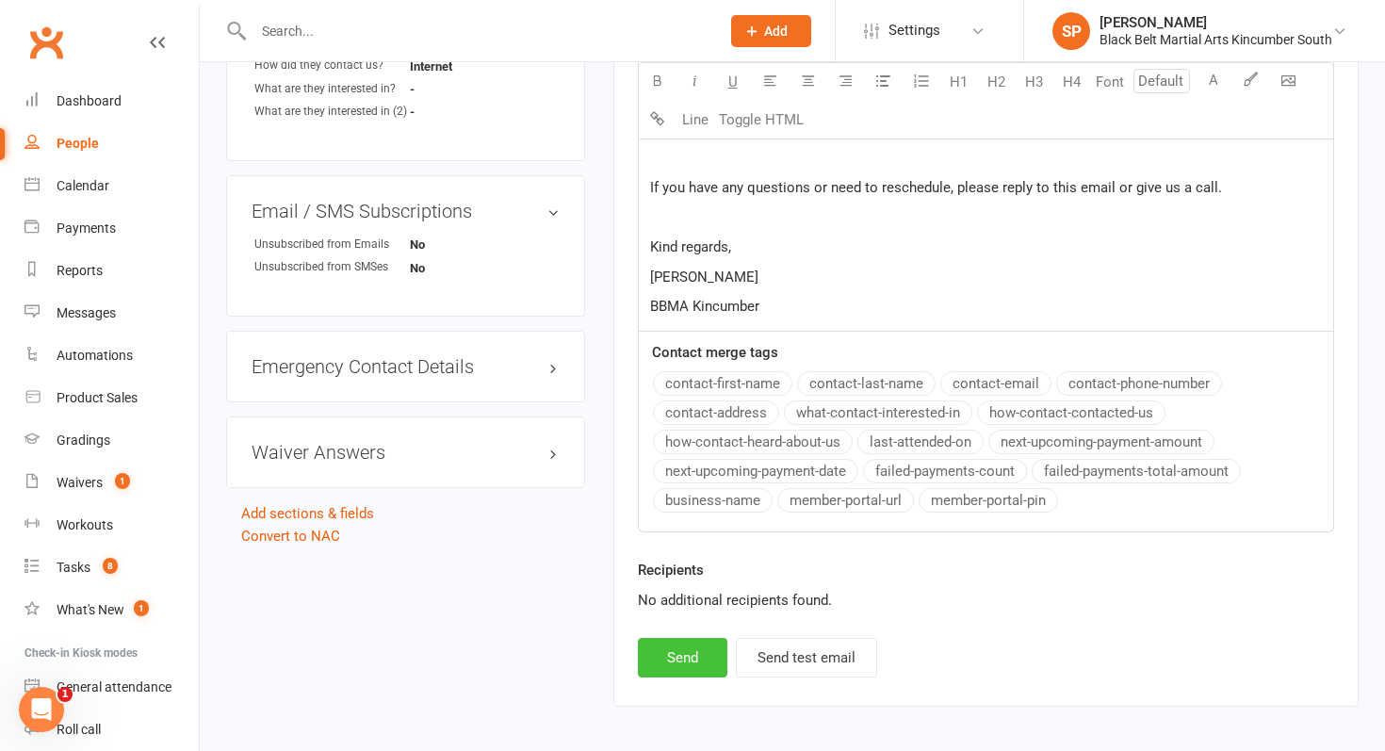
click at [671, 654] on button "Send" at bounding box center [682, 658] width 89 height 40
select select
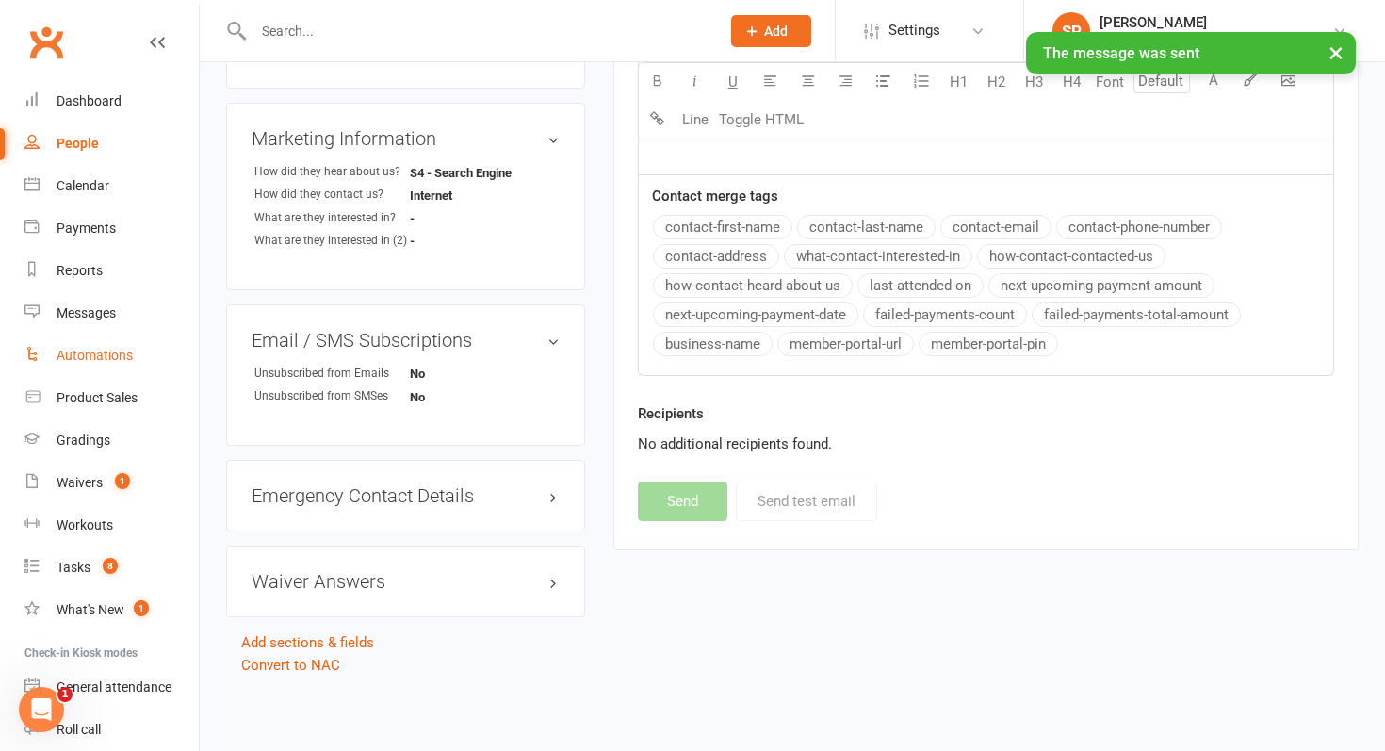
scroll to position [852, 0]
click at [116, 103] on div "Dashboard" at bounding box center [89, 100] width 65 height 15
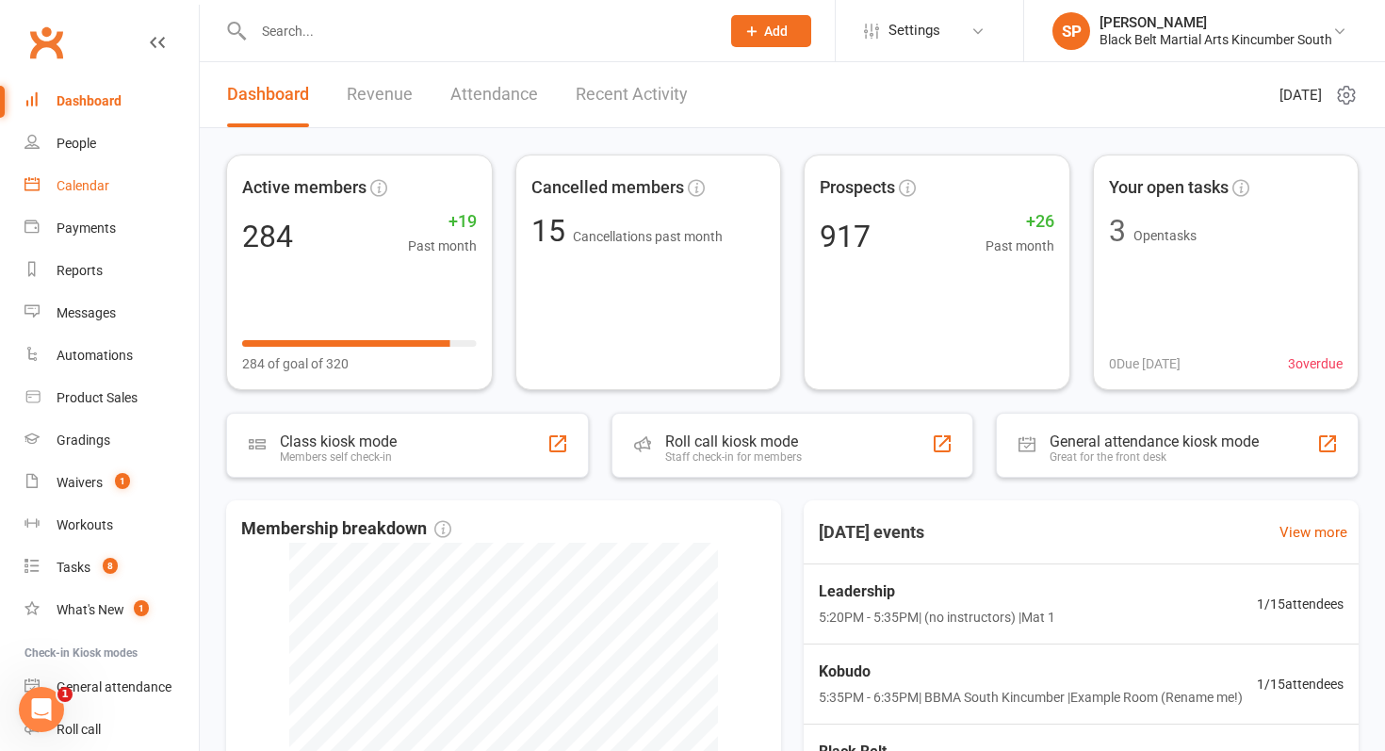
click at [110, 193] on link "Calendar" at bounding box center [111, 186] width 174 height 42
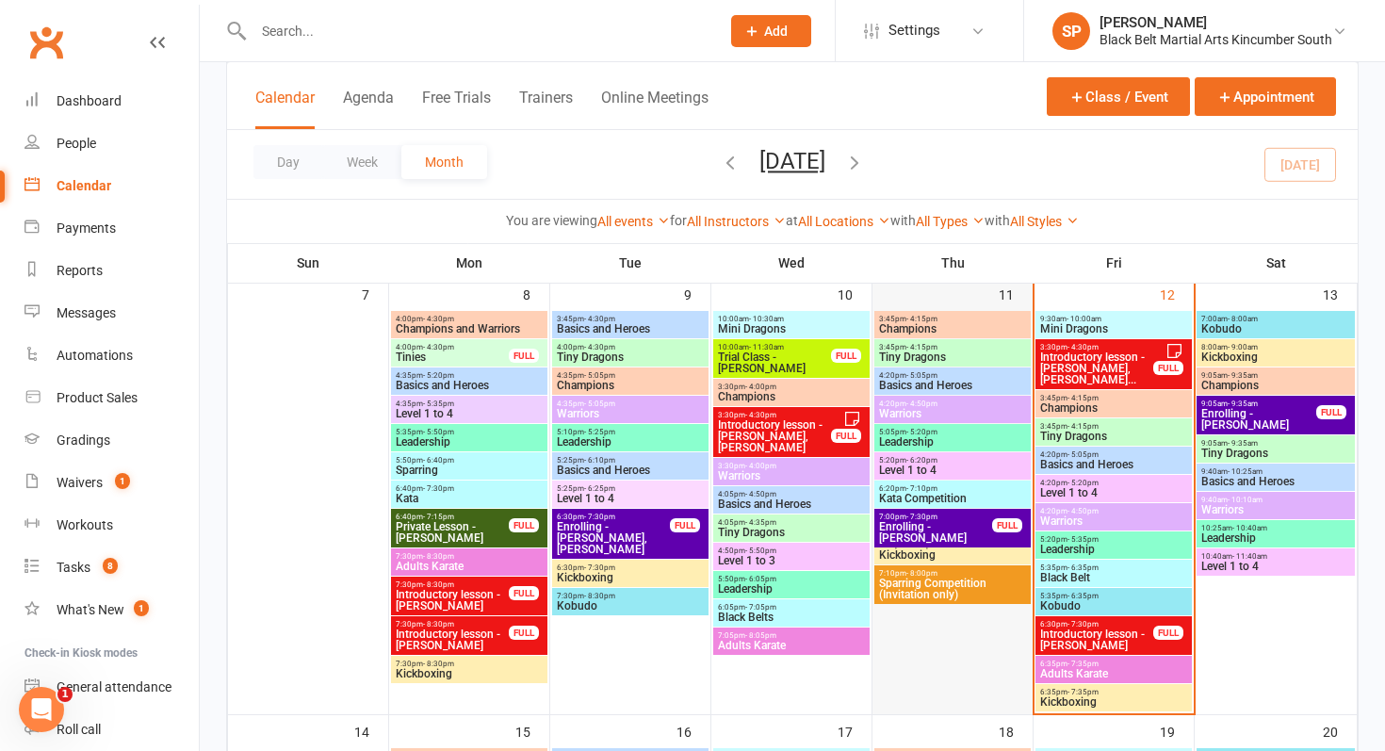
scroll to position [508, 0]
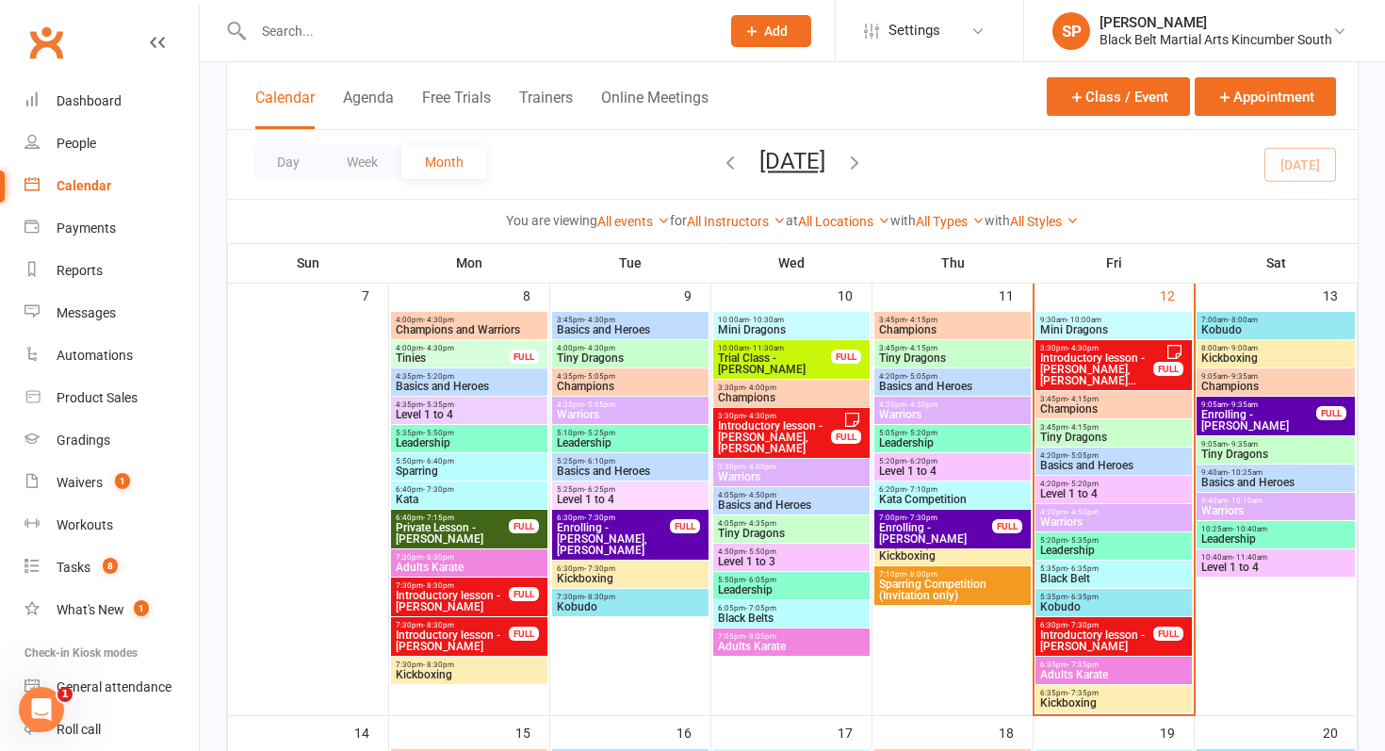
click at [1067, 564] on span "- 6:35pm" at bounding box center [1082, 568] width 31 height 8
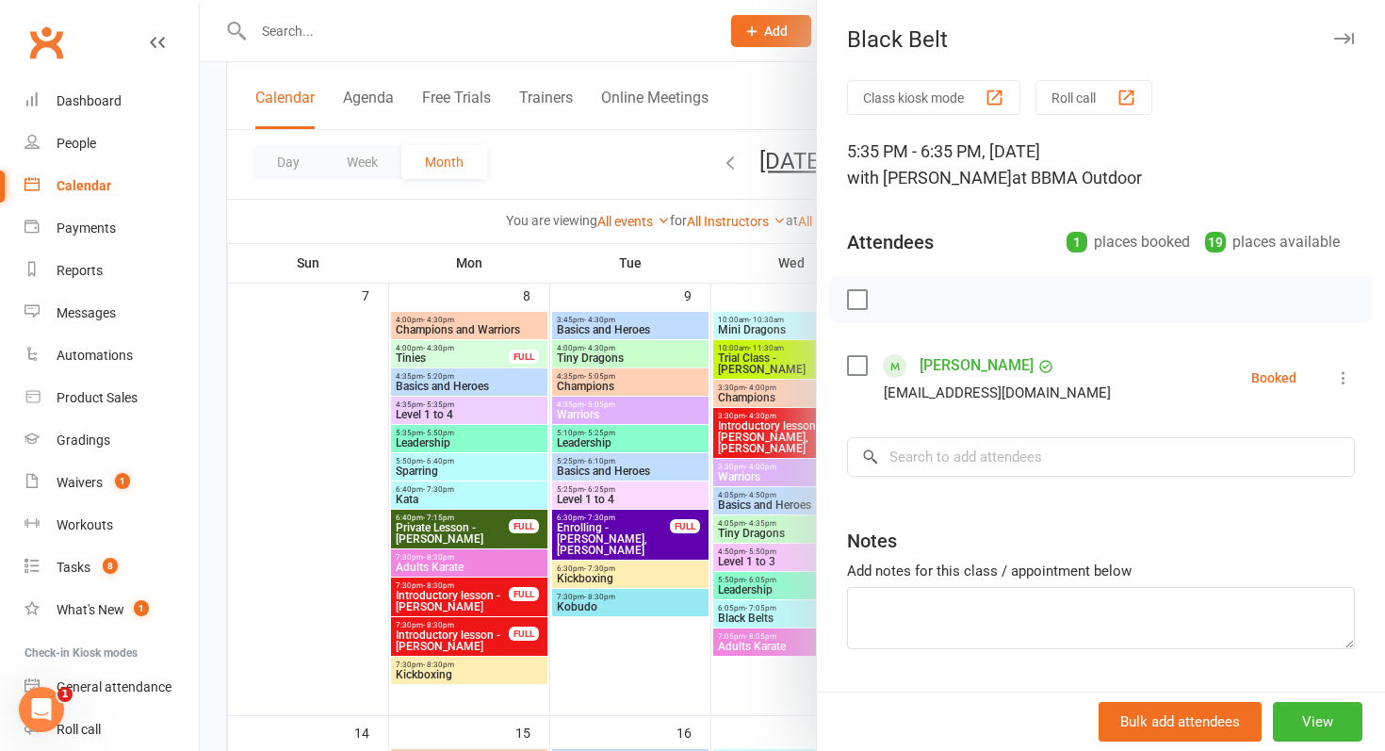
click at [757, 585] on div at bounding box center [792, 375] width 1185 height 751
